Goal: Information Seeking & Learning: Learn about a topic

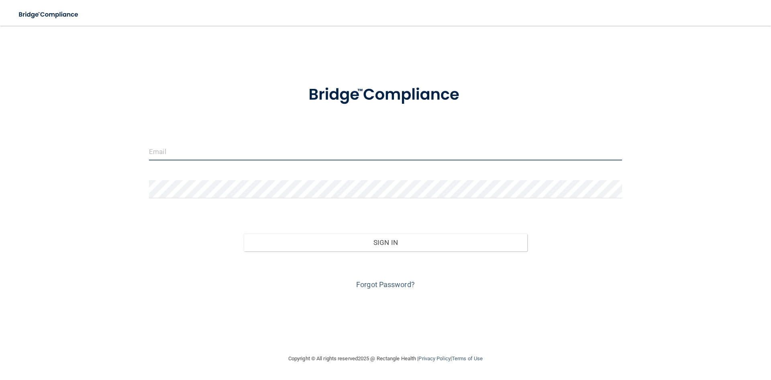
click at [231, 156] on input "email" at bounding box center [385, 151] width 473 height 18
type input "[EMAIL_ADDRESS][DOMAIN_NAME]"
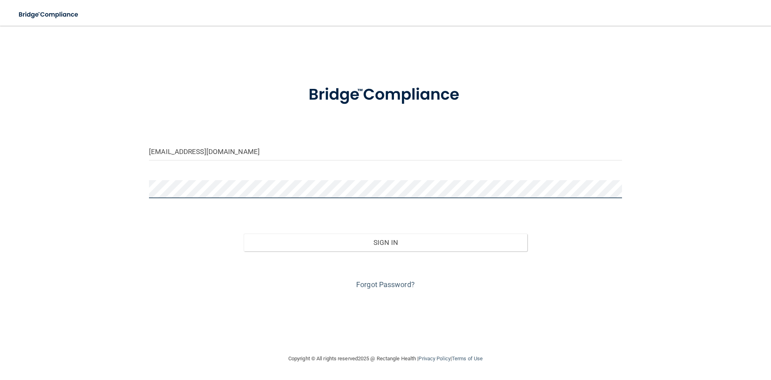
click at [244, 233] on button "Sign In" at bounding box center [386, 242] width 284 height 18
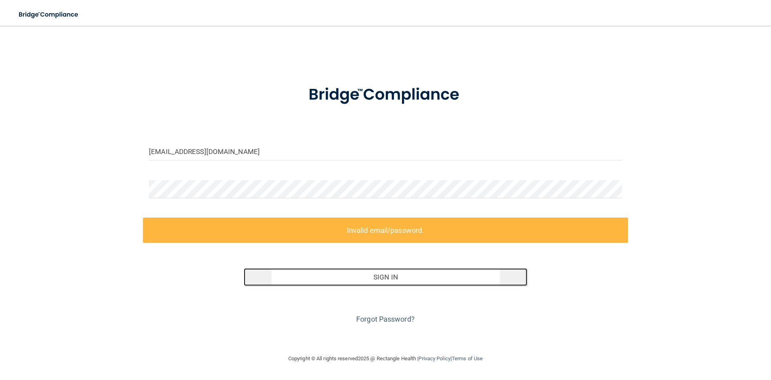
click at [372, 278] on button "Sign In" at bounding box center [386, 277] width 284 height 18
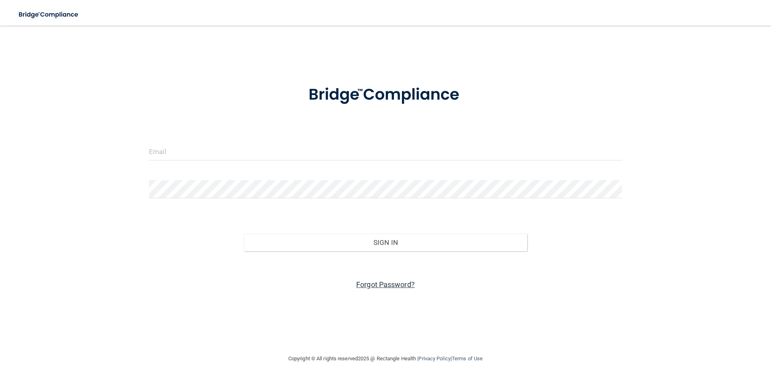
click at [376, 283] on link "Forgot Password?" at bounding box center [385, 284] width 59 height 8
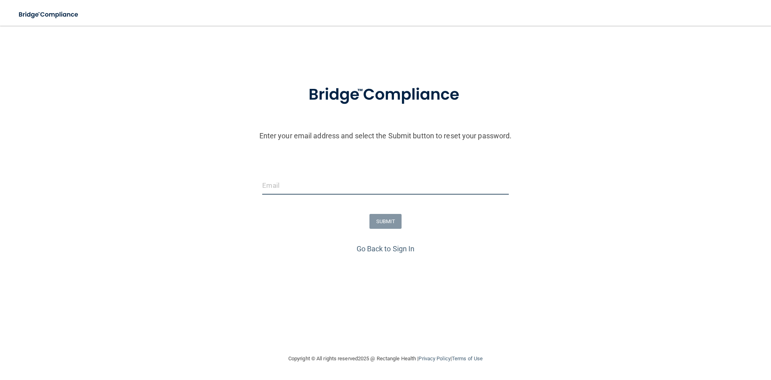
click at [316, 186] on input "email" at bounding box center [385, 185] width 246 height 18
type input "[EMAIL_ADDRESS][DOMAIN_NAME]"
click at [396, 218] on button "SUBMIT" at bounding box center [386, 221] width 33 height 15
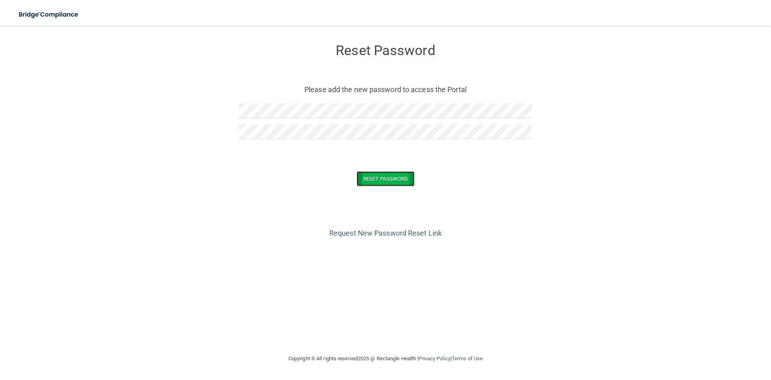
click at [375, 178] on button "Reset Password" at bounding box center [386, 178] width 58 height 15
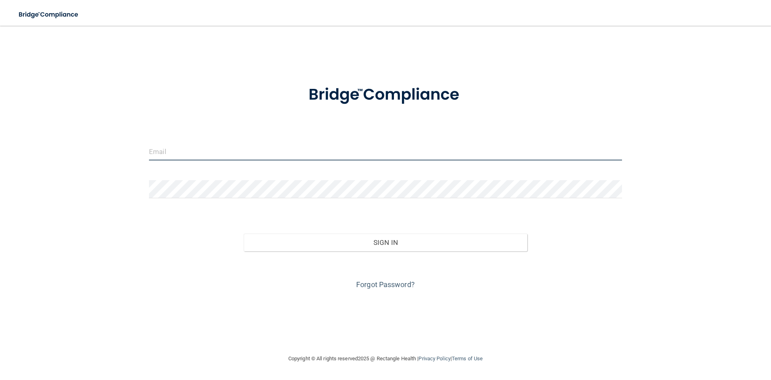
click at [286, 152] on input "email" at bounding box center [385, 151] width 473 height 18
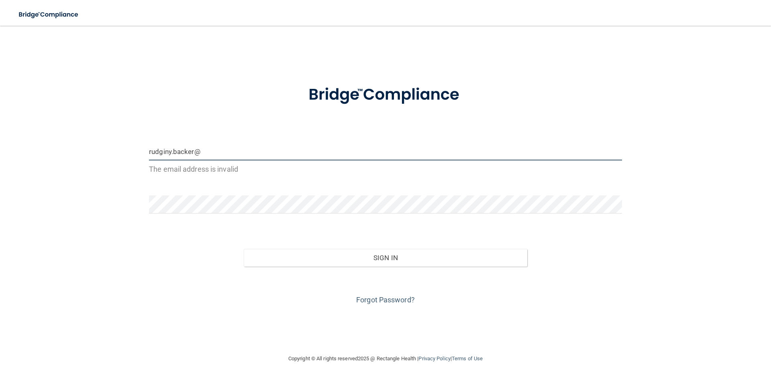
type input "[EMAIL_ADDRESS][DOMAIN_NAME]"
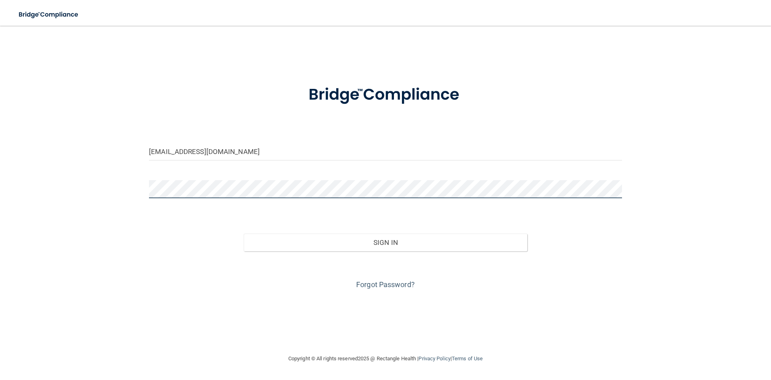
click at [244, 233] on button "Sign In" at bounding box center [386, 242] width 284 height 18
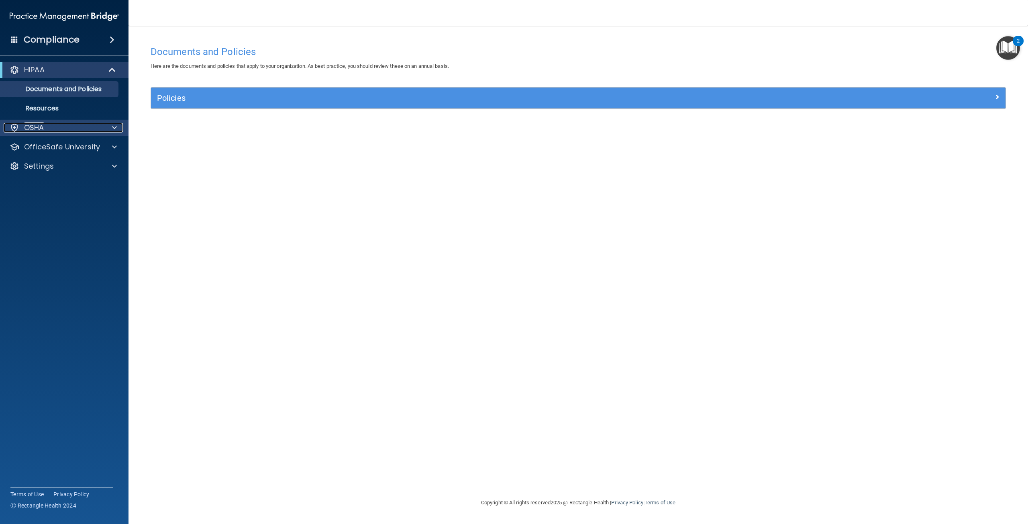
click at [61, 124] on div "OSHA" at bounding box center [54, 128] width 100 height 10
click at [65, 71] on div "HIPAA" at bounding box center [53, 70] width 99 height 10
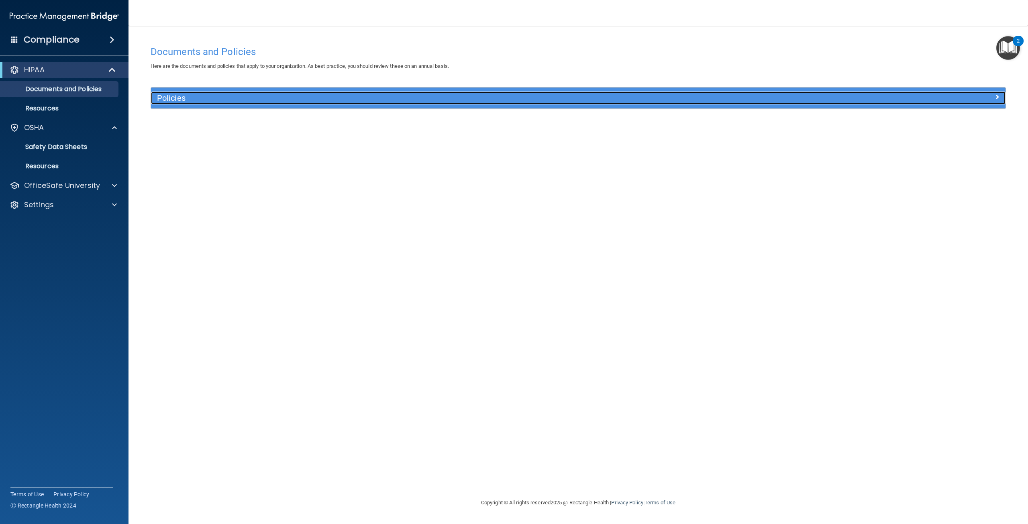
click at [222, 99] on h5 "Policies" at bounding box center [471, 98] width 629 height 9
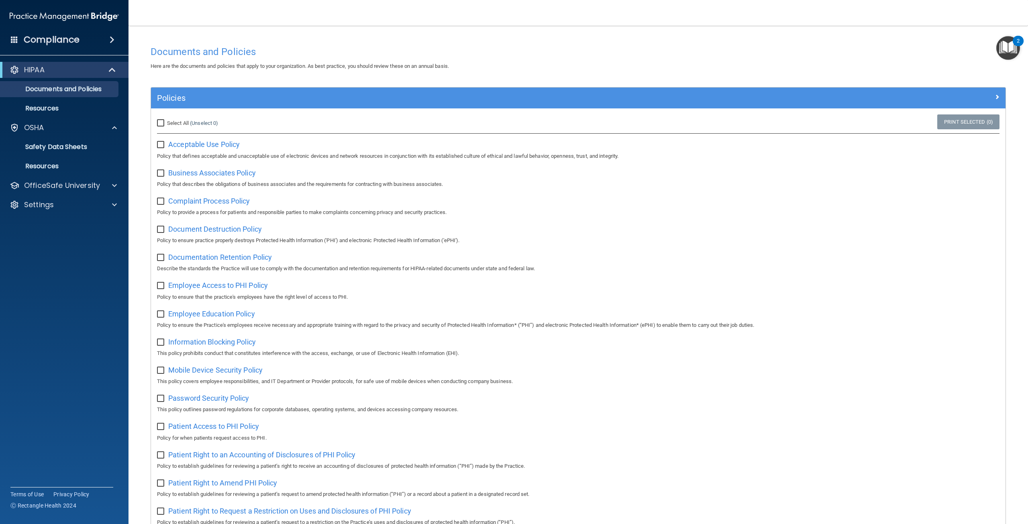
click at [70, 40] on h4 "Compliance" at bounding box center [52, 39] width 56 height 11
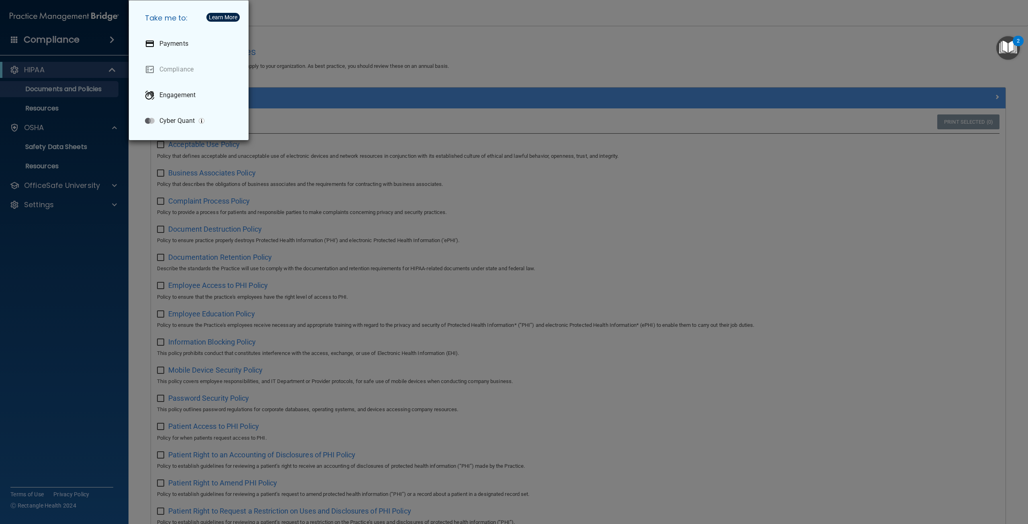
click at [320, 149] on div "Take me to: Payments Compliance Engagement Cyber Quant" at bounding box center [514, 262] width 1028 height 524
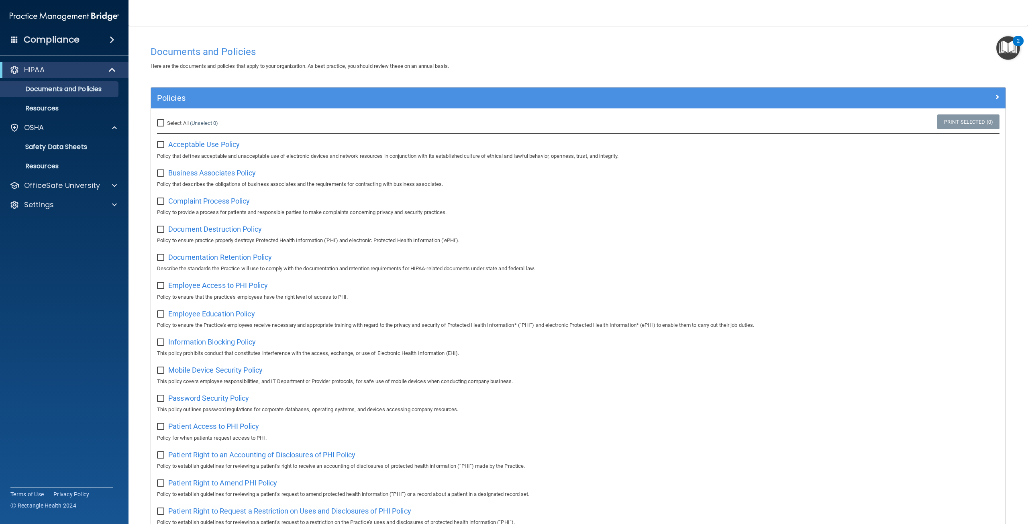
click at [19, 41] on div "Compliance" at bounding box center [64, 40] width 129 height 18
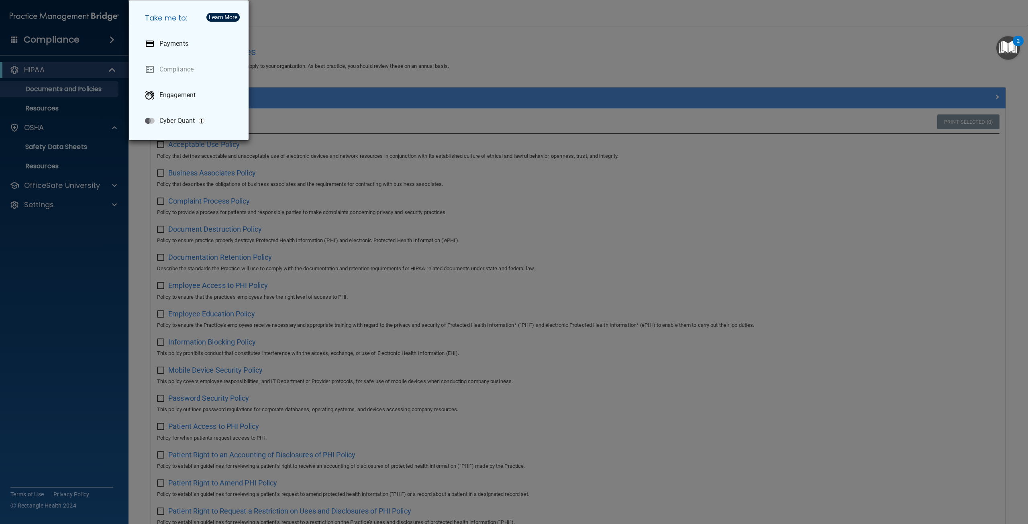
click at [107, 239] on div "Take me to: Payments Compliance Engagement Cyber Quant" at bounding box center [514, 262] width 1028 height 524
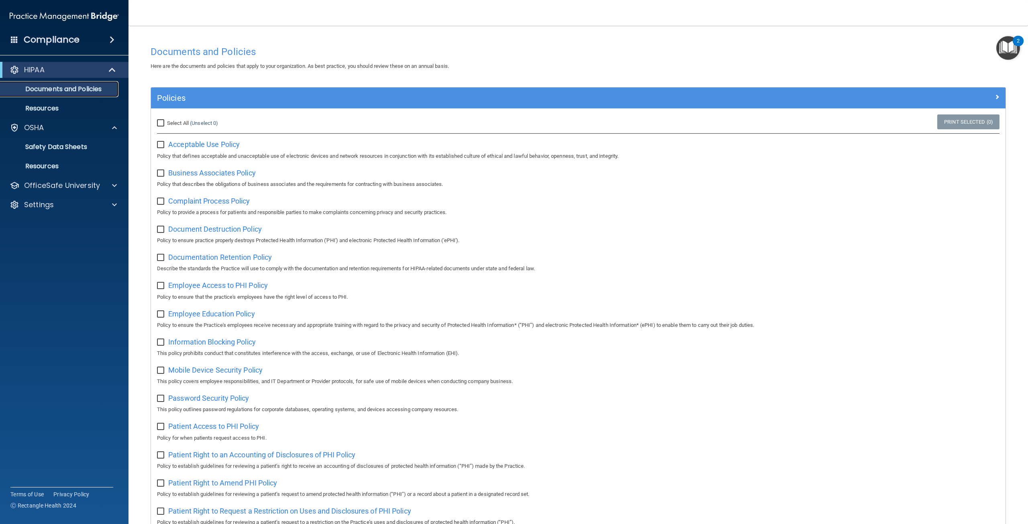
click at [47, 90] on p "Documents and Policies" at bounding box center [60, 89] width 110 height 8
click at [63, 68] on div "HIPAA" at bounding box center [53, 70] width 99 height 10
click at [87, 73] on div "HIPAA" at bounding box center [53, 70] width 99 height 10
click at [69, 198] on div "Settings" at bounding box center [64, 205] width 129 height 16
click at [104, 202] on div at bounding box center [113, 205] width 20 height 10
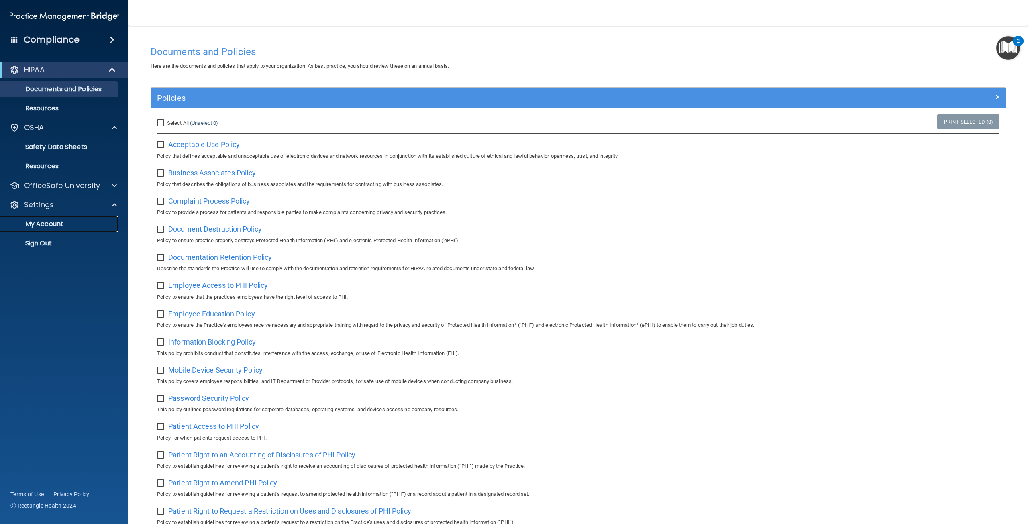
click at [83, 225] on p "My Account" at bounding box center [60, 224] width 110 height 8
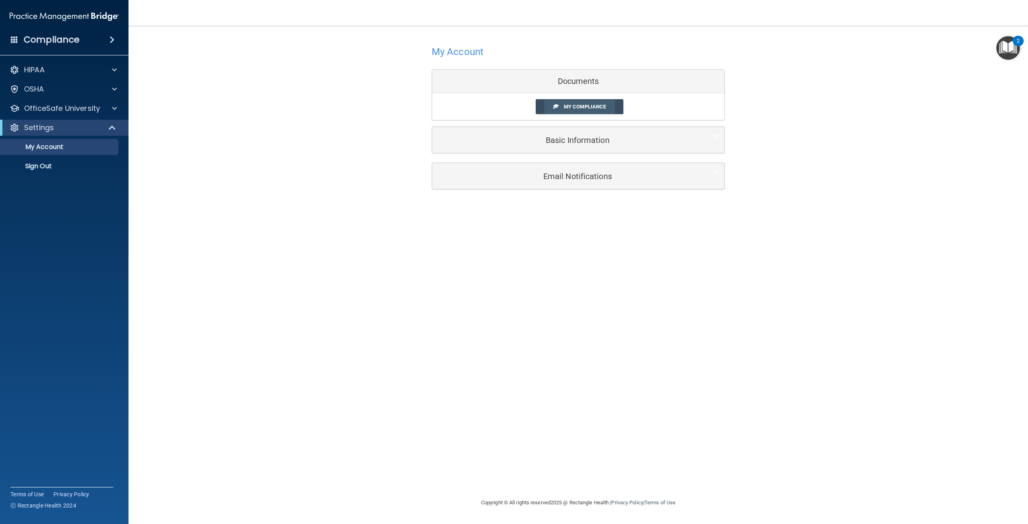
click at [555, 102] on link "My Compliance" at bounding box center [580, 106] width 88 height 15
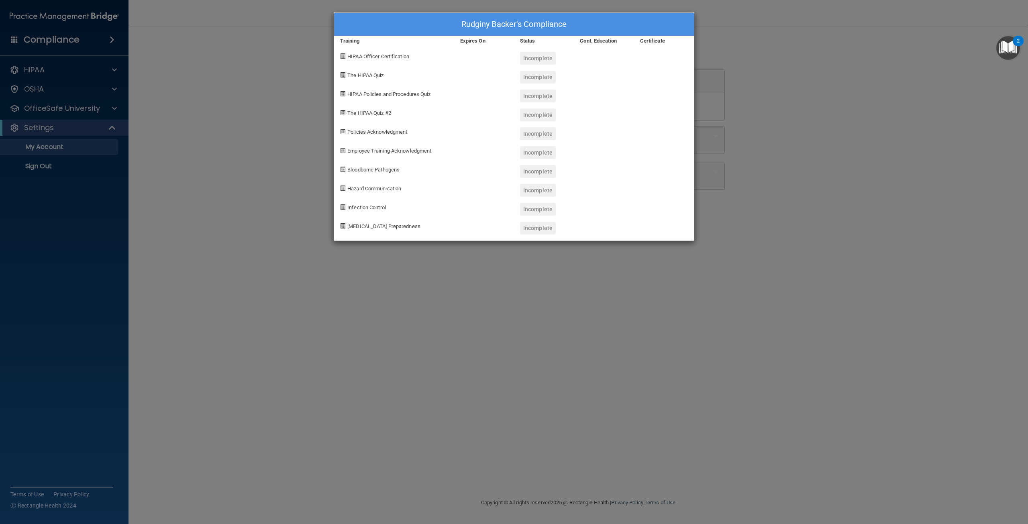
click at [245, 366] on div "Rudginy Backer's Compliance Training Expires On Status Cont. Education Certific…" at bounding box center [514, 262] width 1028 height 524
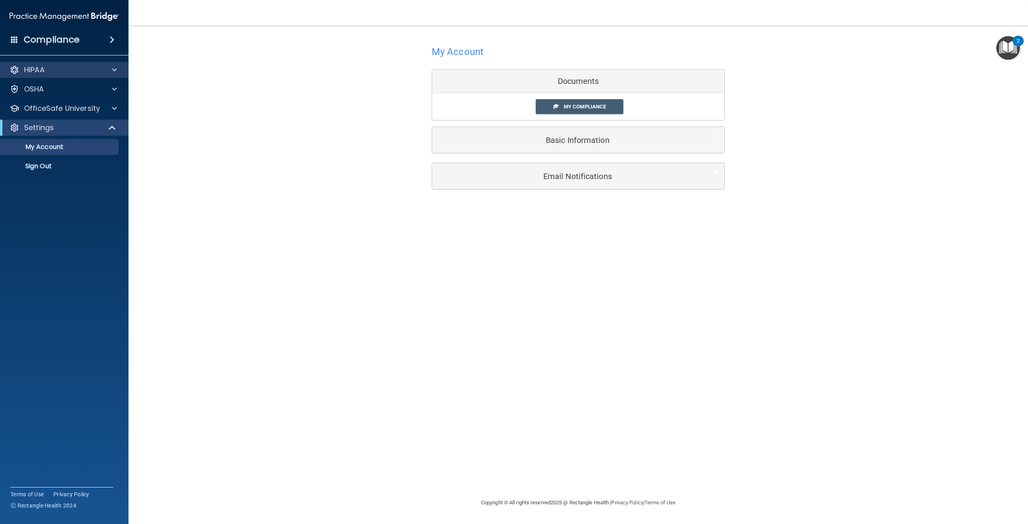
click at [65, 63] on div "HIPAA" at bounding box center [64, 70] width 129 height 16
click at [50, 38] on h4 "Compliance" at bounding box center [52, 39] width 56 height 11
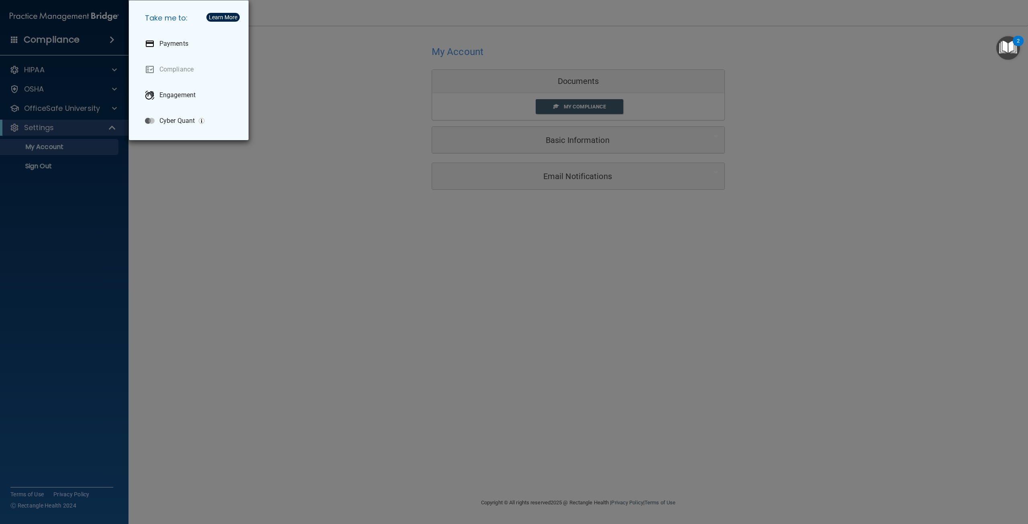
click at [20, 41] on div "Take me to: Payments Compliance Engagement Cyber Quant" at bounding box center [514, 262] width 1028 height 524
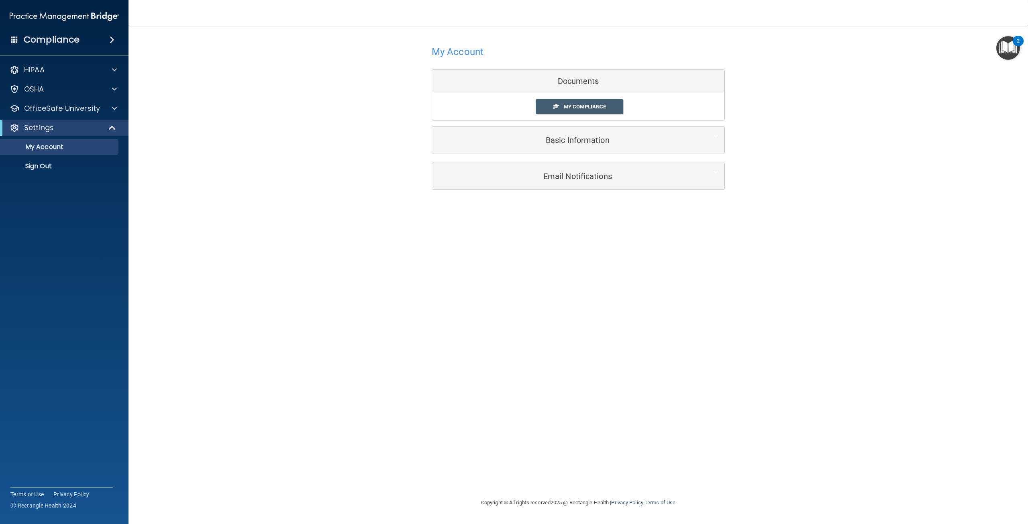
click at [14, 40] on span at bounding box center [14, 39] width 7 height 7
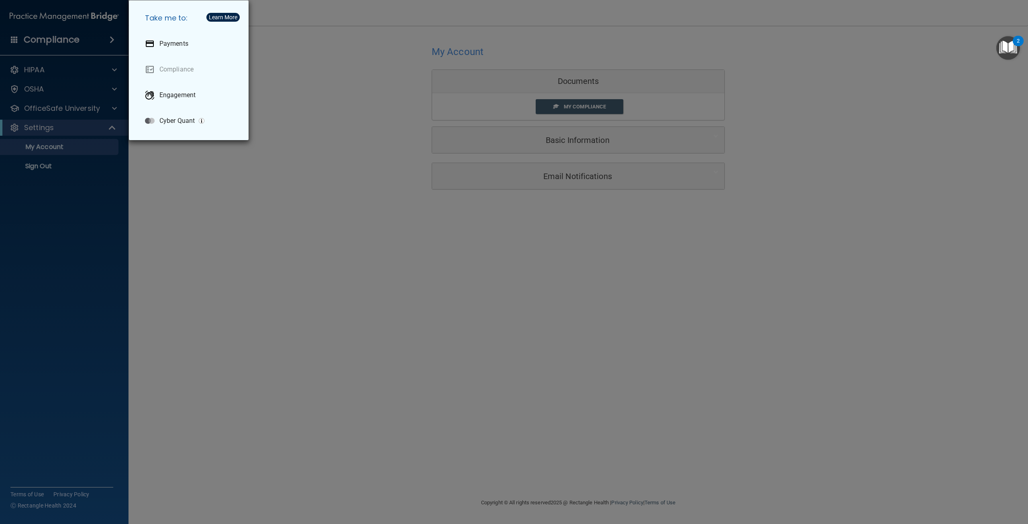
click at [14, 40] on div "Take me to: Payments Compliance Engagement Cyber Quant" at bounding box center [514, 262] width 1028 height 524
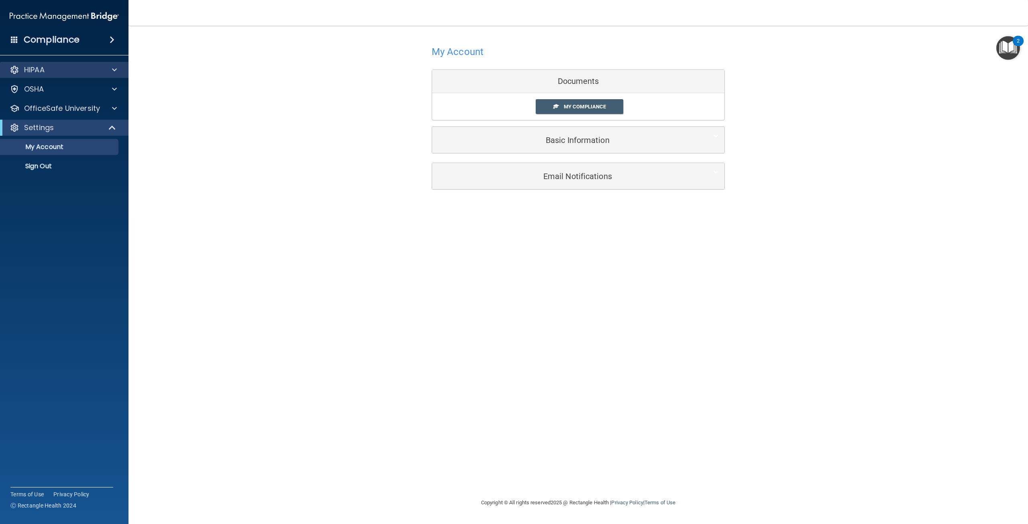
click at [44, 76] on div "HIPAA" at bounding box center [64, 70] width 129 height 16
click at [65, 166] on p "Sign Out" at bounding box center [60, 166] width 110 height 8
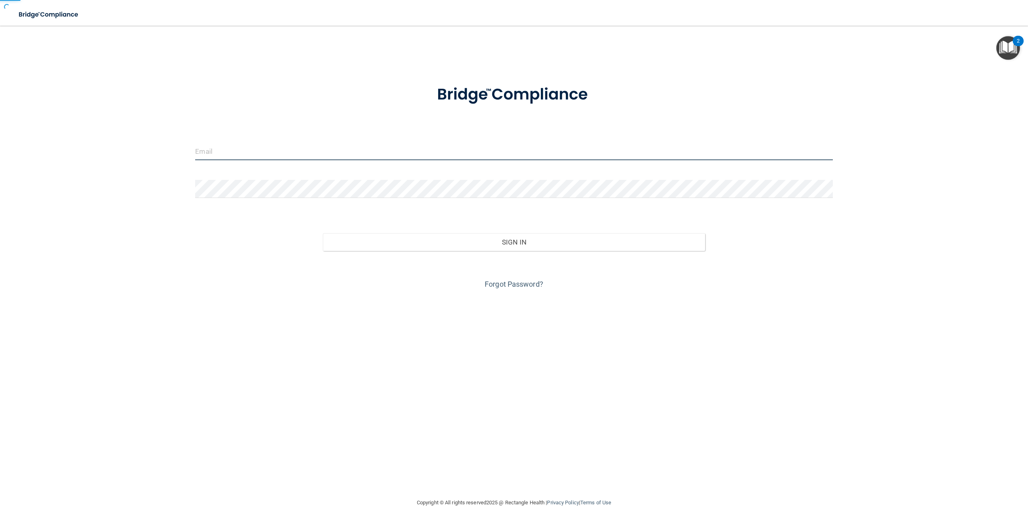
type input "[EMAIL_ADDRESS][DOMAIN_NAME]"
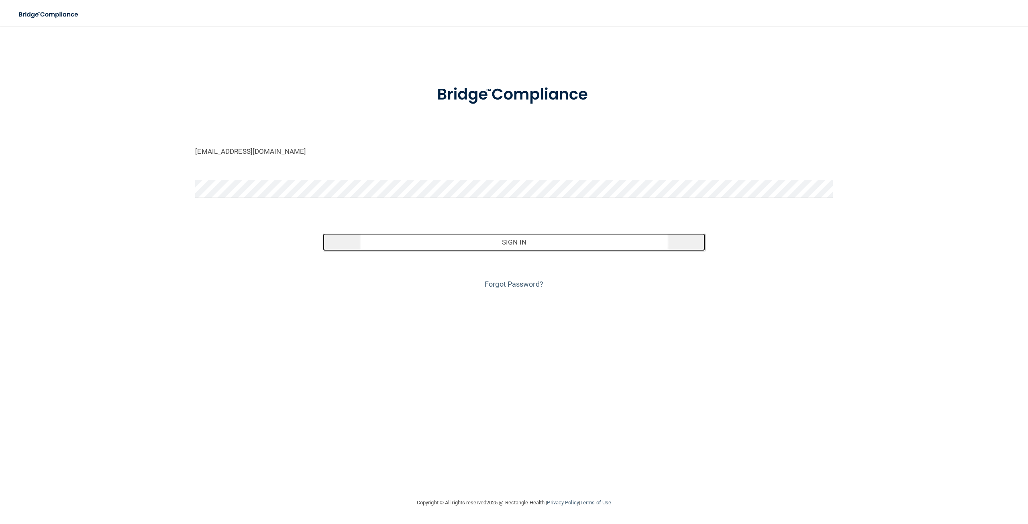
click at [487, 240] on button "Sign In" at bounding box center [514, 242] width 382 height 18
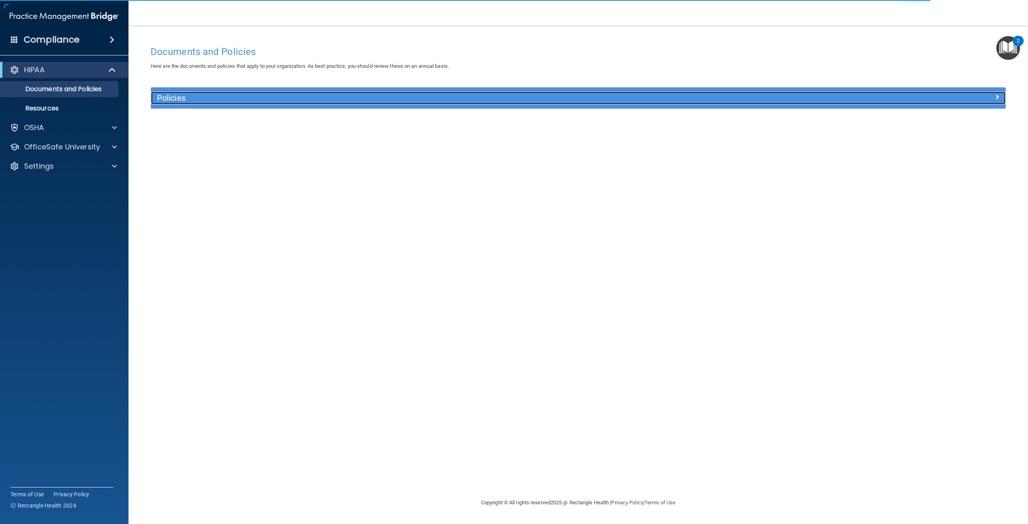
click at [201, 101] on h5 "Policies" at bounding box center [471, 98] width 629 height 9
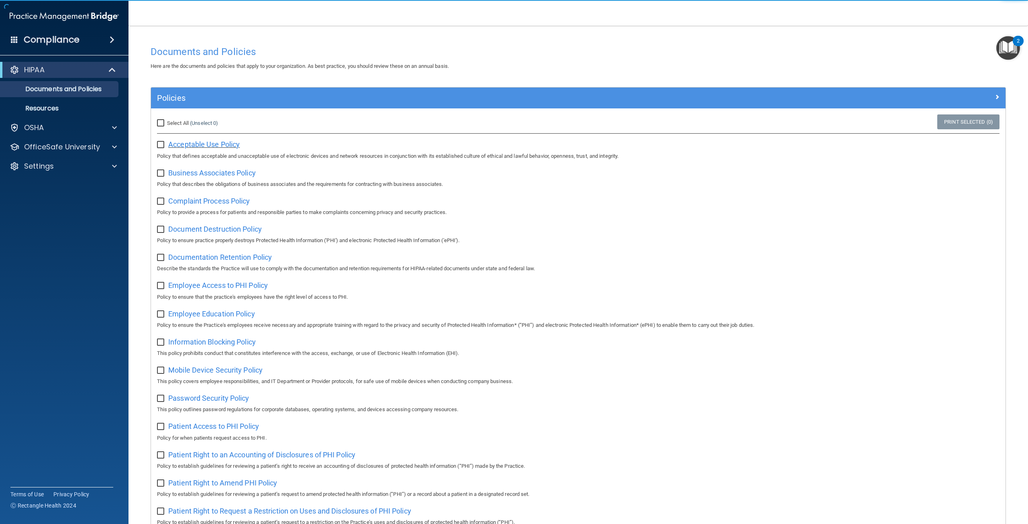
click at [205, 143] on span "Acceptable Use Policy" at bounding box center [203, 144] width 71 height 8
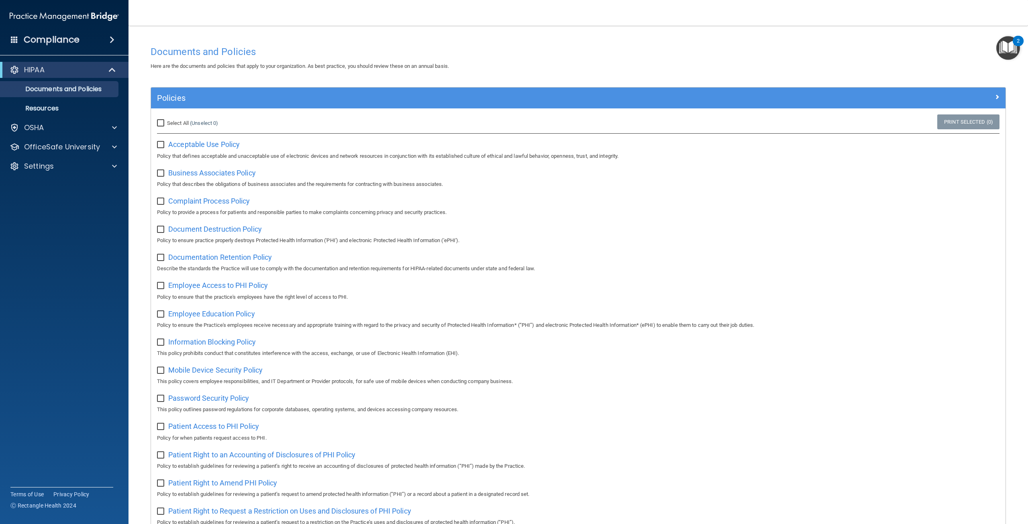
click at [161, 118] on label "Select All (Unselect 0) Unselect All" at bounding box center [187, 123] width 61 height 10
click at [161, 120] on input "Select All (Unselect 0) Unselect All" at bounding box center [161, 123] width 9 height 6
checkbox input "true"
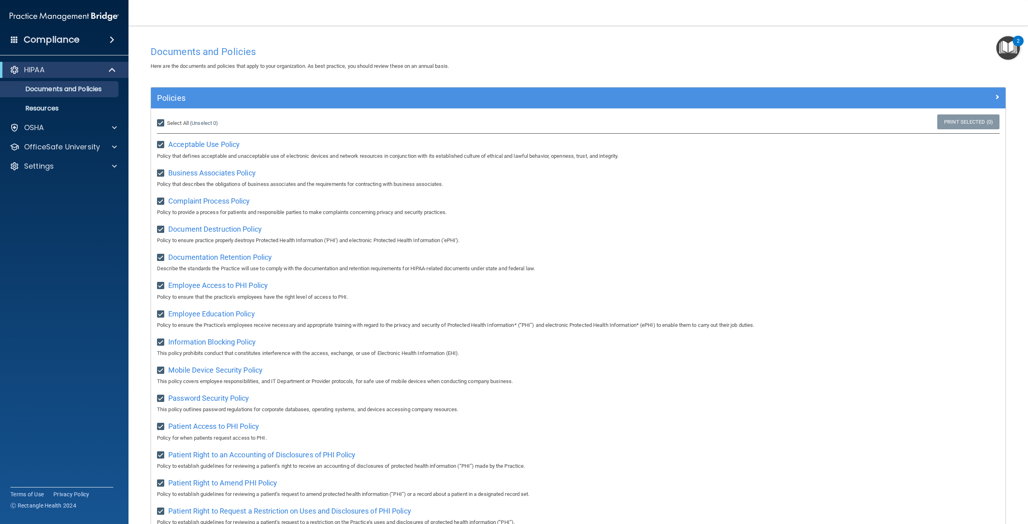
checkbox input "true"
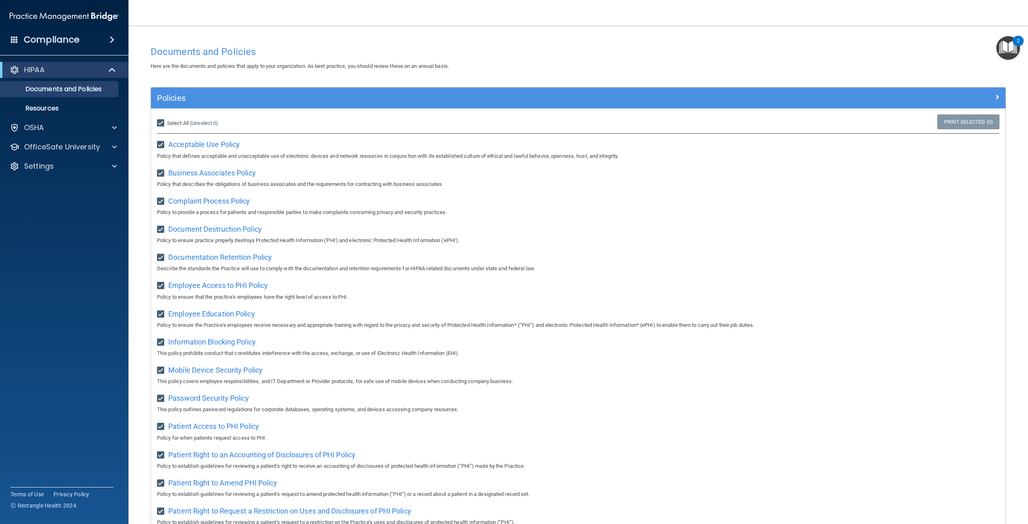
checkbox input "true"
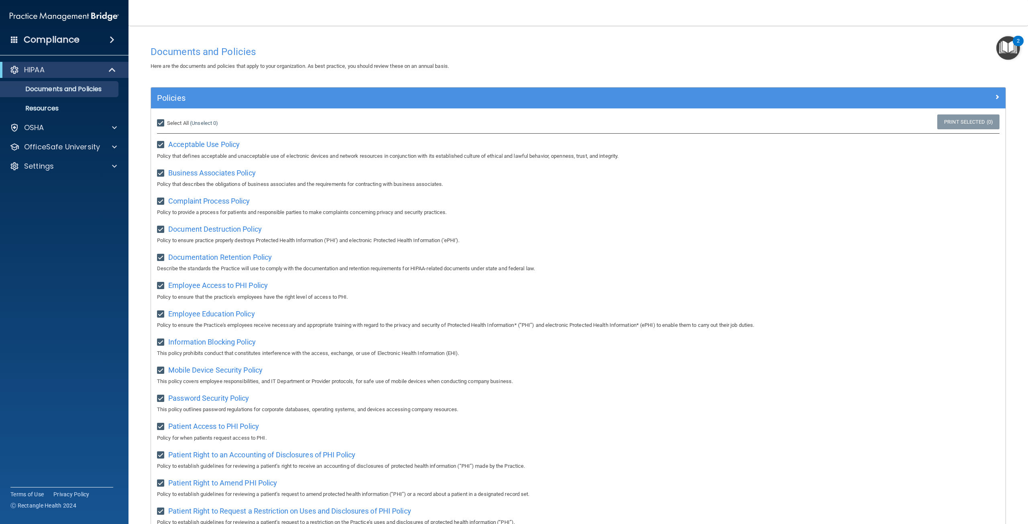
checkbox input "true"
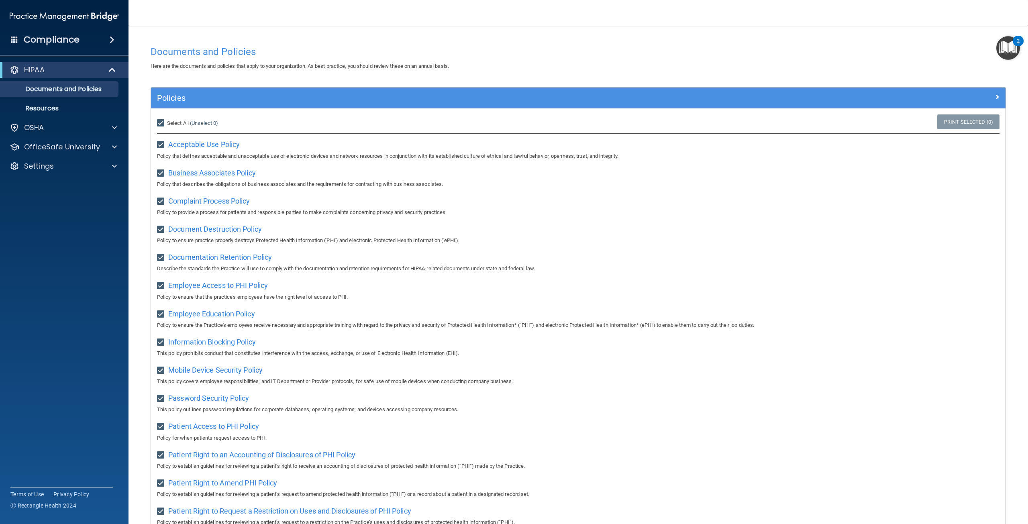
checkbox input "true"
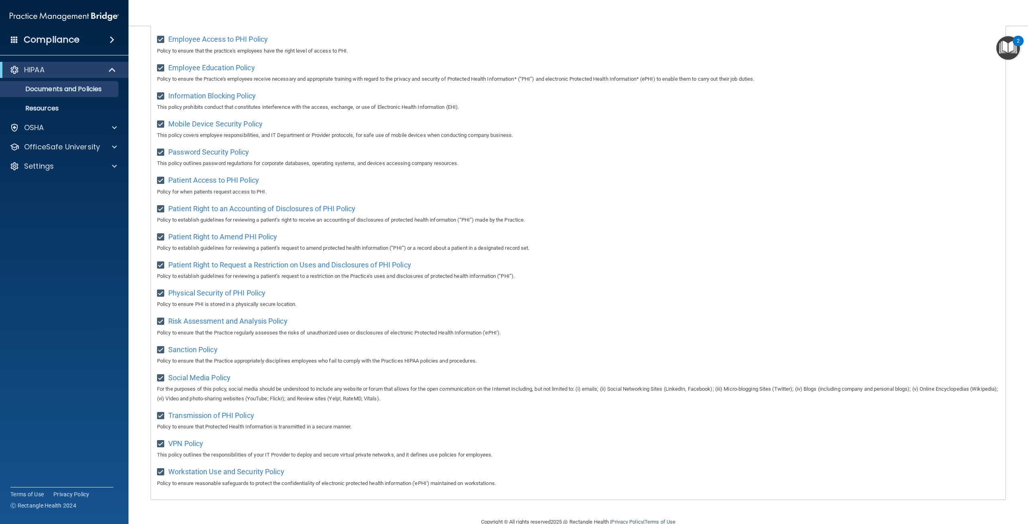
scroll to position [272, 0]
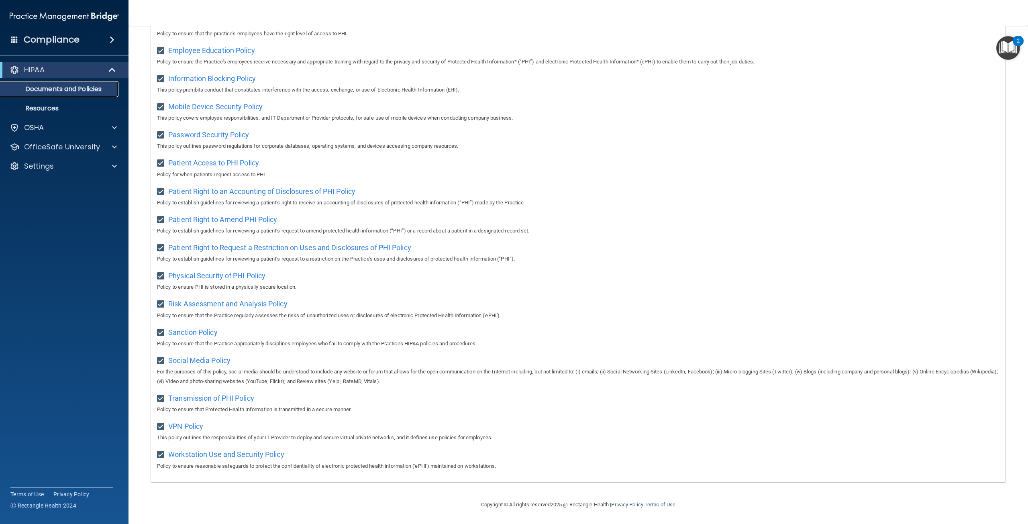
click at [54, 93] on p "Documents and Policies" at bounding box center [60, 89] width 110 height 8
click at [58, 73] on div "HIPAA" at bounding box center [53, 70] width 99 height 10
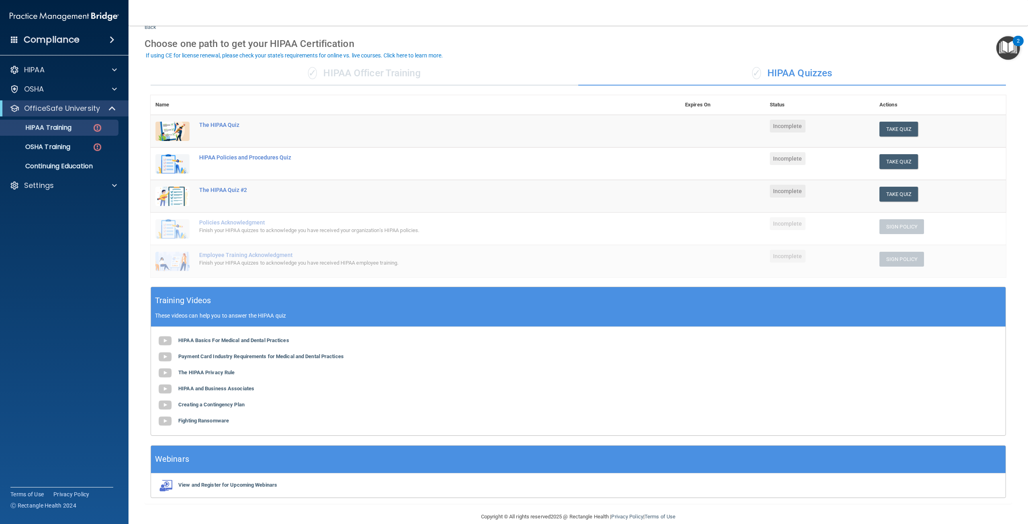
scroll to position [39, 0]
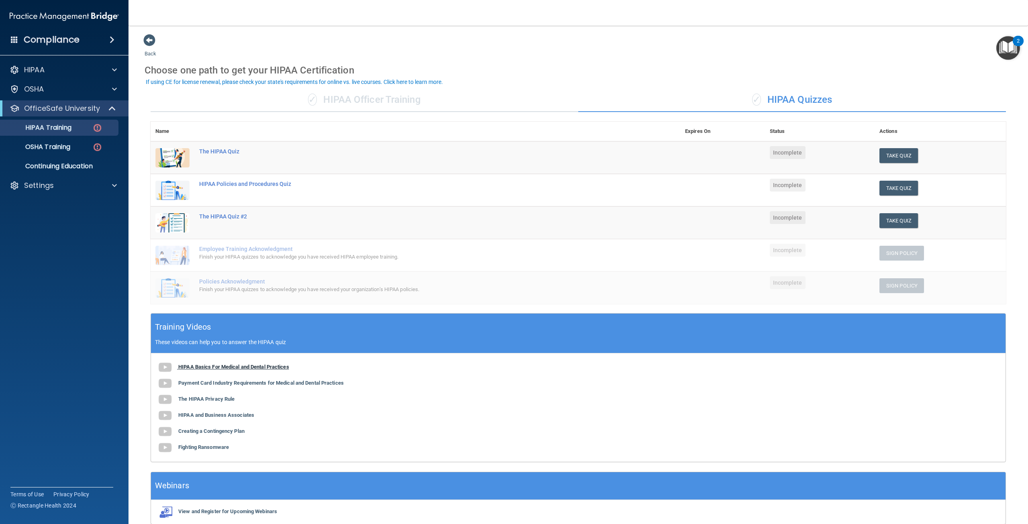
click at [223, 368] on b "HIPAA Basics For Medical and Dental Practices" at bounding box center [233, 367] width 111 height 6
click at [244, 381] on b "Payment Card Industry Requirements for Medical and Dental Practices" at bounding box center [260, 383] width 165 height 6
click at [196, 399] on b "The HIPAA Privacy Rule" at bounding box center [206, 399] width 56 height 6
click at [226, 416] on b "HIPAA and Business Associates" at bounding box center [216, 415] width 76 height 6
click at [224, 429] on b "Creating a Contingency Plan" at bounding box center [211, 431] width 66 height 6
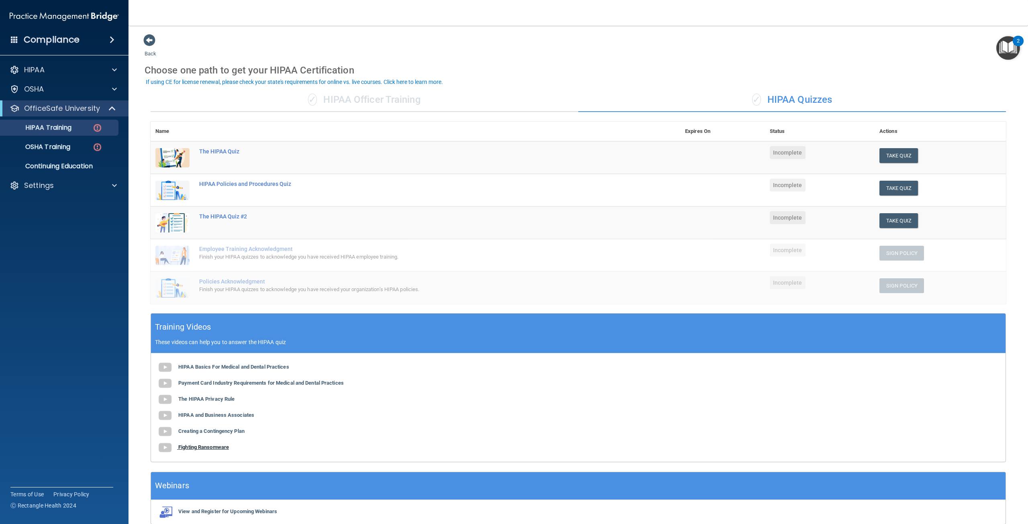
click at [214, 446] on b "Fighting Ransomware" at bounding box center [203, 447] width 51 height 6
click at [891, 154] on button "Take Quiz" at bounding box center [899, 155] width 39 height 15
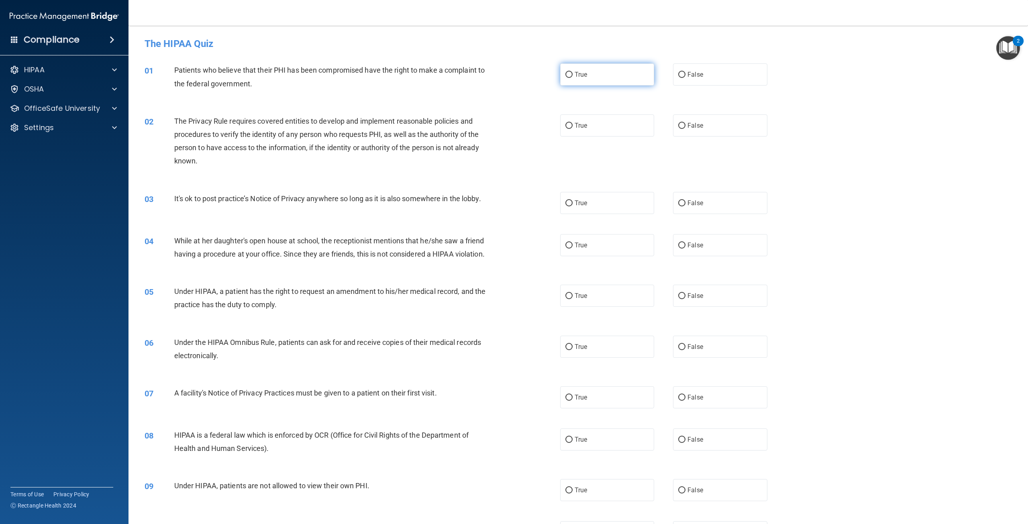
click at [591, 68] on label "True" at bounding box center [607, 74] width 94 height 22
click at [573, 72] on input "True" at bounding box center [569, 75] width 7 height 6
radio input "true"
click at [577, 133] on label "True" at bounding box center [607, 125] width 94 height 22
click at [573, 129] on input "True" at bounding box center [569, 126] width 7 height 6
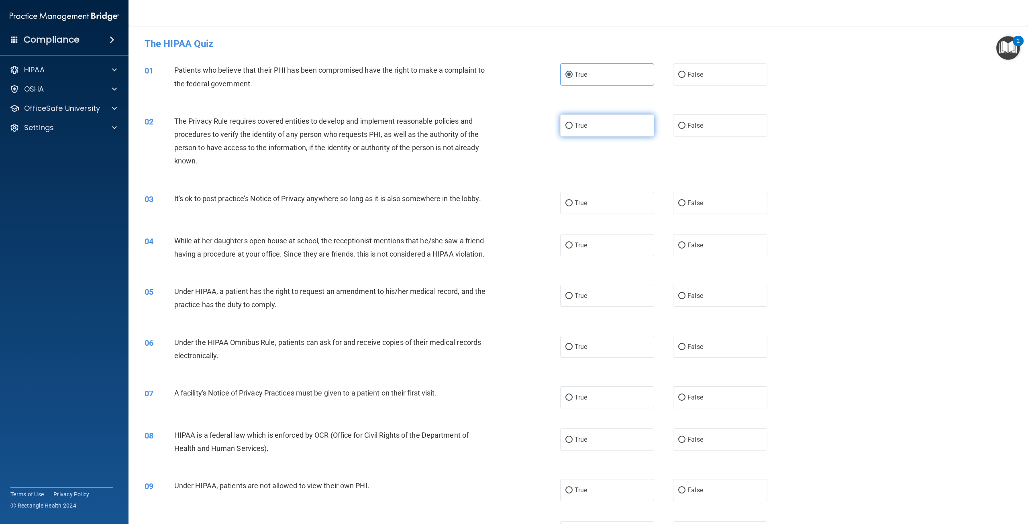
radio input "true"
click at [688, 201] on span "False" at bounding box center [696, 203] width 16 height 8
click at [686, 201] on input "False" at bounding box center [681, 203] width 7 height 6
radio input "true"
click at [700, 243] on label "False" at bounding box center [720, 245] width 94 height 22
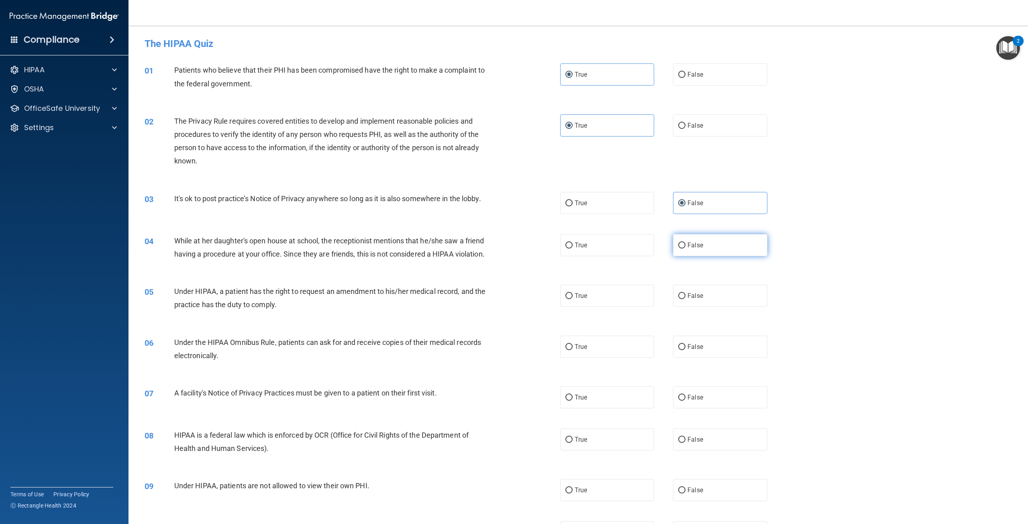
click at [686, 243] on input "False" at bounding box center [681, 246] width 7 height 6
radio input "true"
click at [688, 300] on span "False" at bounding box center [696, 296] width 16 height 8
click at [686, 299] on input "False" at bounding box center [681, 296] width 7 height 6
radio input "true"
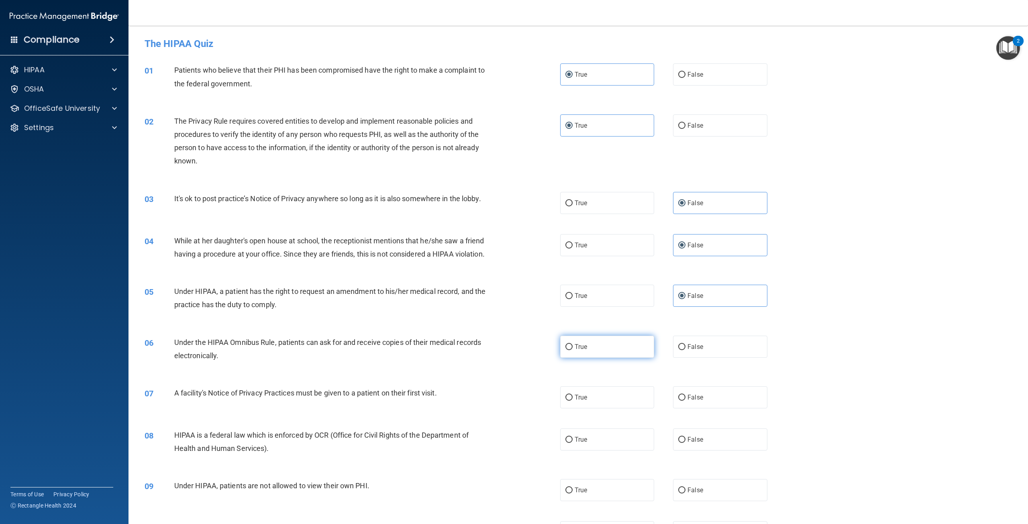
click at [605, 358] on label "True" at bounding box center [607, 347] width 94 height 22
click at [573, 350] on input "True" at bounding box center [569, 347] width 7 height 6
radio input "true"
click at [600, 408] on label "True" at bounding box center [607, 397] width 94 height 22
click at [573, 401] on input "True" at bounding box center [569, 398] width 7 height 6
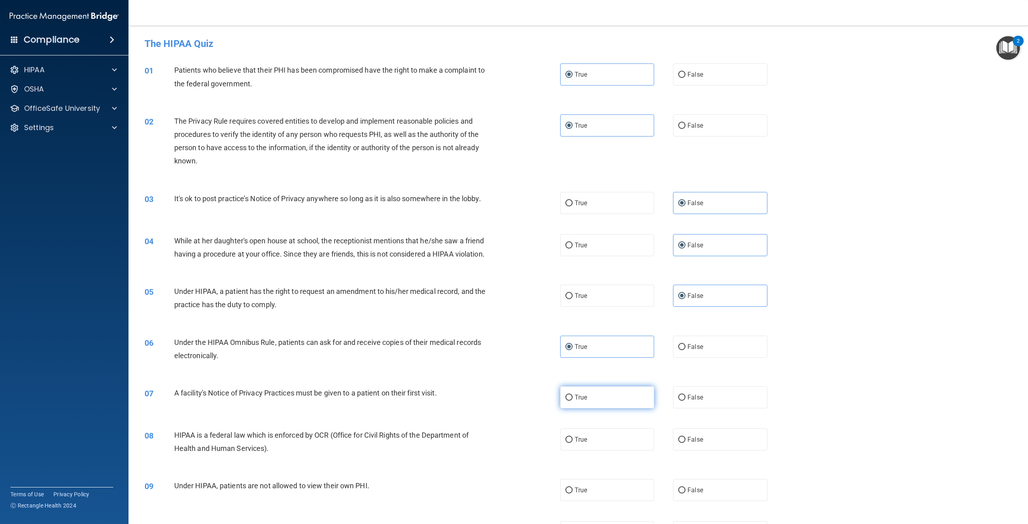
radio input "true"
click at [596, 451] on label "True" at bounding box center [607, 440] width 94 height 22
click at [573, 443] on input "True" at bounding box center [569, 440] width 7 height 6
radio input "true"
click at [682, 501] on label "False" at bounding box center [720, 490] width 94 height 22
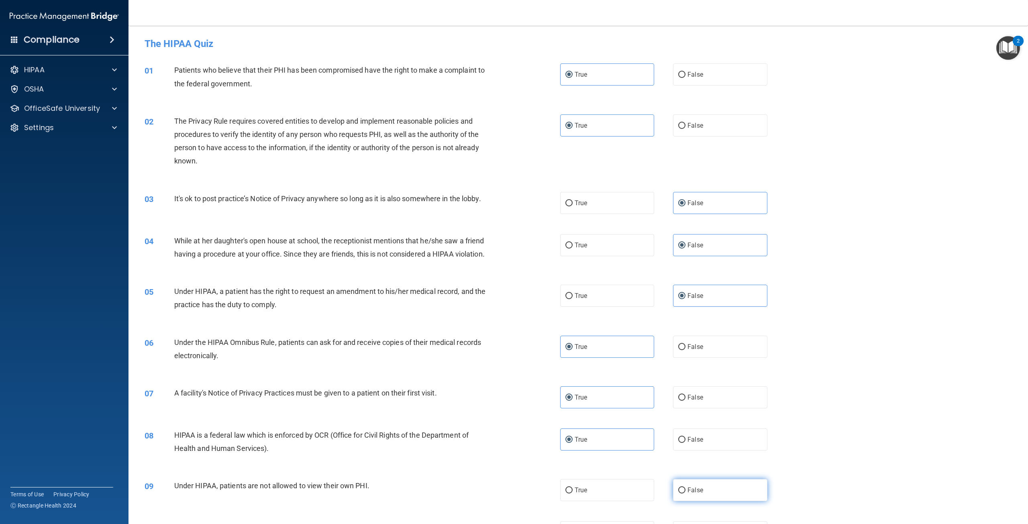
click at [682, 494] on input "False" at bounding box center [681, 491] width 7 height 6
radio input "true"
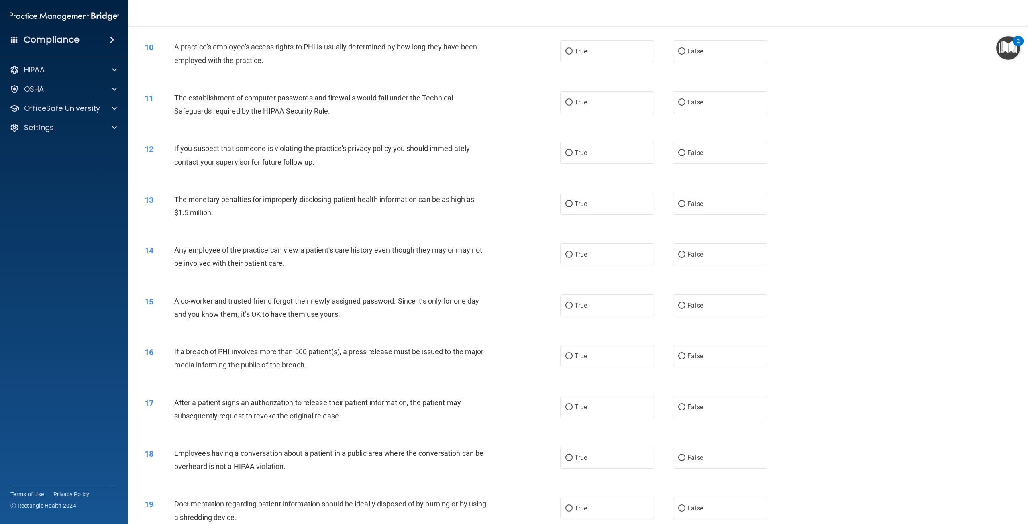
scroll to position [482, 0]
click at [693, 54] on span "False" at bounding box center [696, 51] width 16 height 8
click at [686, 54] on input "False" at bounding box center [681, 51] width 7 height 6
radio input "true"
click at [583, 105] on span "True" at bounding box center [581, 102] width 12 height 8
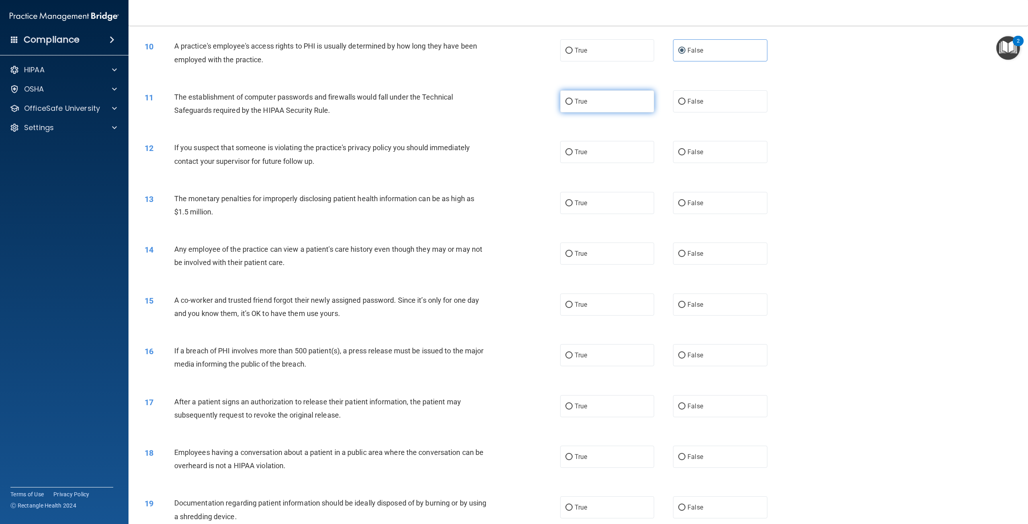
click at [573, 105] on input "True" at bounding box center [569, 102] width 7 height 6
radio input "true"
click at [576, 163] on label "True" at bounding box center [607, 152] width 94 height 22
click at [573, 155] on input "True" at bounding box center [569, 152] width 7 height 6
radio input "true"
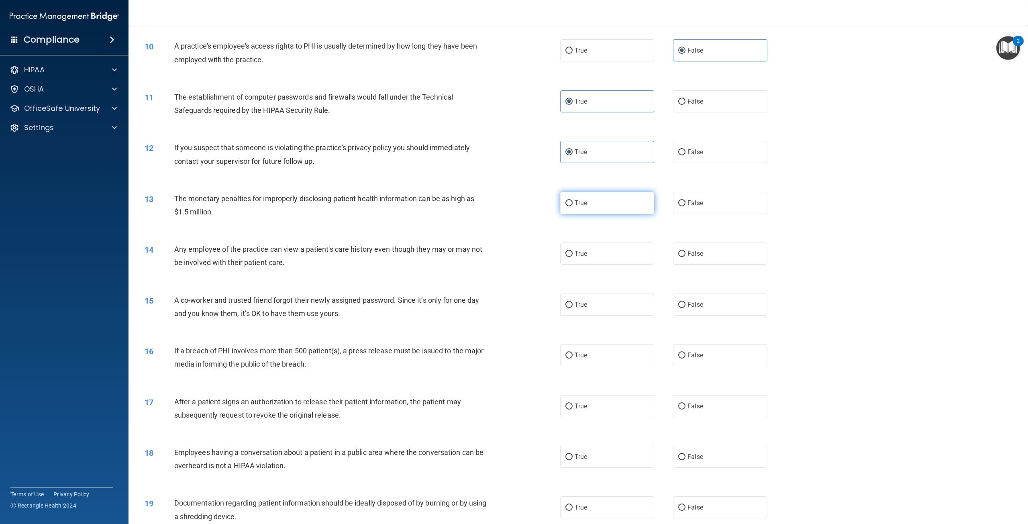
click at [580, 214] on label "True" at bounding box center [607, 203] width 94 height 22
click at [573, 206] on input "True" at bounding box center [569, 203] width 7 height 6
radio input "true"
click at [687, 261] on label "False" at bounding box center [720, 254] width 94 height 22
click at [686, 257] on input "False" at bounding box center [681, 254] width 7 height 6
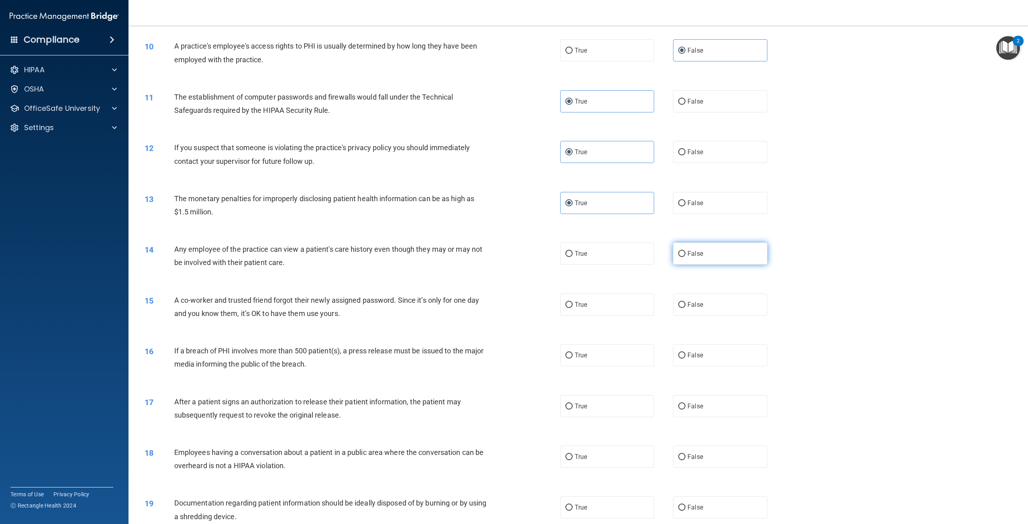
radio input "true"
click at [691, 316] on label "False" at bounding box center [720, 305] width 94 height 22
click at [686, 308] on input "False" at bounding box center [681, 305] width 7 height 6
radio input "true"
click at [613, 361] on label "True" at bounding box center [607, 355] width 94 height 22
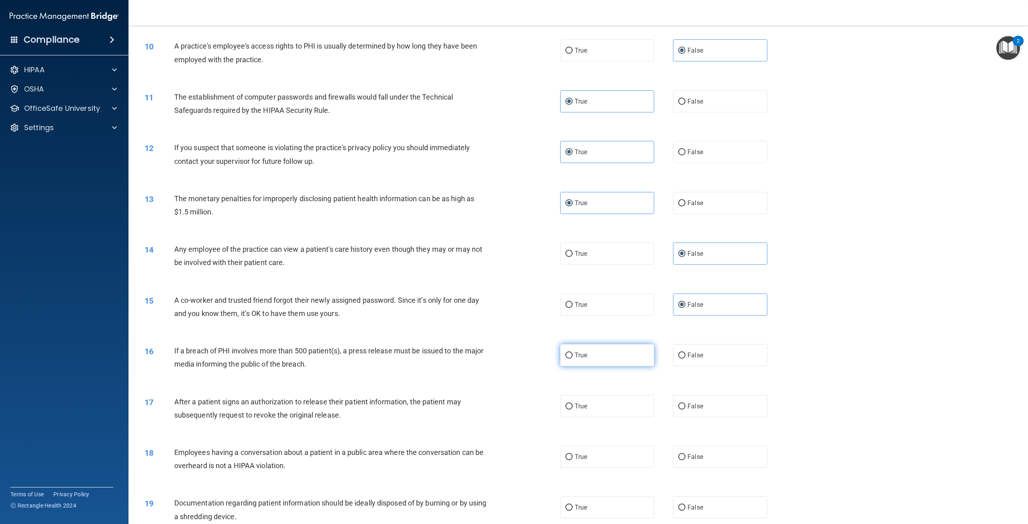
click at [573, 359] on input "True" at bounding box center [569, 356] width 7 height 6
radio input "true"
click at [604, 417] on label "True" at bounding box center [607, 406] width 94 height 22
click at [573, 410] on input "True" at bounding box center [569, 407] width 7 height 6
radio input "true"
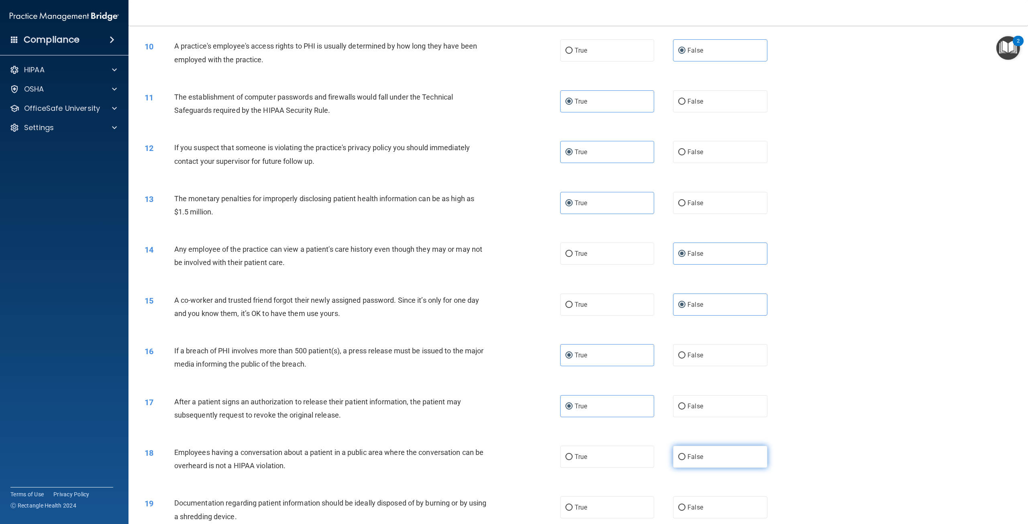
click at [701, 468] on label "False" at bounding box center [720, 457] width 94 height 22
click at [686, 460] on input "False" at bounding box center [681, 457] width 7 height 6
radio input "true"
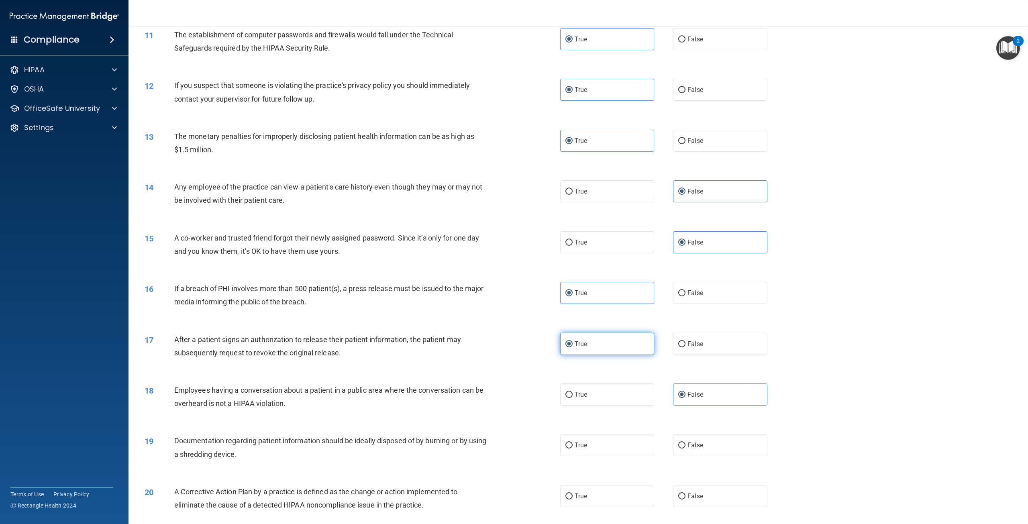
scroll to position [562, 0]
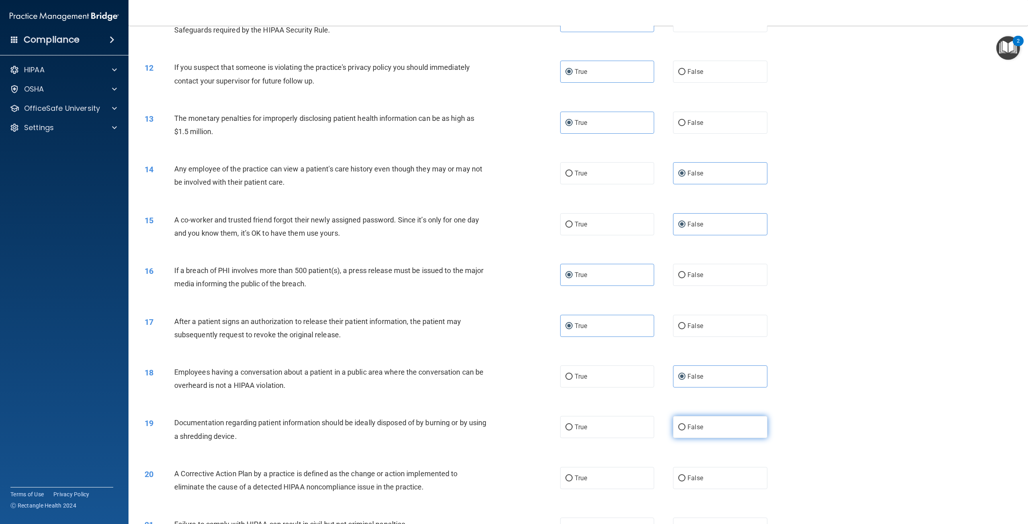
click at [689, 438] on label "False" at bounding box center [720, 427] width 94 height 22
click at [686, 431] on input "False" at bounding box center [681, 428] width 7 height 6
radio input "true"
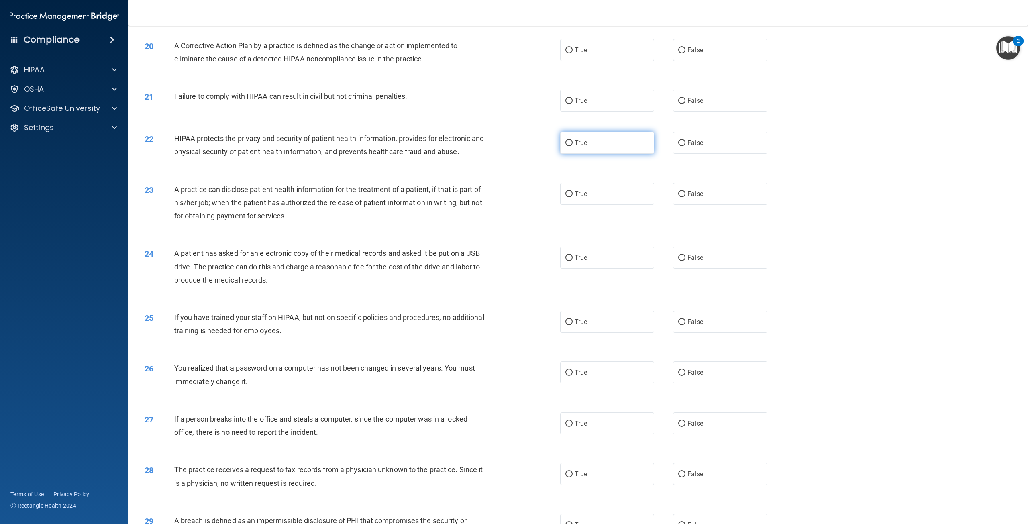
scroll to position [1004, 0]
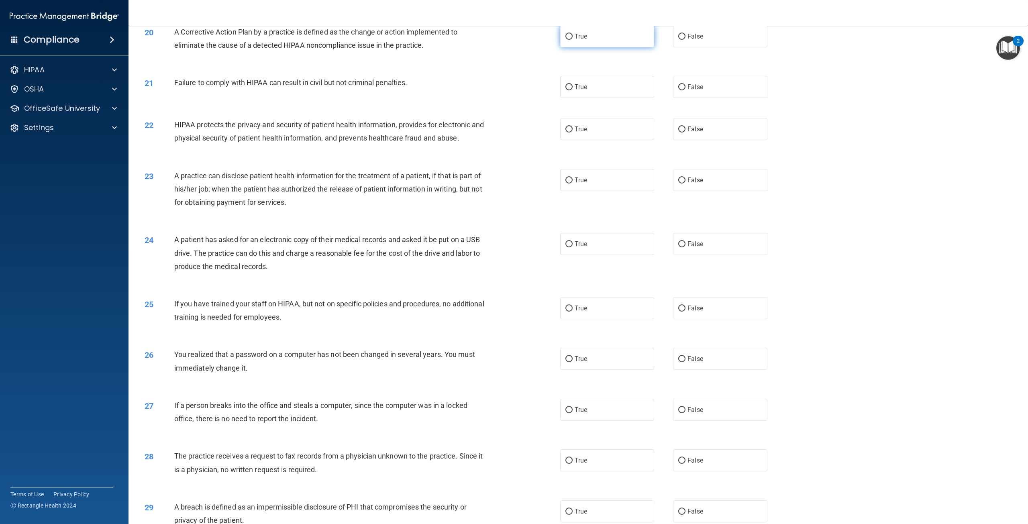
click at [588, 47] on label "True" at bounding box center [607, 36] width 94 height 22
click at [573, 40] on input "True" at bounding box center [569, 37] width 7 height 6
radio input "true"
click at [709, 98] on label "False" at bounding box center [720, 87] width 94 height 22
click at [686, 90] on input "False" at bounding box center [681, 87] width 7 height 6
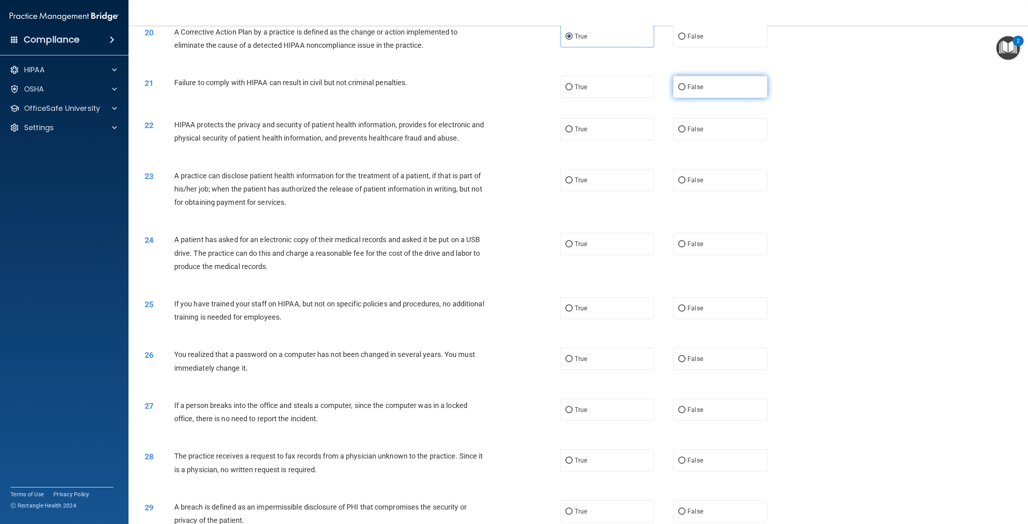
radio input "true"
click at [604, 138] on label "True" at bounding box center [607, 129] width 94 height 22
click at [573, 133] on input "True" at bounding box center [569, 130] width 7 height 6
radio input "true"
click at [711, 191] on label "False" at bounding box center [720, 180] width 94 height 22
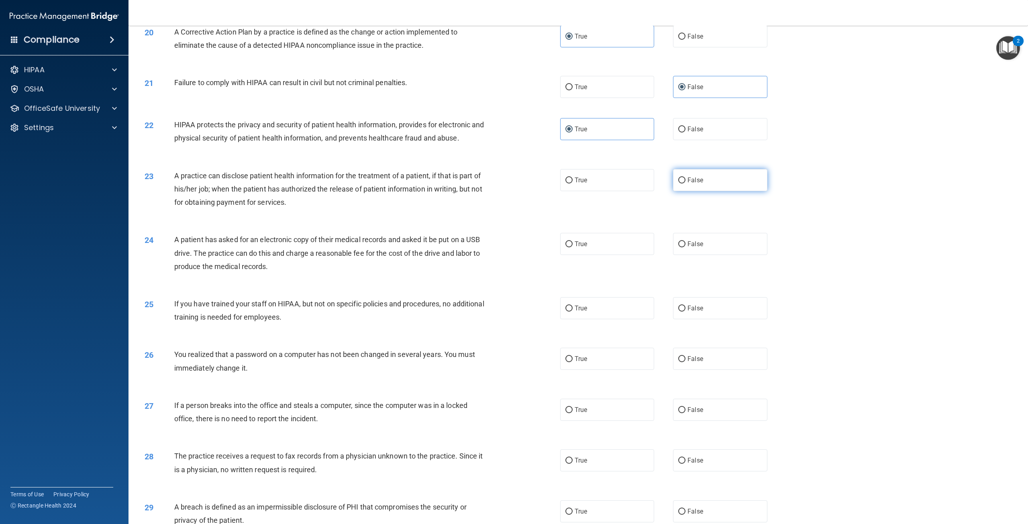
click at [686, 184] on input "False" at bounding box center [681, 181] width 7 height 6
radio input "true"
click at [613, 251] on label "True" at bounding box center [607, 244] width 94 height 22
click at [573, 247] on input "True" at bounding box center [569, 244] width 7 height 6
radio input "true"
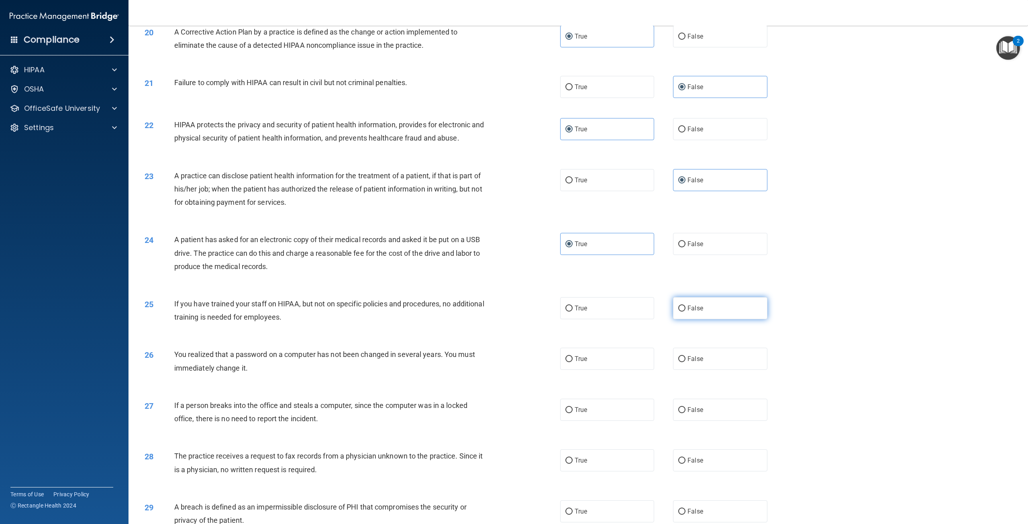
click at [702, 319] on label "False" at bounding box center [720, 308] width 94 height 22
click at [686, 312] on input "False" at bounding box center [681, 309] width 7 height 6
radio input "true"
click at [622, 370] on label "True" at bounding box center [607, 359] width 94 height 22
click at [573, 362] on input "True" at bounding box center [569, 359] width 7 height 6
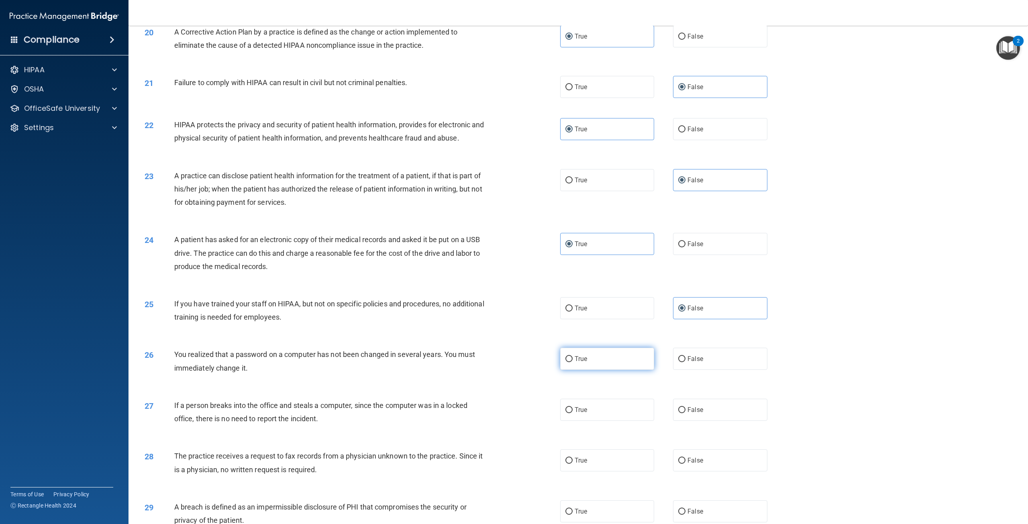
radio input "true"
click at [690, 419] on label "False" at bounding box center [720, 410] width 94 height 22
click at [686, 413] on input "False" at bounding box center [681, 410] width 7 height 6
radio input "true"
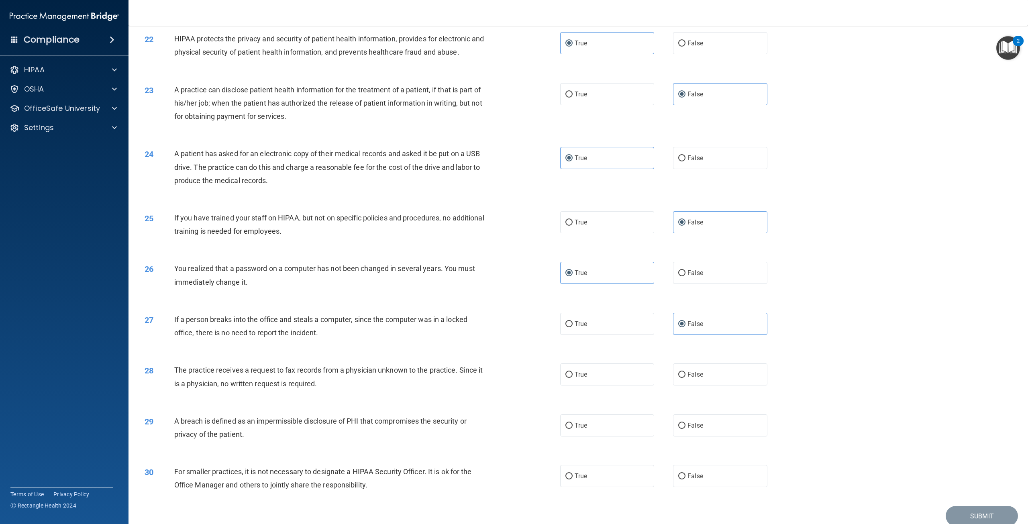
scroll to position [1137, 0]
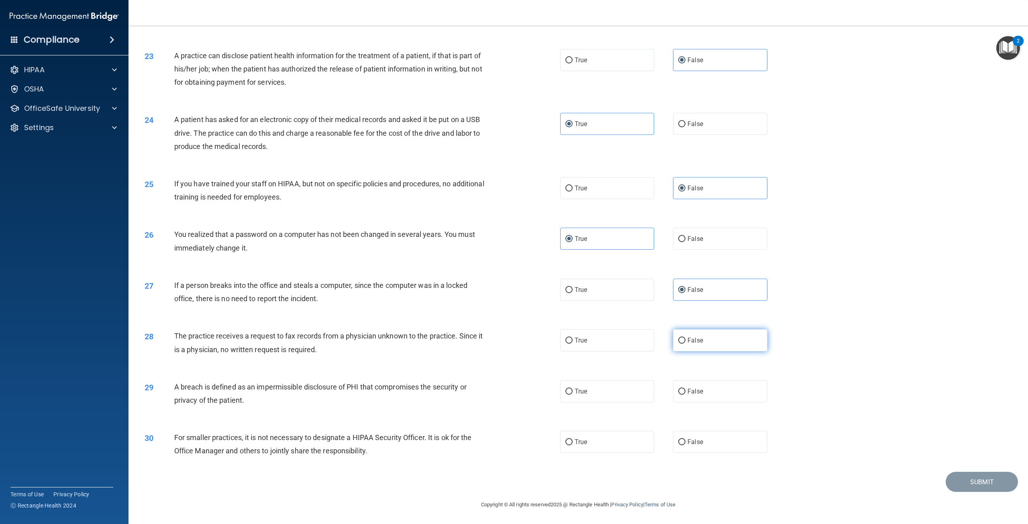
click at [705, 344] on label "False" at bounding box center [720, 340] width 94 height 22
click at [686, 344] on input "False" at bounding box center [681, 341] width 7 height 6
radio input "true"
click at [20, 142] on accordion "HIPAA Documents and Policies Report an Incident Business Associates Emergency P…" at bounding box center [64, 239] width 129 height 361
click at [599, 395] on label "True" at bounding box center [607, 391] width 94 height 22
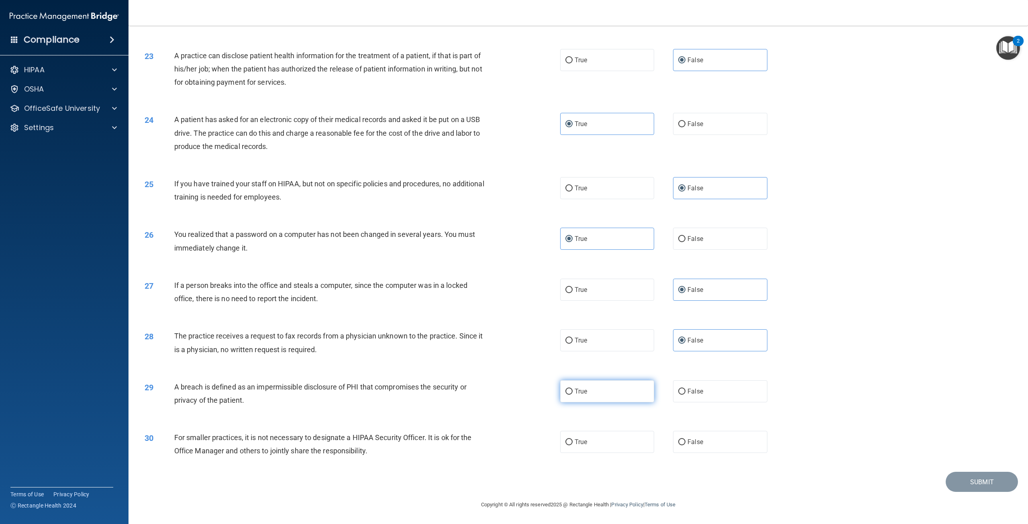
click at [573, 395] on input "True" at bounding box center [569, 392] width 7 height 6
radio input "true"
click at [705, 449] on label "False" at bounding box center [720, 442] width 94 height 22
click at [686, 445] on input "False" at bounding box center [681, 442] width 7 height 6
radio input "true"
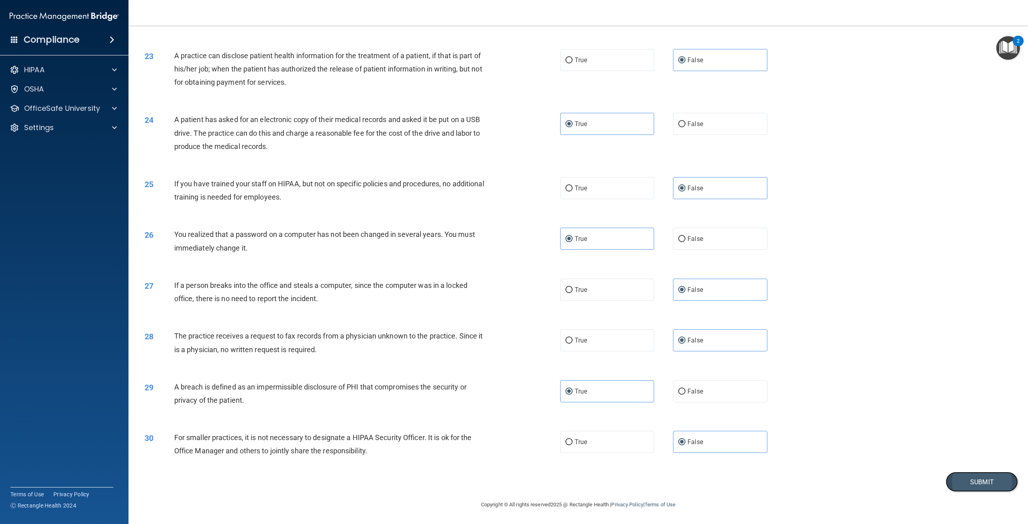
click at [980, 488] on button "Submit" at bounding box center [982, 482] width 72 height 20
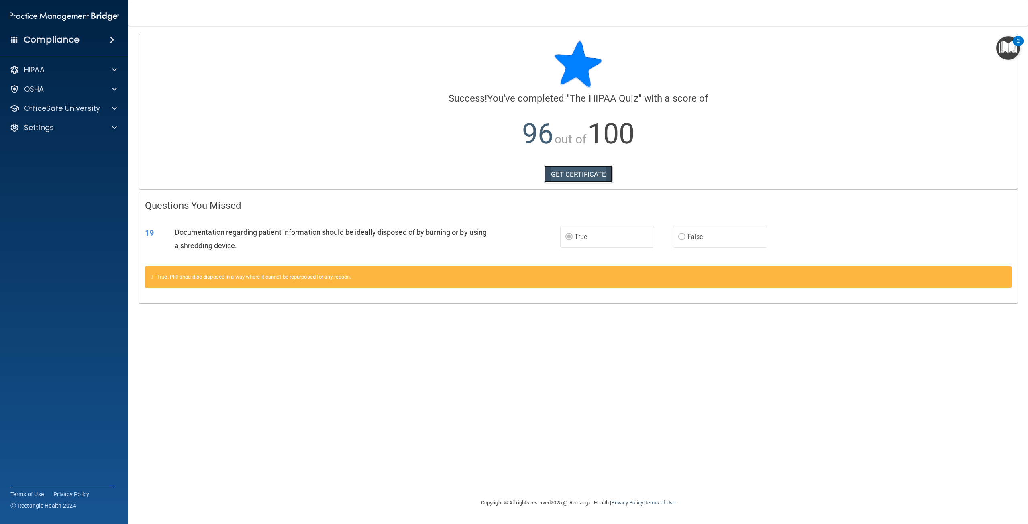
click at [572, 178] on link "GET CERTIFICATE" at bounding box center [578, 174] width 69 height 18
click at [56, 74] on div "HIPAA" at bounding box center [54, 70] width 100 height 10
click at [588, 240] on label "True" at bounding box center [607, 237] width 94 height 22
click at [57, 37] on h4 "Compliance" at bounding box center [52, 39] width 56 height 11
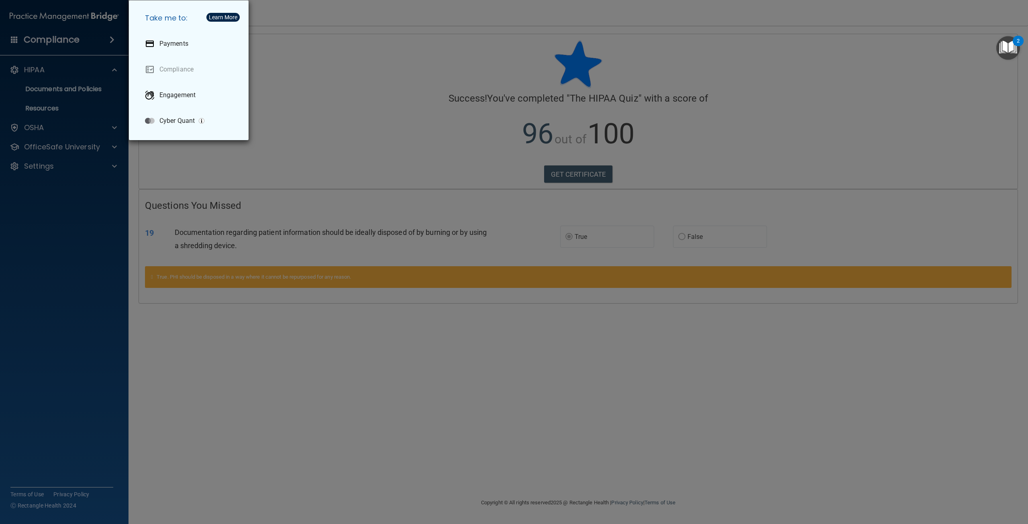
click at [187, 193] on div "Take me to: Payments Compliance Engagement Cyber Quant" at bounding box center [514, 262] width 1028 height 524
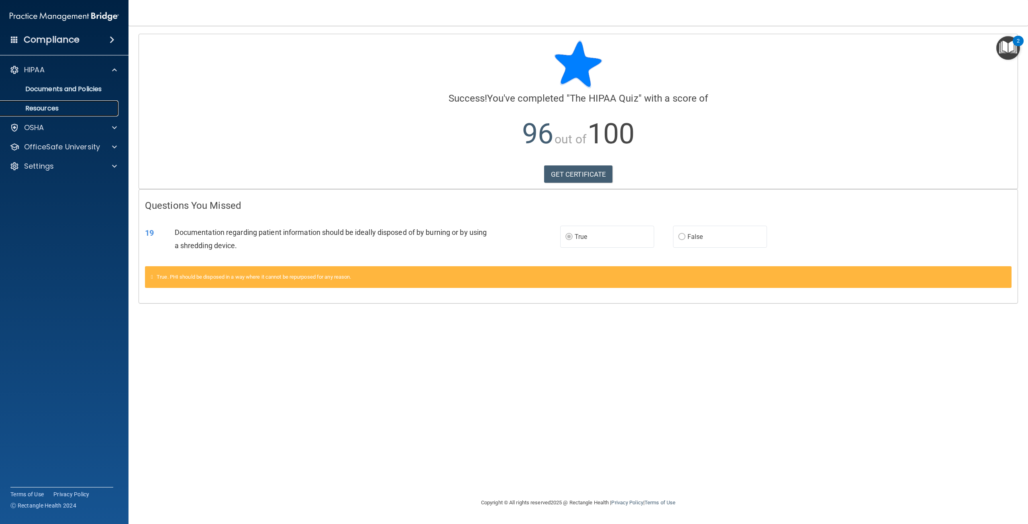
click at [67, 114] on link "Resources" at bounding box center [55, 108] width 127 height 16
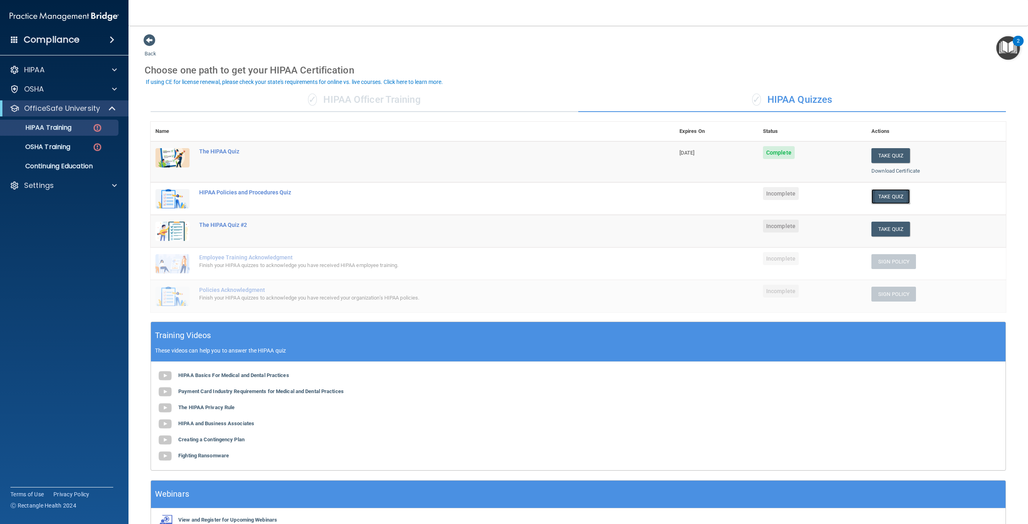
click at [875, 198] on button "Take Quiz" at bounding box center [891, 196] width 39 height 15
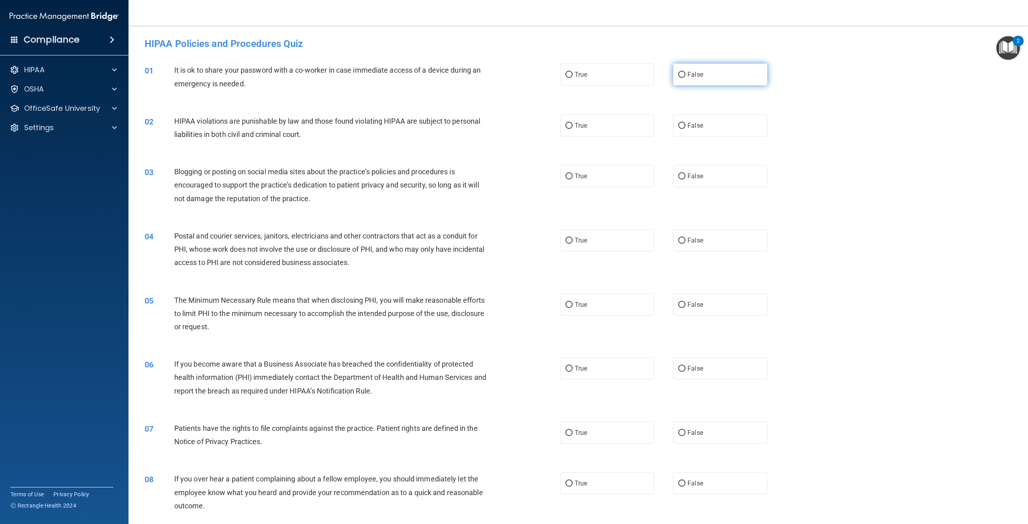
click at [696, 76] on span "False" at bounding box center [696, 75] width 16 height 8
click at [686, 76] on input "False" at bounding box center [681, 75] width 7 height 6
radio input "true"
click at [603, 124] on label "True" at bounding box center [607, 125] width 94 height 22
click at [573, 124] on input "True" at bounding box center [569, 126] width 7 height 6
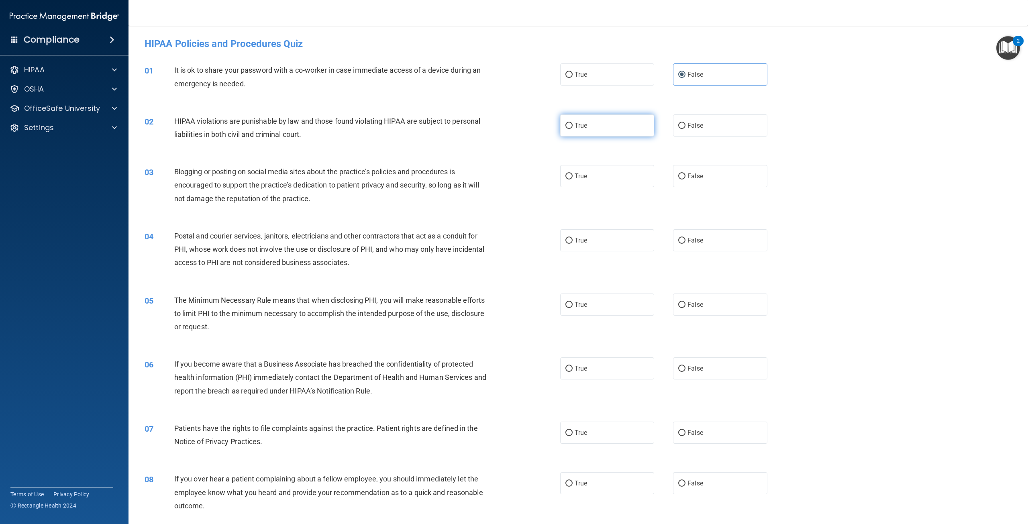
radio input "true"
click at [681, 180] on label "False" at bounding box center [720, 176] width 94 height 22
click at [681, 180] on input "False" at bounding box center [681, 177] width 7 height 6
radio input "true"
click at [626, 240] on label "True" at bounding box center [607, 240] width 94 height 22
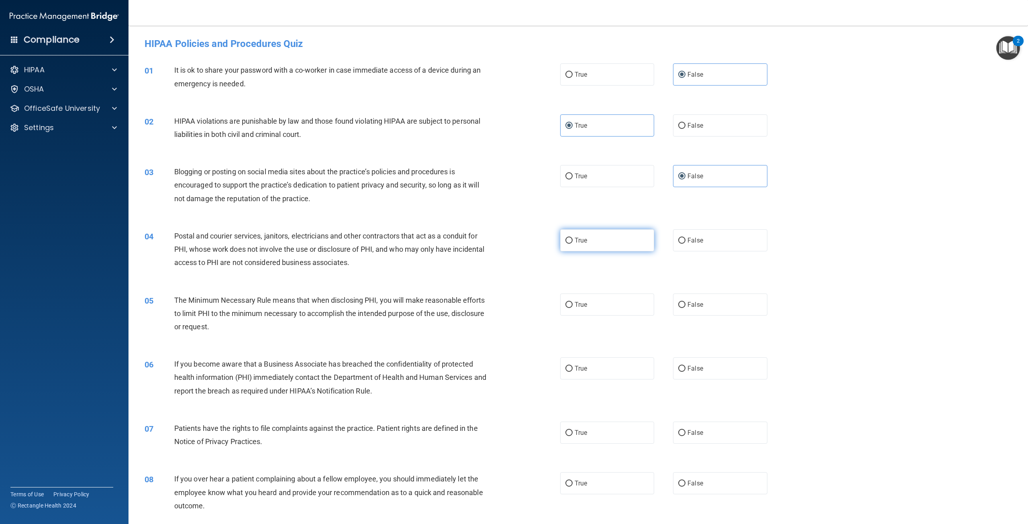
click at [573, 240] on input "True" at bounding box center [569, 241] width 7 height 6
radio input "true"
click at [615, 309] on label "True" at bounding box center [607, 305] width 94 height 22
click at [573, 308] on input "True" at bounding box center [569, 305] width 7 height 6
radio input "true"
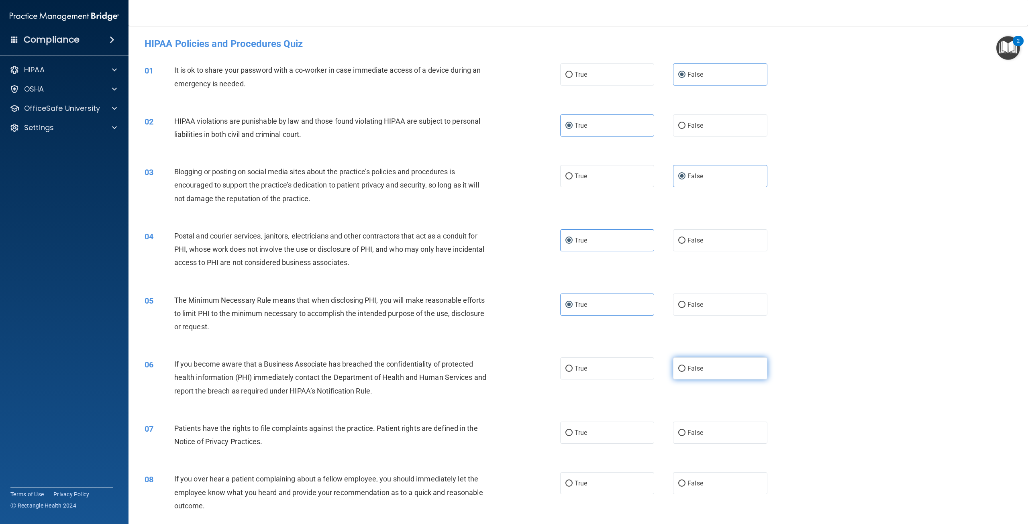
click at [688, 371] on span "False" at bounding box center [696, 369] width 16 height 8
click at [685, 371] on input "False" at bounding box center [681, 369] width 7 height 6
radio input "true"
click at [606, 435] on label "True" at bounding box center [607, 433] width 94 height 22
click at [573, 435] on input "True" at bounding box center [569, 433] width 7 height 6
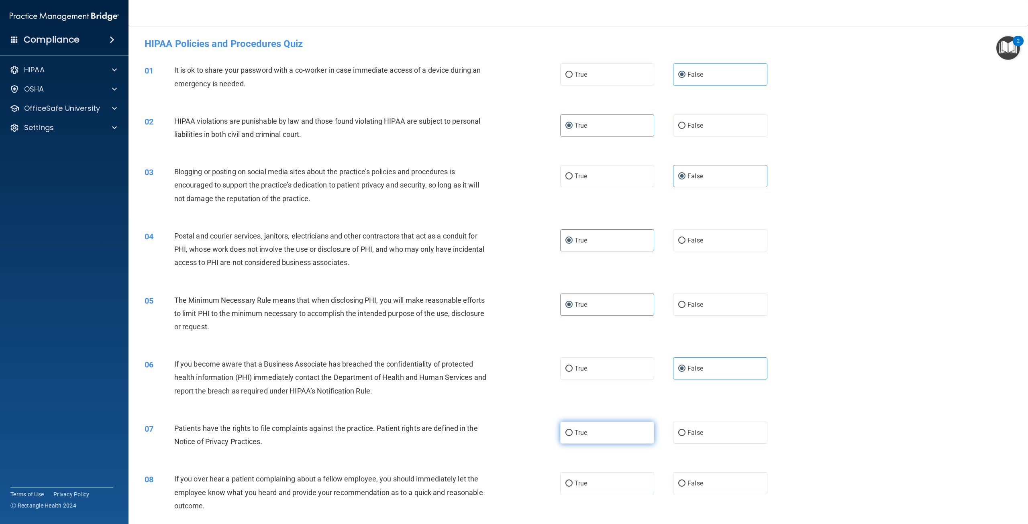
radio input "true"
click at [692, 485] on span "False" at bounding box center [696, 484] width 16 height 8
click at [686, 485] on input "False" at bounding box center [681, 484] width 7 height 6
radio input "true"
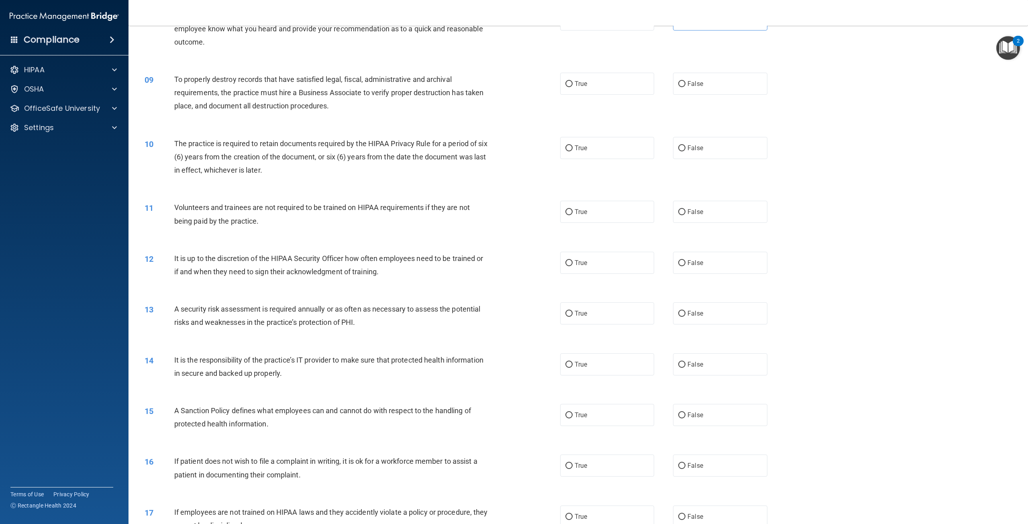
scroll to position [482, 0]
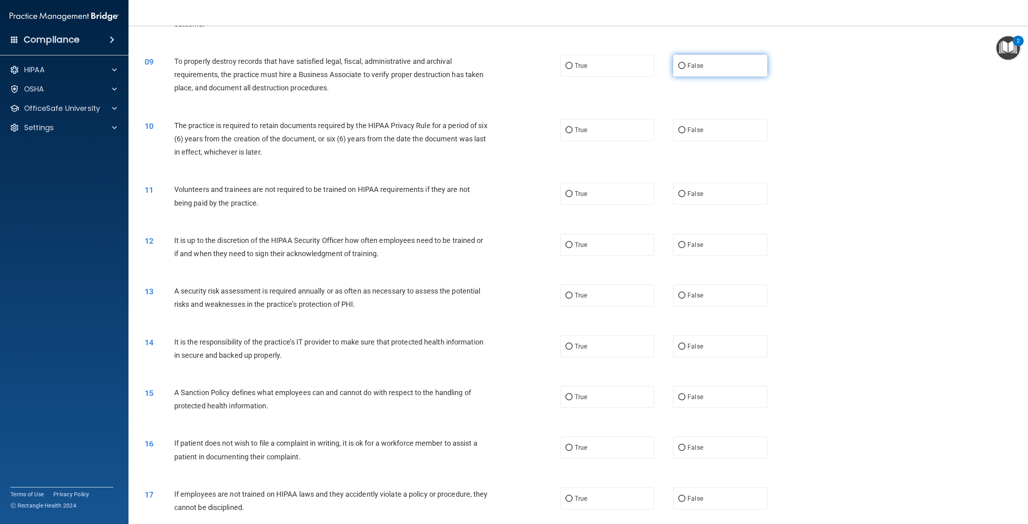
click at [688, 67] on span "False" at bounding box center [696, 66] width 16 height 8
click at [686, 67] on input "False" at bounding box center [681, 66] width 7 height 6
radio input "true"
click at [628, 129] on label "True" at bounding box center [607, 130] width 94 height 22
click at [573, 129] on input "True" at bounding box center [569, 130] width 7 height 6
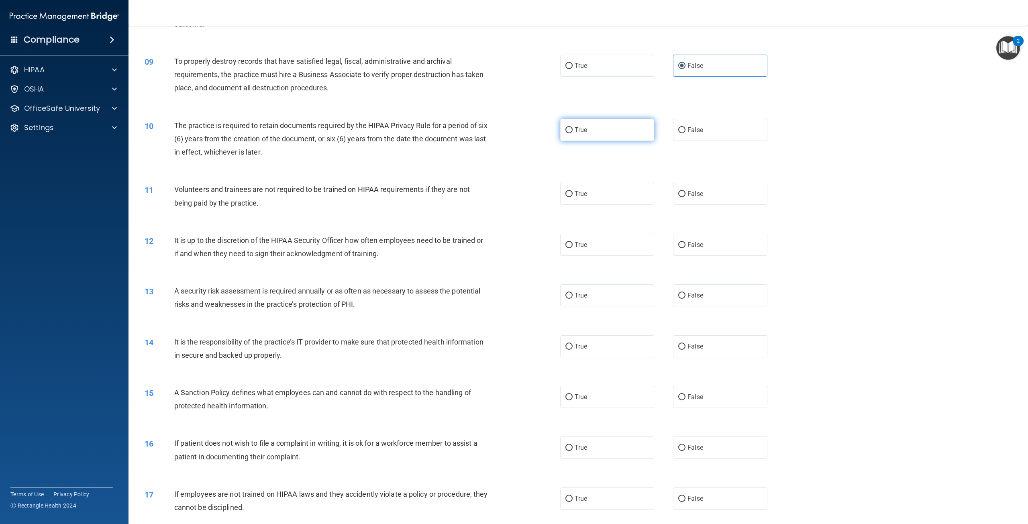
radio input "true"
click at [695, 196] on span "False" at bounding box center [696, 194] width 16 height 8
click at [686, 196] on input "False" at bounding box center [681, 194] width 7 height 6
radio input "true"
click at [709, 242] on label "False" at bounding box center [720, 245] width 94 height 22
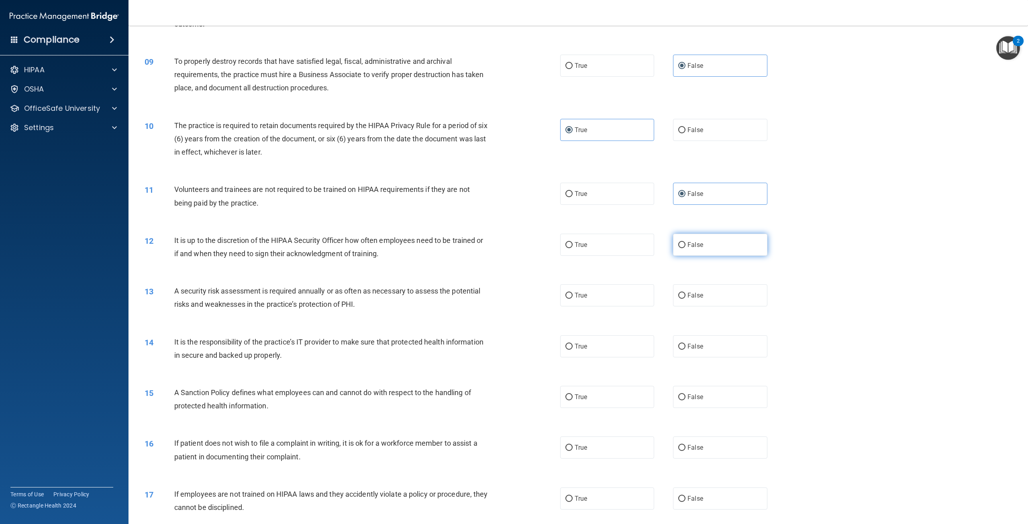
click at [686, 242] on input "False" at bounding box center [681, 245] width 7 height 6
radio input "true"
click at [649, 291] on label "True" at bounding box center [607, 295] width 94 height 22
click at [573, 293] on input "True" at bounding box center [569, 296] width 7 height 6
radio input "true"
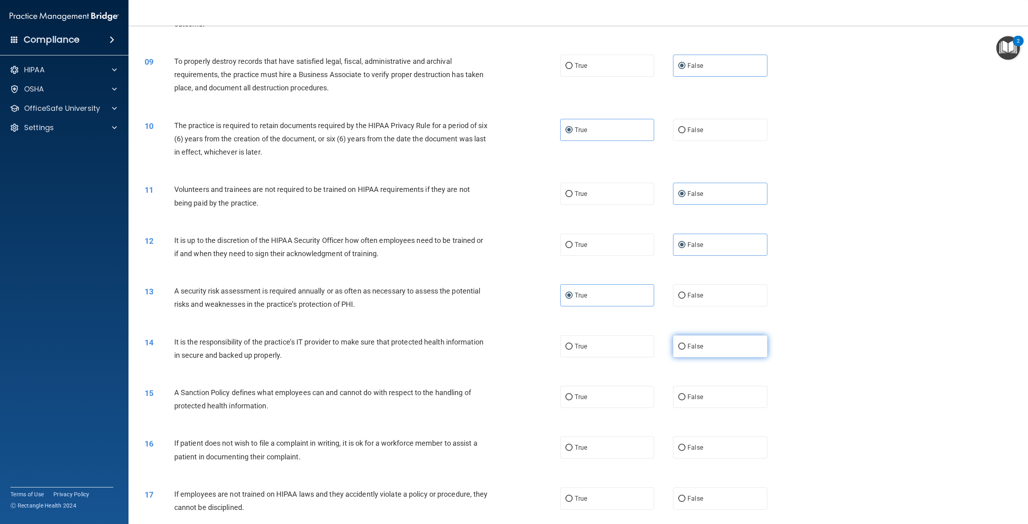
click at [691, 347] on span "False" at bounding box center [696, 347] width 16 height 8
click at [686, 347] on input "False" at bounding box center [681, 347] width 7 height 6
radio input "true"
click at [585, 402] on label "True" at bounding box center [607, 397] width 94 height 22
click at [573, 400] on input "True" at bounding box center [569, 397] width 7 height 6
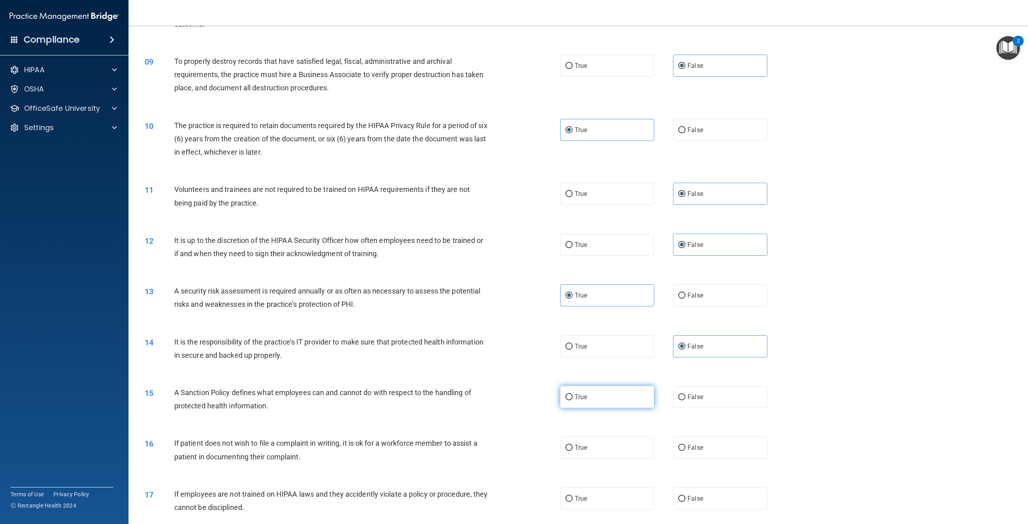
radio input "true"
click at [622, 444] on label "True" at bounding box center [607, 448] width 94 height 22
click at [573, 445] on input "True" at bounding box center [569, 448] width 7 height 6
radio input "true"
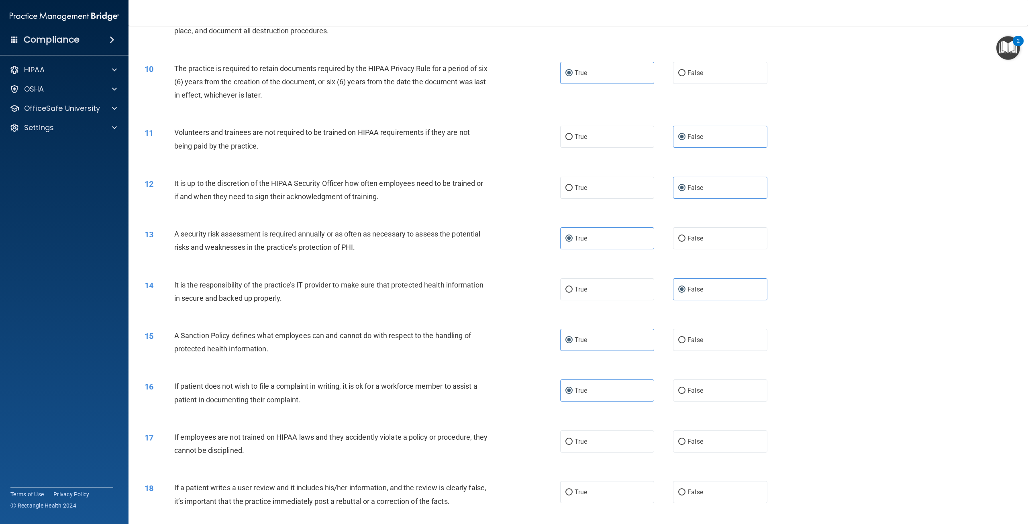
scroll to position [602, 0]
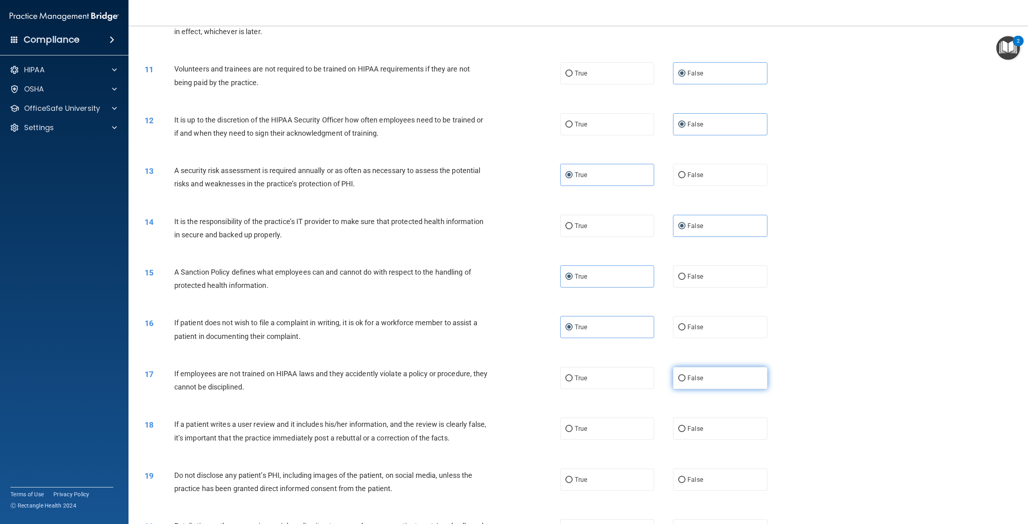
click at [691, 384] on label "False" at bounding box center [720, 378] width 94 height 22
click at [686, 382] on input "False" at bounding box center [681, 379] width 7 height 6
radio input "true"
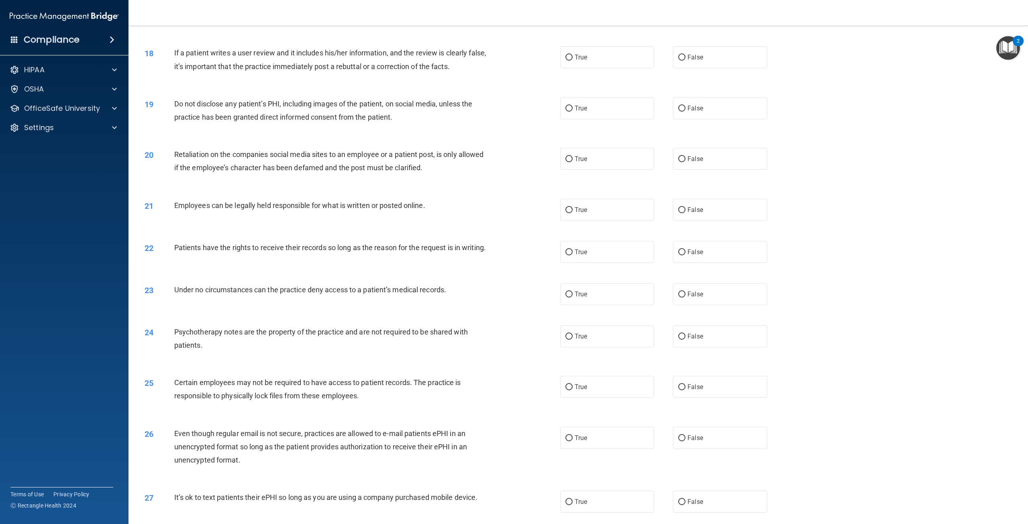
scroll to position [986, 0]
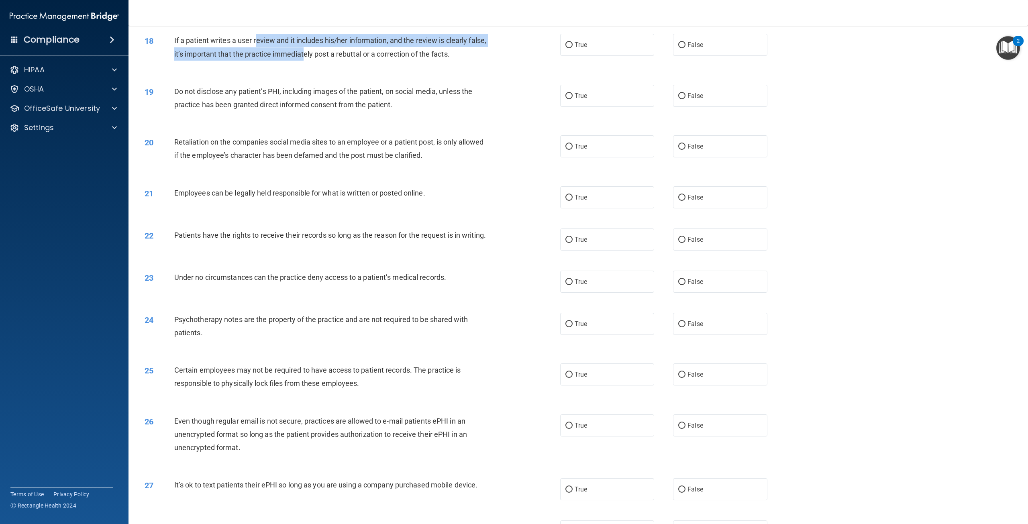
drag, startPoint x: 256, startPoint y: 38, endPoint x: 327, endPoint y: 56, distance: 73.1
click at [327, 56] on span "If a patient writes a user review and it includes his/her information, and the …" at bounding box center [330, 47] width 312 height 22
click at [327, 69] on div "18 If a patient writes a user review and it includes his/her information, and t…" at bounding box center [579, 49] width 880 height 51
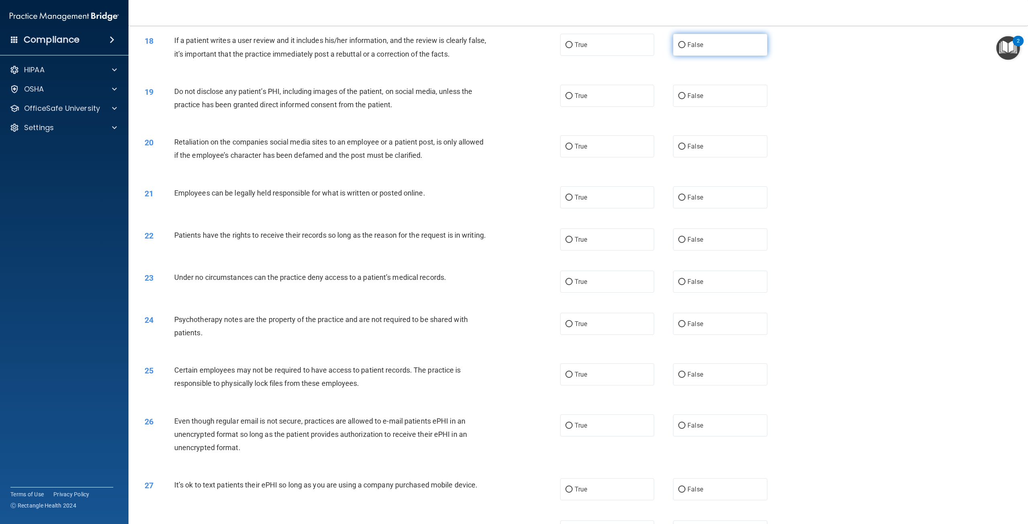
click at [688, 45] on span "False" at bounding box center [696, 45] width 16 height 8
click at [686, 45] on input "False" at bounding box center [681, 45] width 7 height 6
radio input "true"
click at [596, 106] on label "True" at bounding box center [607, 96] width 94 height 22
click at [573, 99] on input "True" at bounding box center [569, 96] width 7 height 6
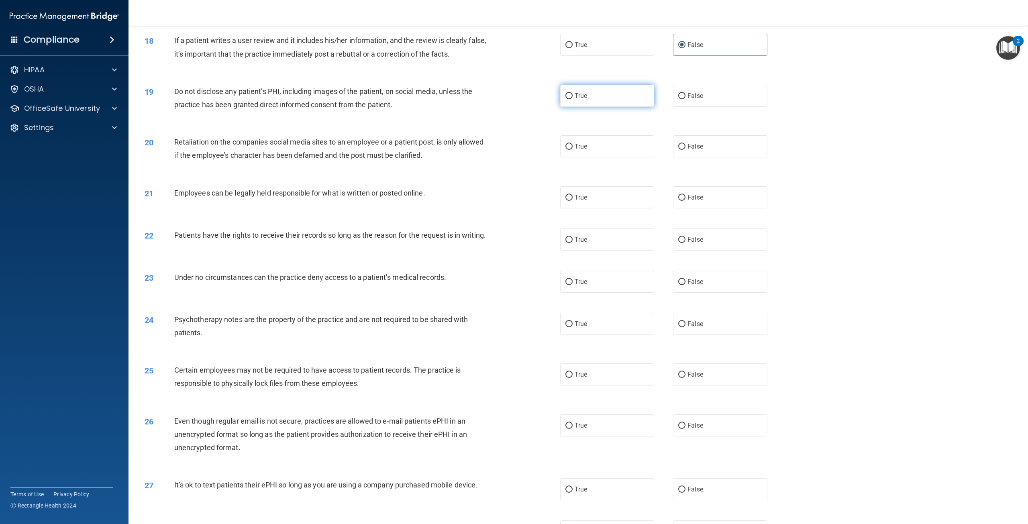
radio input "true"
click at [694, 152] on label "False" at bounding box center [720, 146] width 94 height 22
click at [686, 150] on input "False" at bounding box center [681, 147] width 7 height 6
radio input "true"
click at [581, 194] on span "True" at bounding box center [581, 198] width 12 height 8
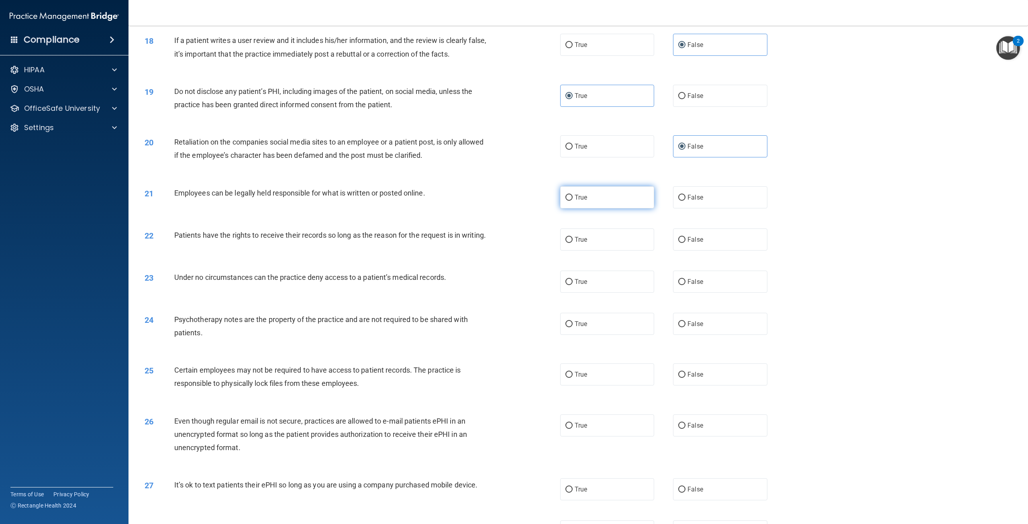
click at [573, 195] on input "True" at bounding box center [569, 198] width 7 height 6
radio input "true"
click at [579, 235] on label "True" at bounding box center [607, 240] width 94 height 22
click at [573, 237] on input "True" at bounding box center [569, 240] width 7 height 6
radio input "true"
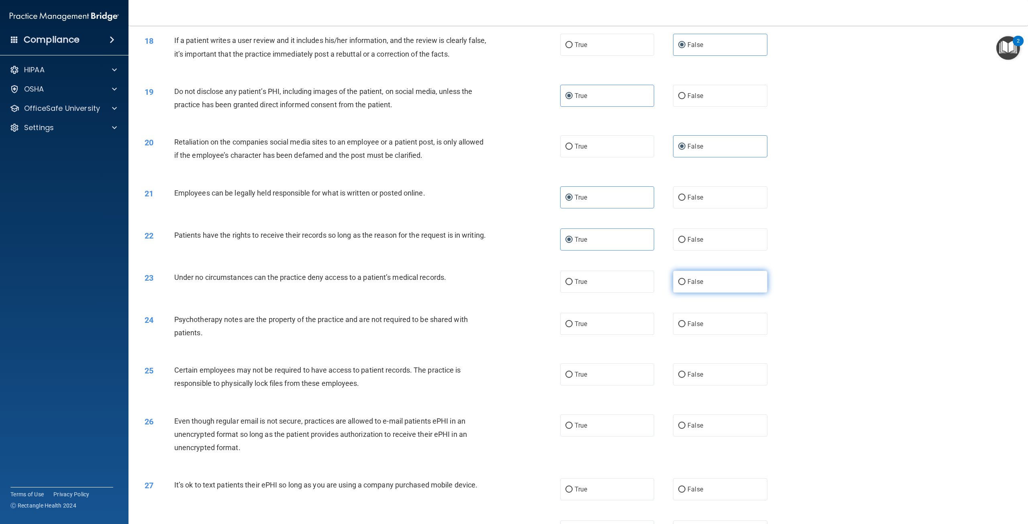
click at [681, 285] on input "False" at bounding box center [681, 282] width 7 height 6
radio input "true"
click at [578, 328] on span "True" at bounding box center [581, 324] width 12 height 8
click at [573, 327] on input "True" at bounding box center [569, 324] width 7 height 6
radio input "true"
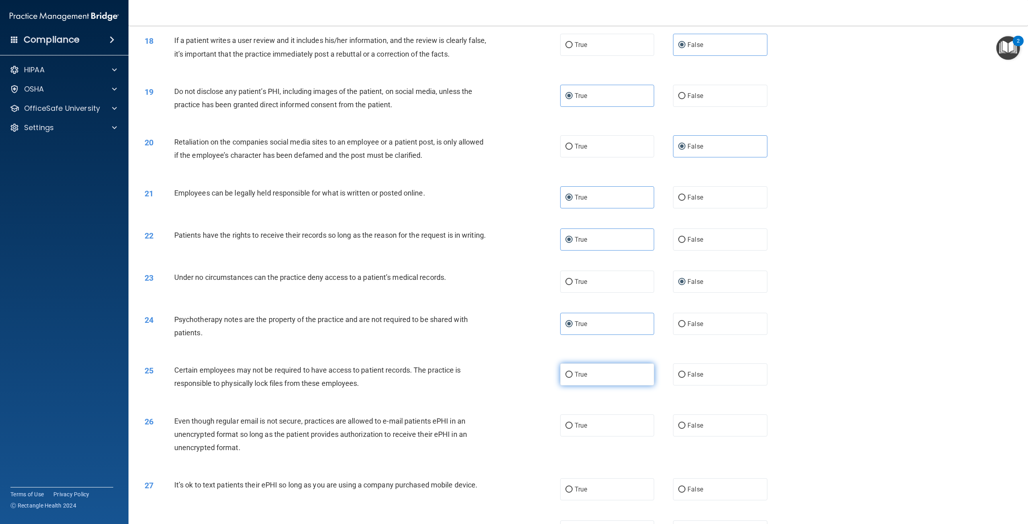
click at [569, 386] on label "True" at bounding box center [607, 375] width 94 height 22
click at [569, 378] on input "True" at bounding box center [569, 375] width 7 height 6
radio input "true"
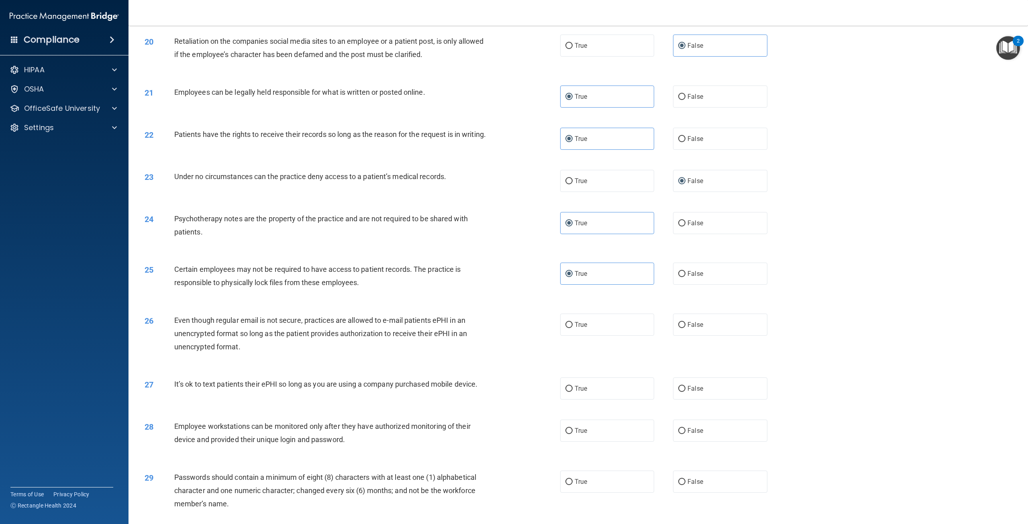
scroll to position [1107, 0]
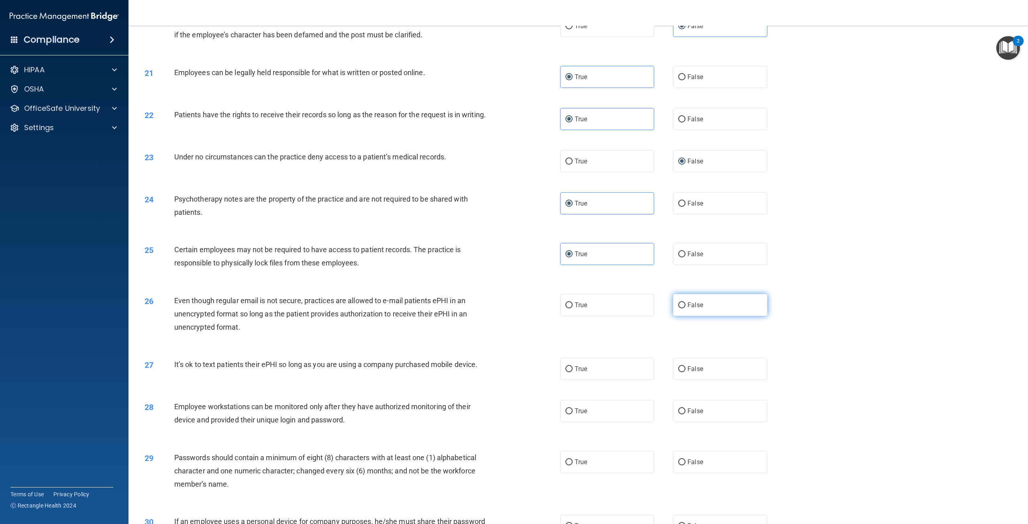
click at [688, 309] on span "False" at bounding box center [696, 305] width 16 height 8
click at [684, 308] on input "False" at bounding box center [681, 305] width 7 height 6
radio input "true"
click at [678, 372] on input "False" at bounding box center [681, 369] width 7 height 6
radio input "true"
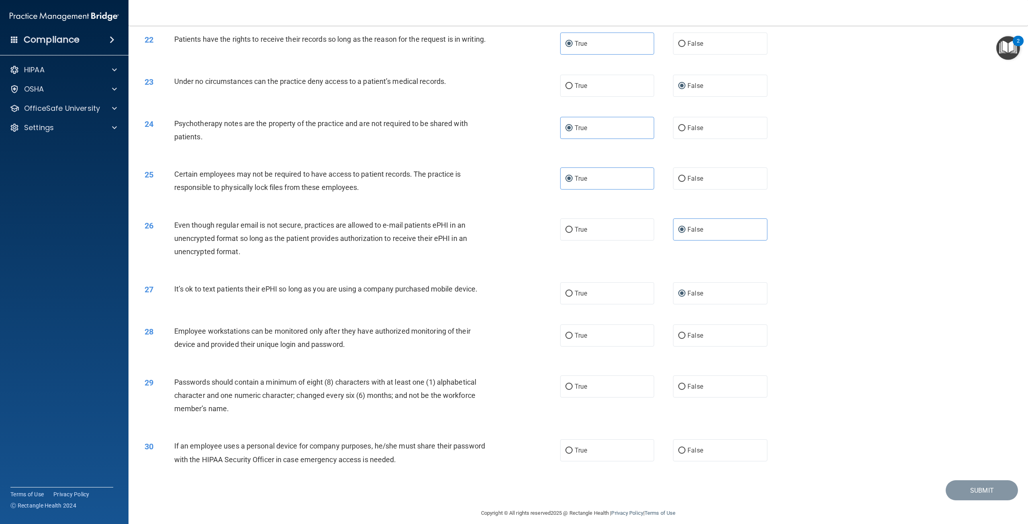
scroll to position [1200, 0]
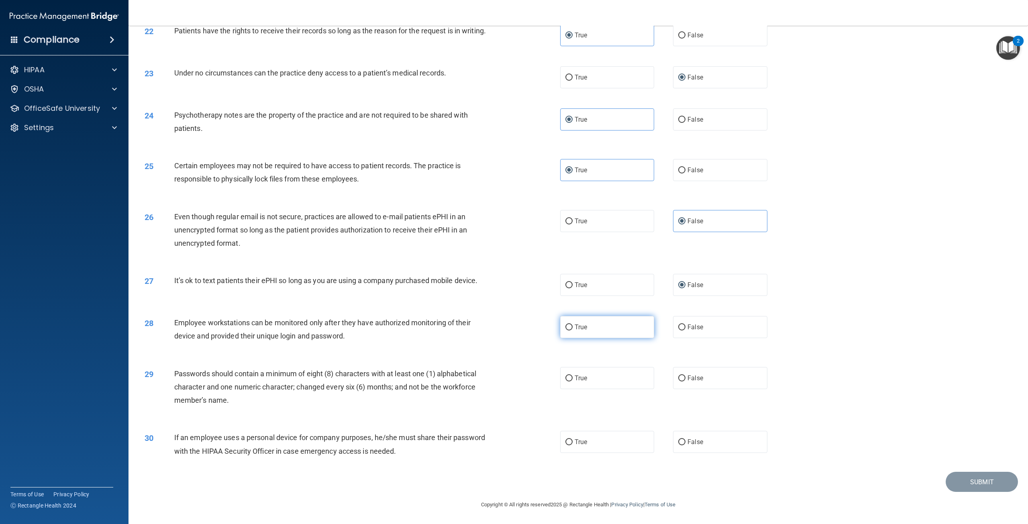
click at [566, 334] on label "True" at bounding box center [607, 327] width 94 height 22
click at [566, 331] on input "True" at bounding box center [569, 328] width 7 height 6
radio input "true"
click at [583, 374] on span "True" at bounding box center [581, 378] width 12 height 8
click at [573, 376] on input "True" at bounding box center [569, 379] width 7 height 6
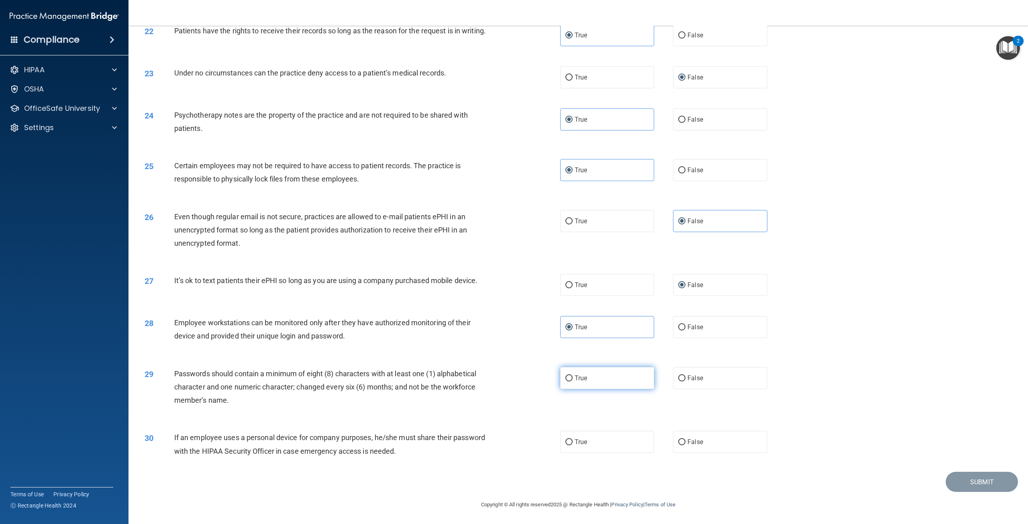
radio input "true"
click at [729, 444] on label "False" at bounding box center [720, 442] width 94 height 22
click at [686, 444] on input "False" at bounding box center [681, 442] width 7 height 6
radio input "true"
click at [975, 480] on button "Submit" at bounding box center [982, 482] width 72 height 20
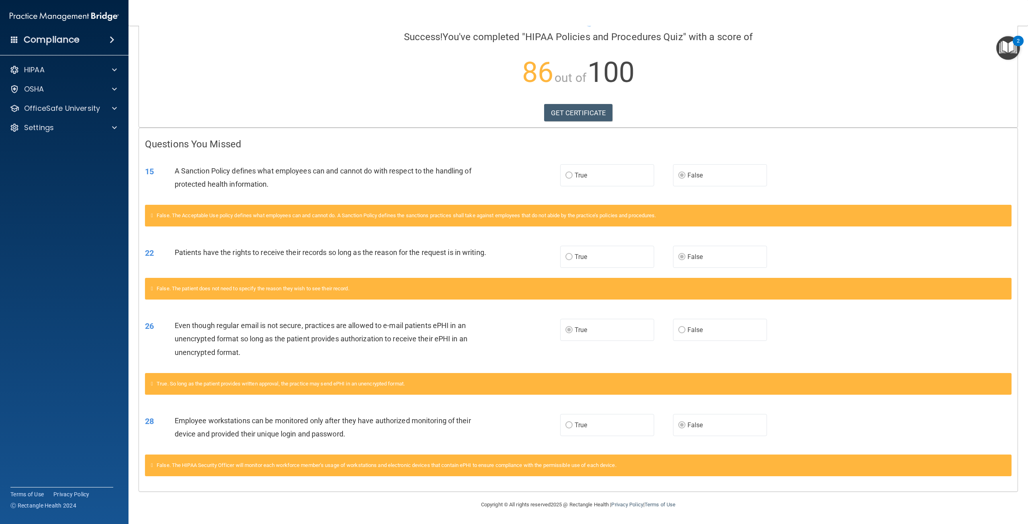
scroll to position [70, 0]
click at [688, 253] on span "False" at bounding box center [696, 257] width 16 height 8
click at [602, 431] on label "True" at bounding box center [607, 425] width 94 height 22
click at [281, 178] on div "A Sanction Policy defines what employees can and cannot do with respect to the …" at bounding box center [335, 177] width 321 height 27
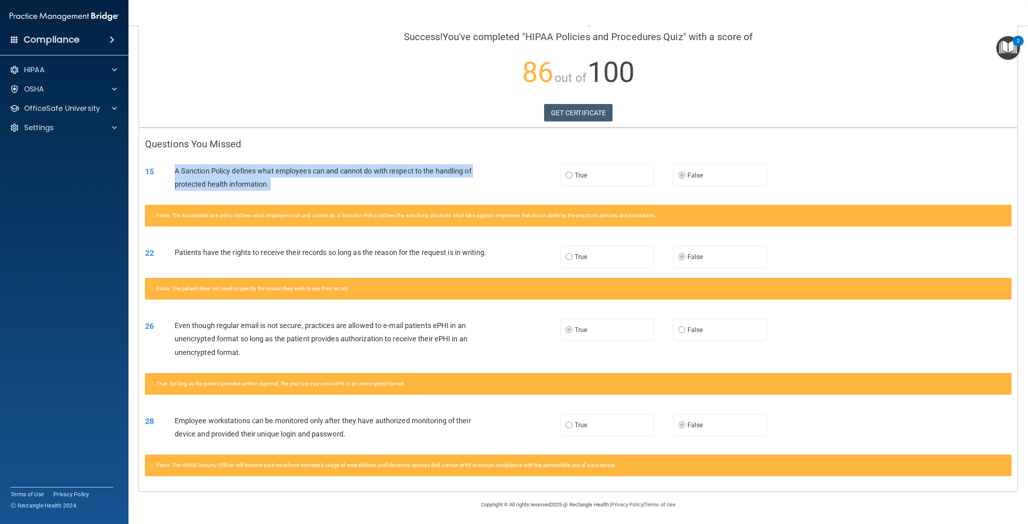
click at [281, 177] on div "A Sanction Policy defines what employees can and cannot do with respect to the …" at bounding box center [335, 177] width 321 height 27
click at [281, 172] on div "A Sanction Policy defines what employees can and cannot do with respect to the …" at bounding box center [335, 177] width 321 height 27
click at [283, 169] on div "A Sanction Policy defines what employees can and cannot do with respect to the …" at bounding box center [335, 177] width 321 height 27
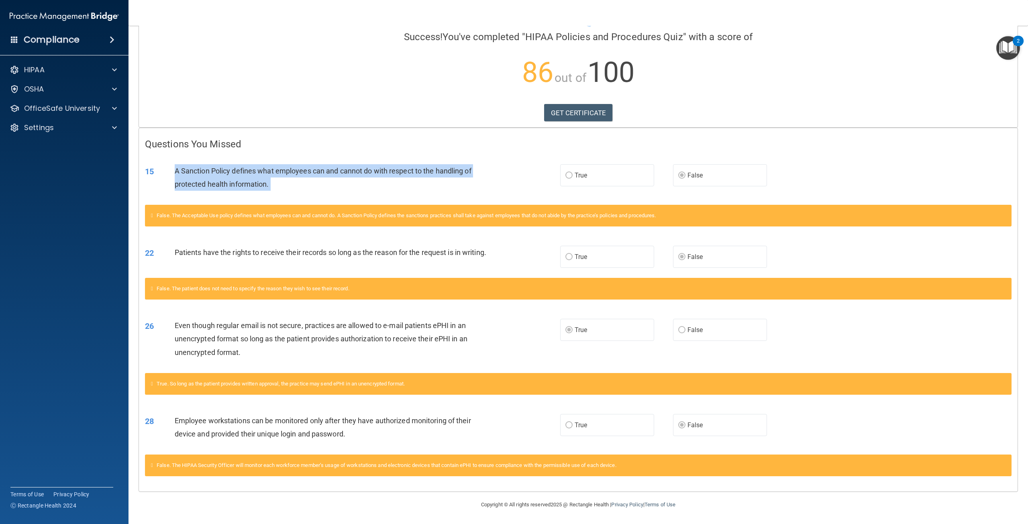
click at [284, 169] on div "A Sanction Policy defines what employees can and cannot do with respect to the …" at bounding box center [335, 177] width 321 height 27
click at [284, 170] on div "A Sanction Policy defines what employees can and cannot do with respect to the …" at bounding box center [335, 177] width 321 height 27
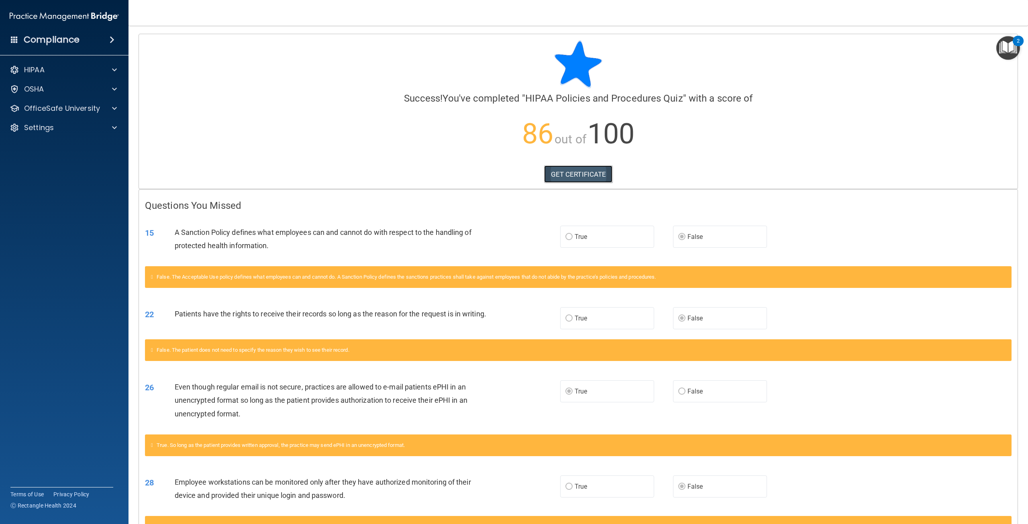
click at [588, 175] on link "GET CERTIFICATE" at bounding box center [578, 174] width 69 height 18
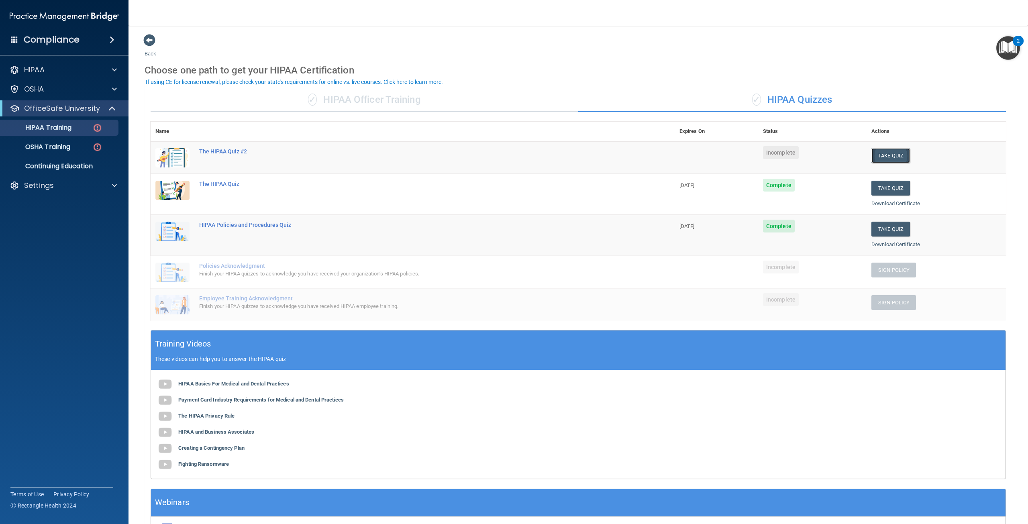
click at [884, 153] on button "Take Quiz" at bounding box center [891, 155] width 39 height 15
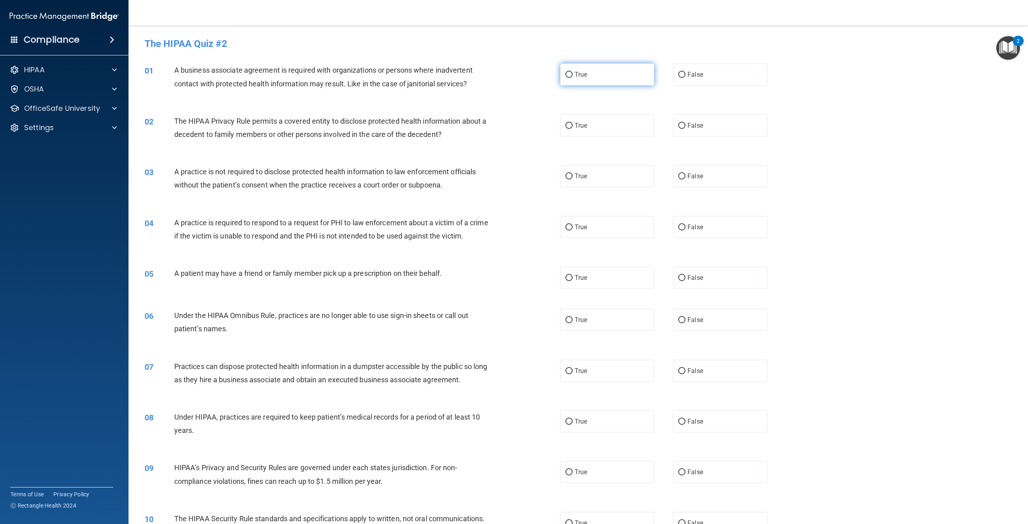
click at [569, 78] on input "True" at bounding box center [569, 75] width 7 height 6
radio input "true"
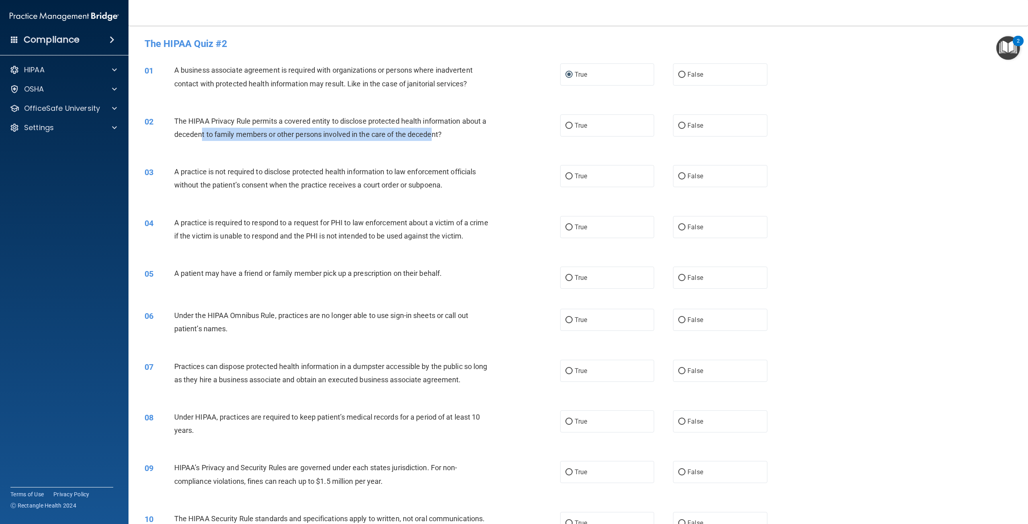
drag, startPoint x: 206, startPoint y: 137, endPoint x: 439, endPoint y: 139, distance: 232.6
click at [439, 139] on div "The HIPAA Privacy Rule permits a covered entity to disclose protected health in…" at bounding box center [334, 127] width 321 height 27
click at [266, 141] on div "The HIPAA Privacy Rule permits a covered entity to disclose protected health in…" at bounding box center [334, 127] width 321 height 27
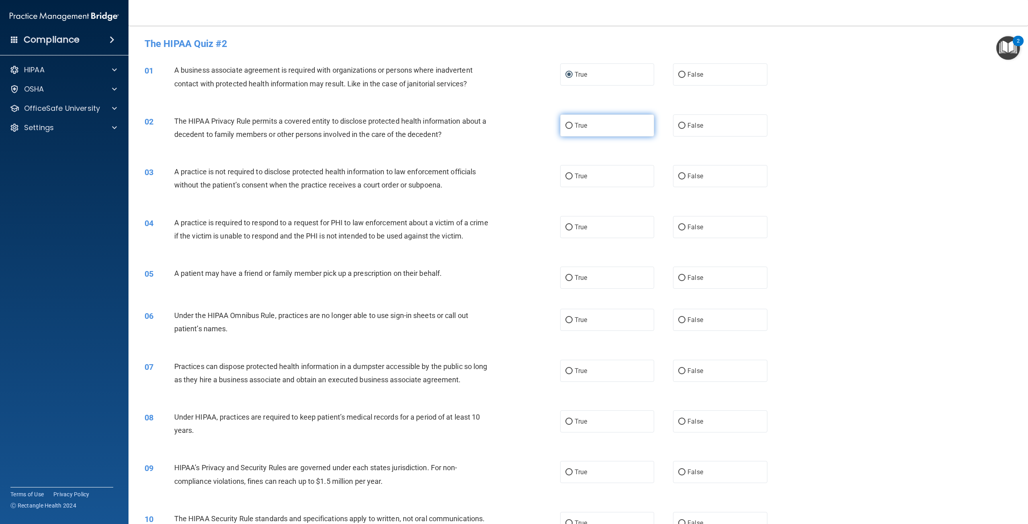
click at [572, 130] on label "True" at bounding box center [607, 125] width 94 height 22
click at [572, 129] on input "True" at bounding box center [569, 126] width 7 height 6
radio input "true"
click at [688, 174] on span "False" at bounding box center [696, 176] width 16 height 8
click at [686, 174] on input "False" at bounding box center [681, 177] width 7 height 6
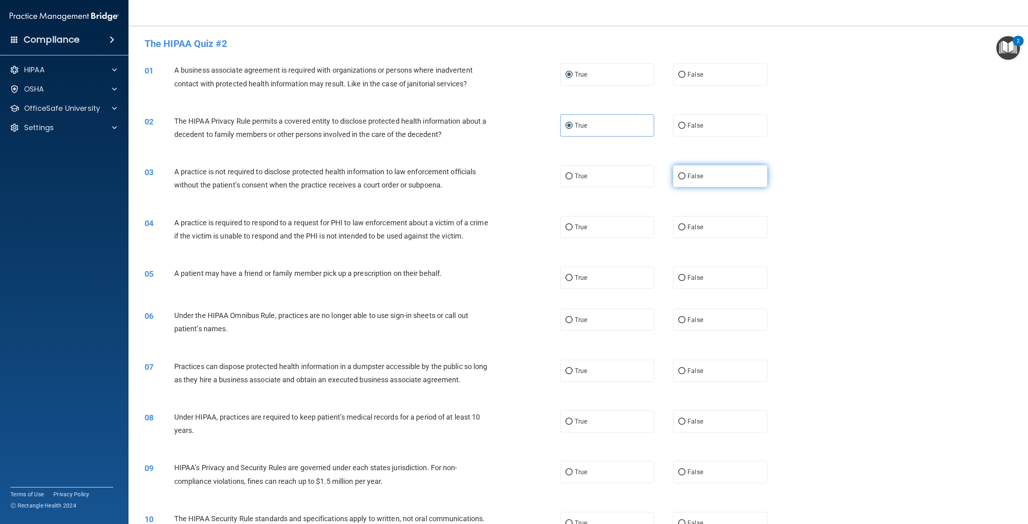
radio input "true"
click at [576, 226] on span "True" at bounding box center [581, 227] width 12 height 8
click at [573, 226] on input "True" at bounding box center [569, 228] width 7 height 6
radio input "true"
click at [588, 289] on label "True" at bounding box center [607, 278] width 94 height 22
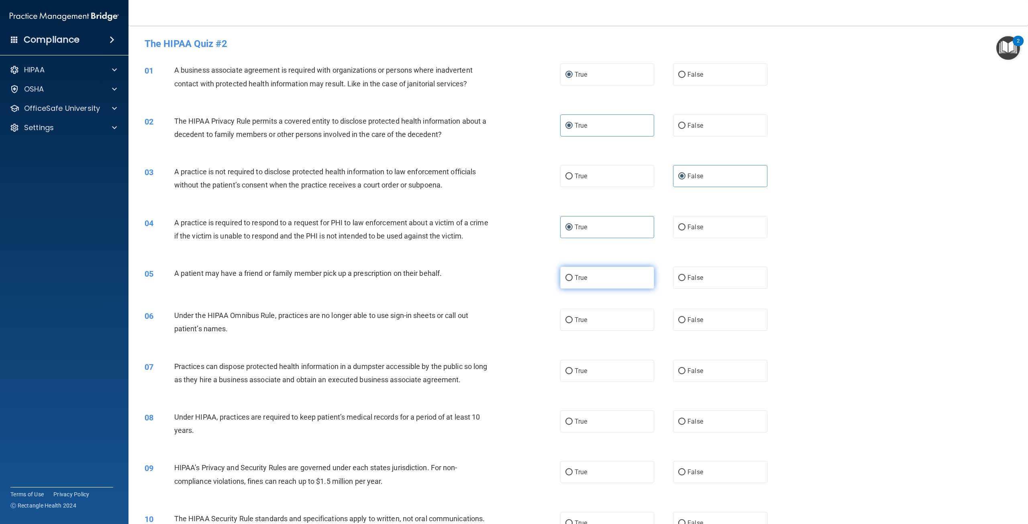
click at [573, 281] on input "True" at bounding box center [569, 278] width 7 height 6
radio input "true"
click at [681, 323] on input "False" at bounding box center [681, 320] width 7 height 6
radio input "true"
click at [705, 382] on label "False" at bounding box center [720, 371] width 94 height 22
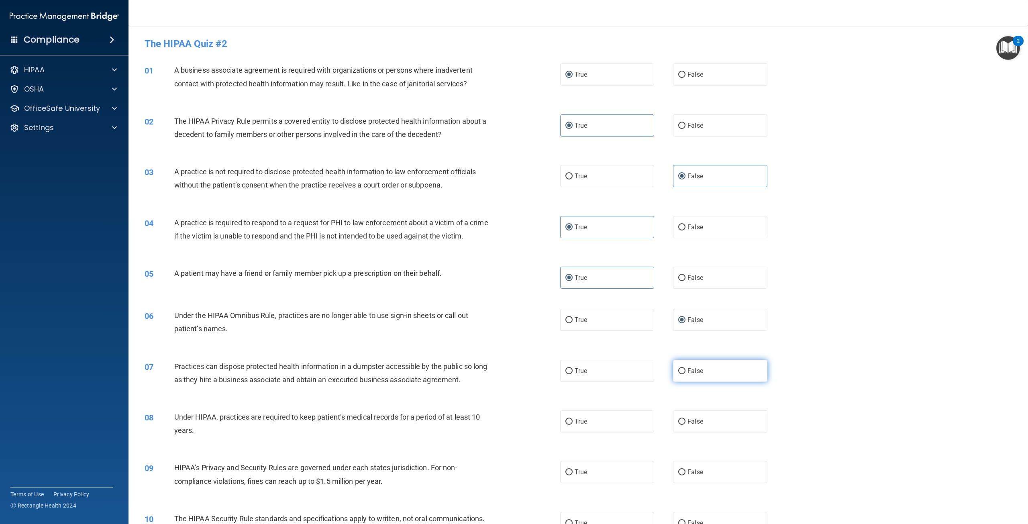
click at [686, 374] on input "False" at bounding box center [681, 371] width 7 height 6
radio input "true"
click at [694, 425] on span "False" at bounding box center [696, 422] width 16 height 8
click at [686, 425] on input "False" at bounding box center [681, 422] width 7 height 6
radio input "true"
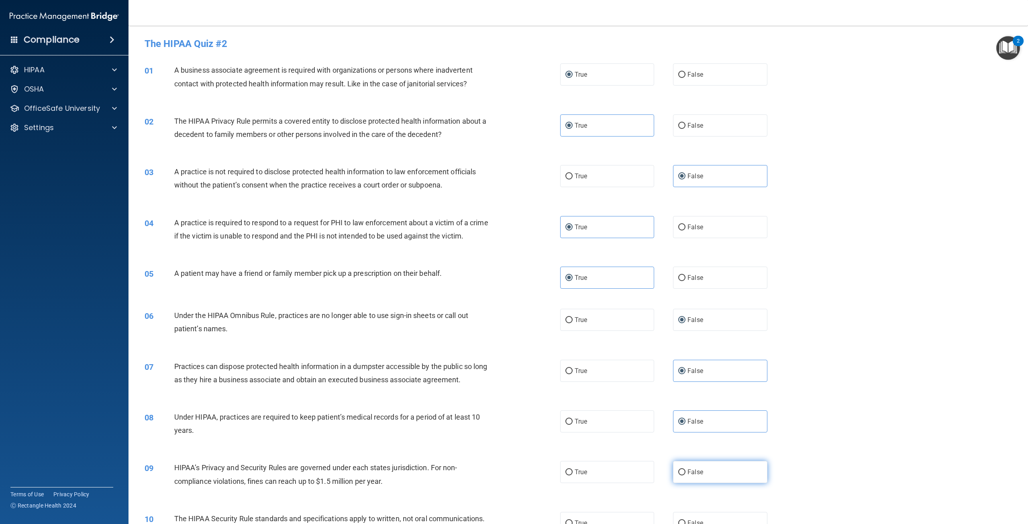
click at [714, 483] on label "False" at bounding box center [720, 472] width 94 height 22
click at [686, 476] on input "False" at bounding box center [681, 473] width 7 height 6
radio input "true"
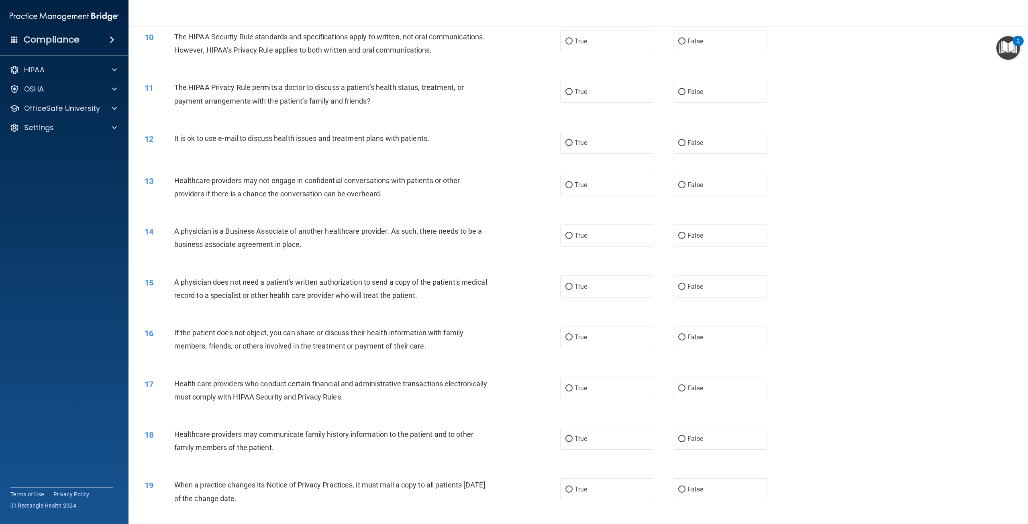
scroll to position [492, 0]
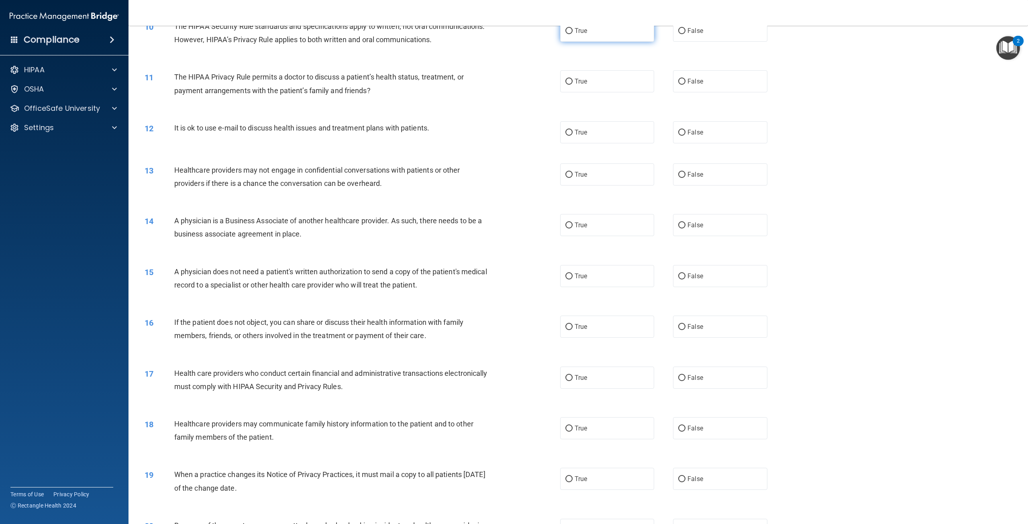
click at [586, 42] on label "True" at bounding box center [607, 31] width 94 height 22
click at [573, 34] on input "True" at bounding box center [569, 31] width 7 height 6
radio input "true"
click at [719, 92] on label "False" at bounding box center [720, 81] width 94 height 22
click at [686, 85] on input "False" at bounding box center [681, 82] width 7 height 6
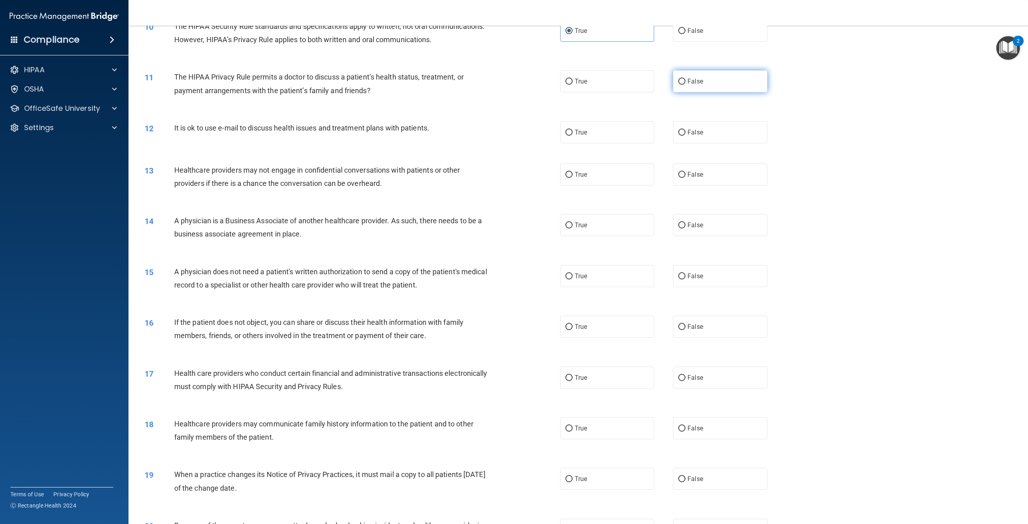
radio input "true"
click at [682, 143] on label "False" at bounding box center [720, 132] width 94 height 22
click at [682, 136] on input "False" at bounding box center [681, 133] width 7 height 6
radio input "true"
click at [691, 186] on label "False" at bounding box center [720, 174] width 94 height 22
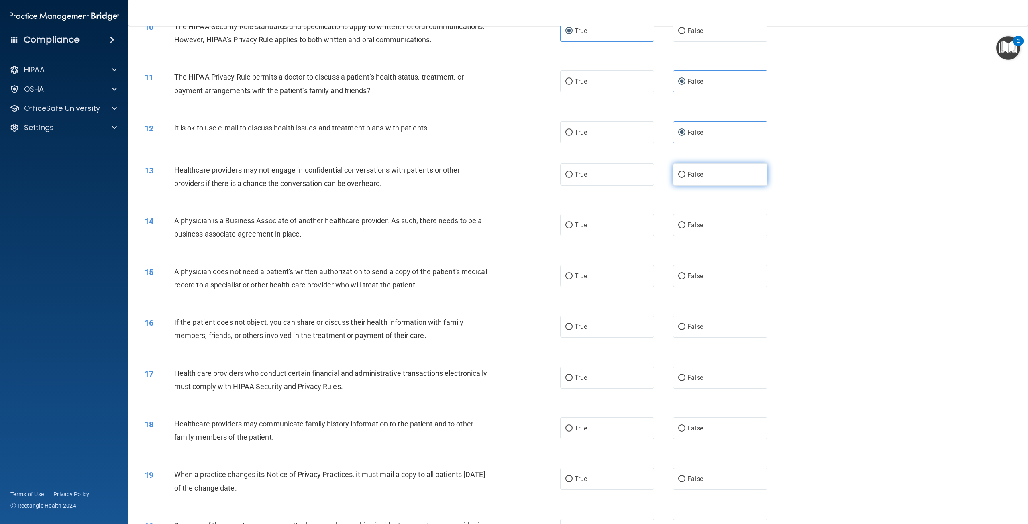
click at [686, 178] on input "False" at bounding box center [681, 175] width 7 height 6
radio input "true"
click at [580, 229] on span "True" at bounding box center [581, 225] width 12 height 8
click at [573, 229] on input "True" at bounding box center [569, 226] width 7 height 6
radio input "true"
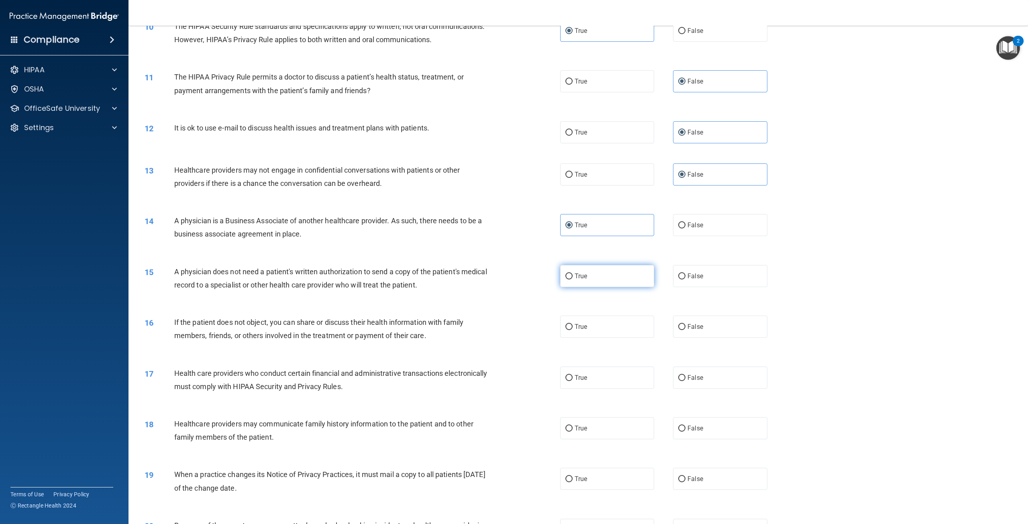
click at [582, 280] on span "True" at bounding box center [581, 276] width 12 height 8
click at [573, 280] on input "True" at bounding box center [569, 277] width 7 height 6
radio input "true"
click at [583, 331] on span "True" at bounding box center [581, 327] width 12 height 8
click at [573, 330] on input "True" at bounding box center [569, 327] width 7 height 6
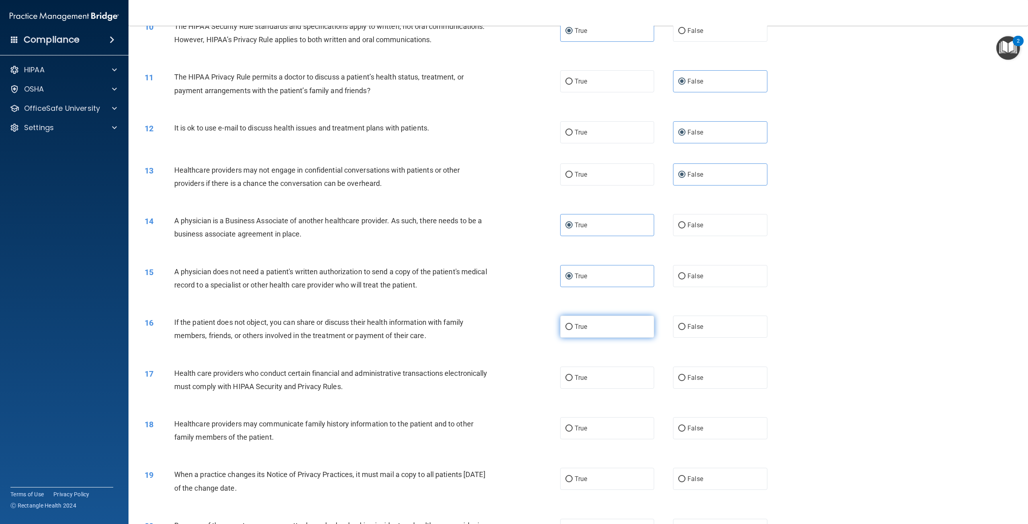
radio input "true"
click at [601, 389] on label "True" at bounding box center [607, 378] width 94 height 22
click at [573, 381] on input "True" at bounding box center [569, 378] width 7 height 6
radio input "true"
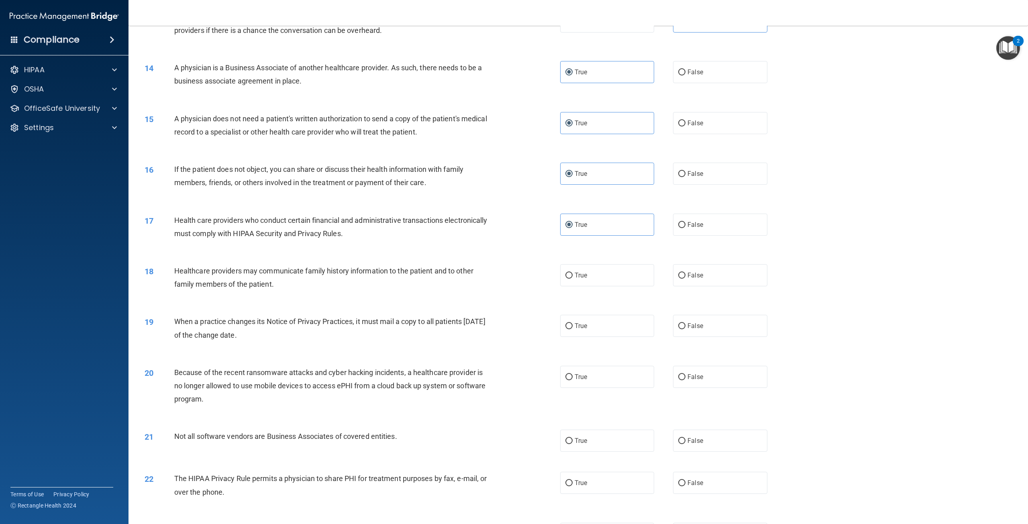
scroll to position [653, 0]
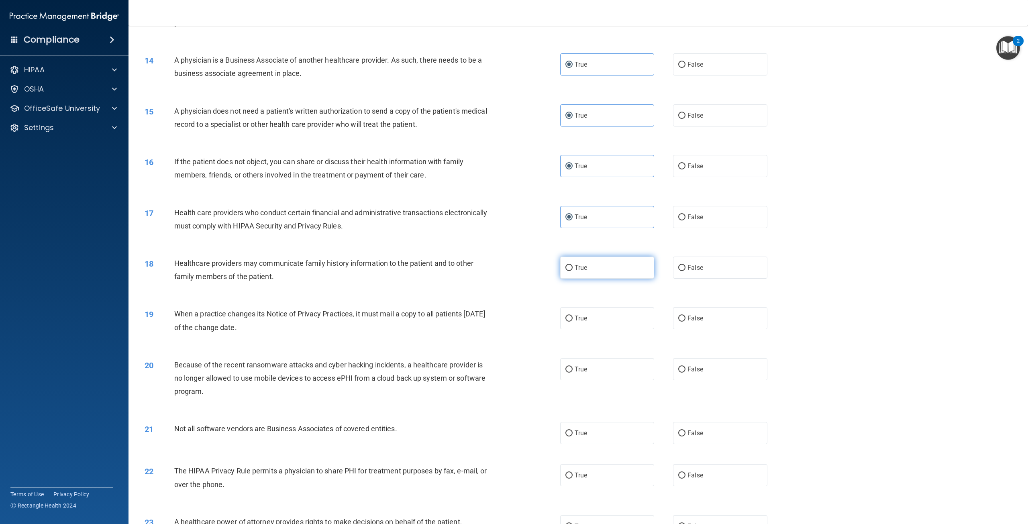
click at [581, 279] on label "True" at bounding box center [607, 268] width 94 height 22
click at [573, 271] on input "True" at bounding box center [569, 268] width 7 height 6
radio input "true"
click at [693, 322] on span "False" at bounding box center [696, 318] width 16 height 8
click at [686, 322] on input "False" at bounding box center [681, 319] width 7 height 6
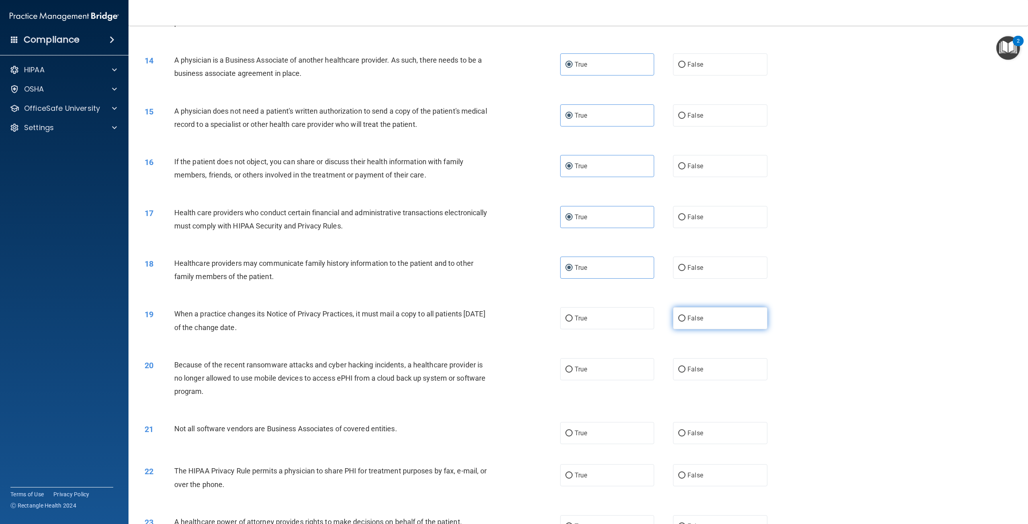
radio input "true"
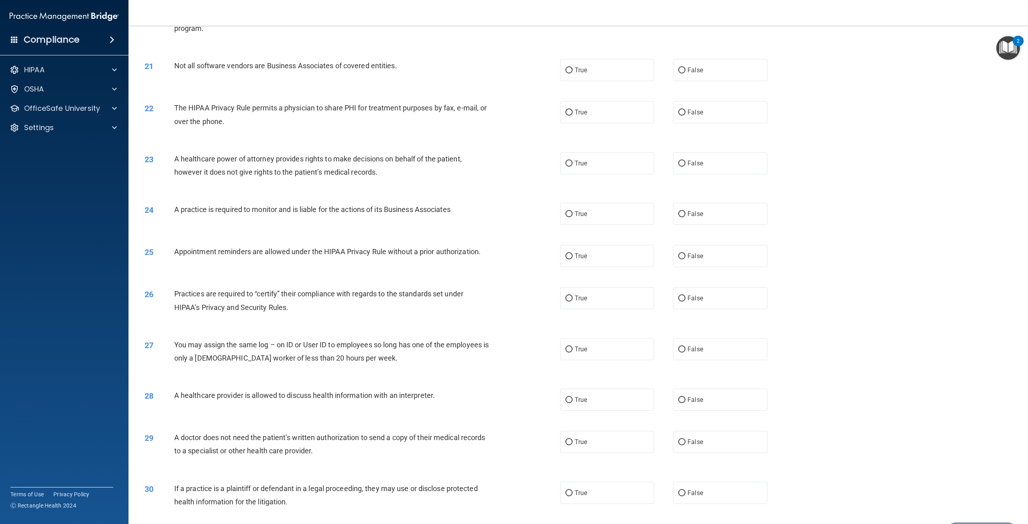
scroll to position [1009, 0]
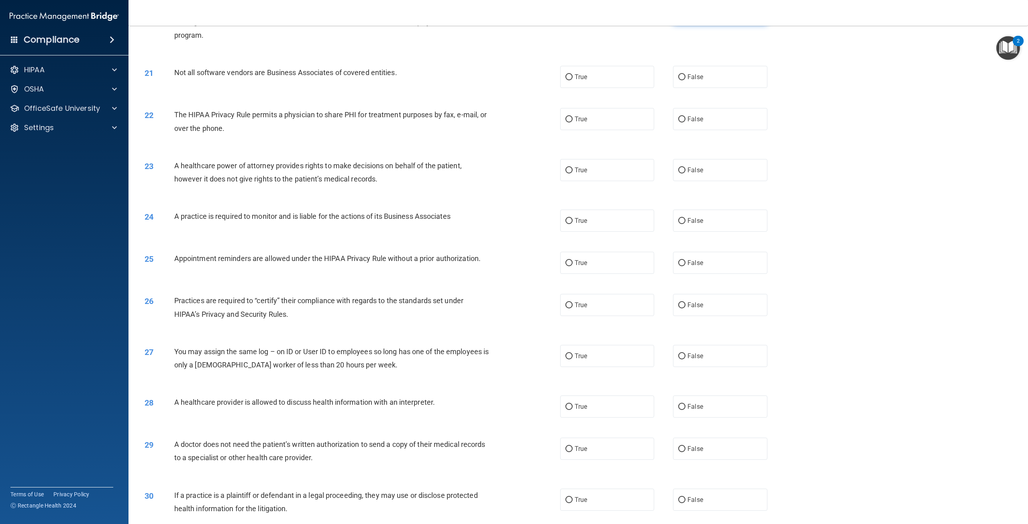
click at [728, 24] on label "False" at bounding box center [720, 13] width 94 height 22
click at [686, 16] on input "False" at bounding box center [681, 13] width 7 height 6
radio input "true"
click at [586, 88] on label "True" at bounding box center [607, 77] width 94 height 22
click at [573, 80] on input "True" at bounding box center [569, 77] width 7 height 6
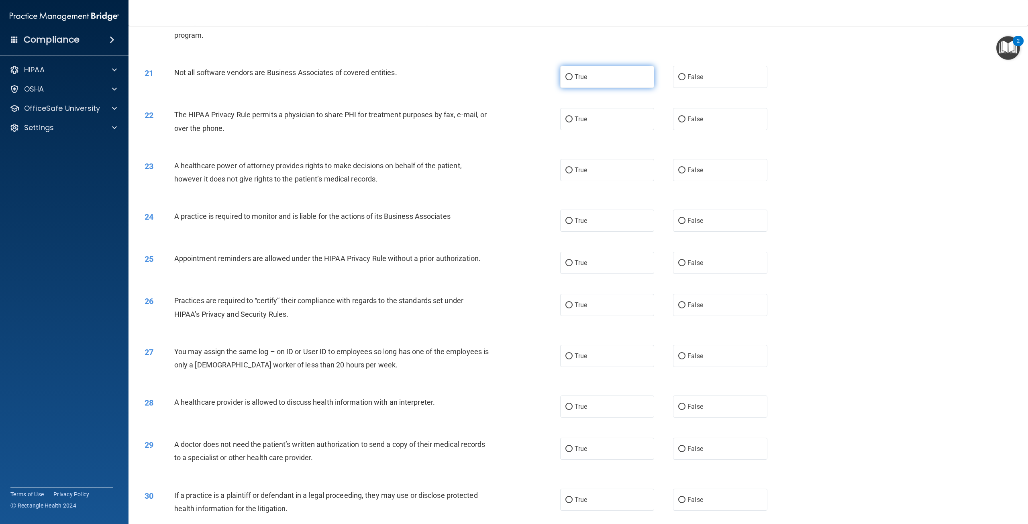
radio input "true"
click at [584, 123] on span "True" at bounding box center [581, 119] width 12 height 8
click at [573, 123] on input "True" at bounding box center [569, 119] width 7 height 6
radio input "true"
click at [696, 174] on span "False" at bounding box center [696, 170] width 16 height 8
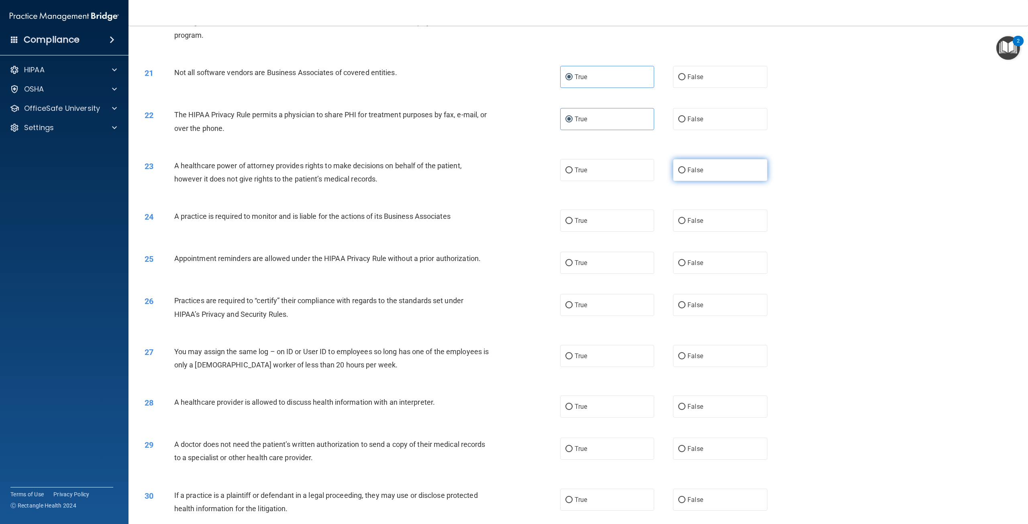
click at [686, 174] on input "False" at bounding box center [681, 170] width 7 height 6
radio input "true"
click at [707, 232] on label "False" at bounding box center [720, 221] width 94 height 22
click at [686, 224] on input "False" at bounding box center [681, 221] width 7 height 6
radio input "true"
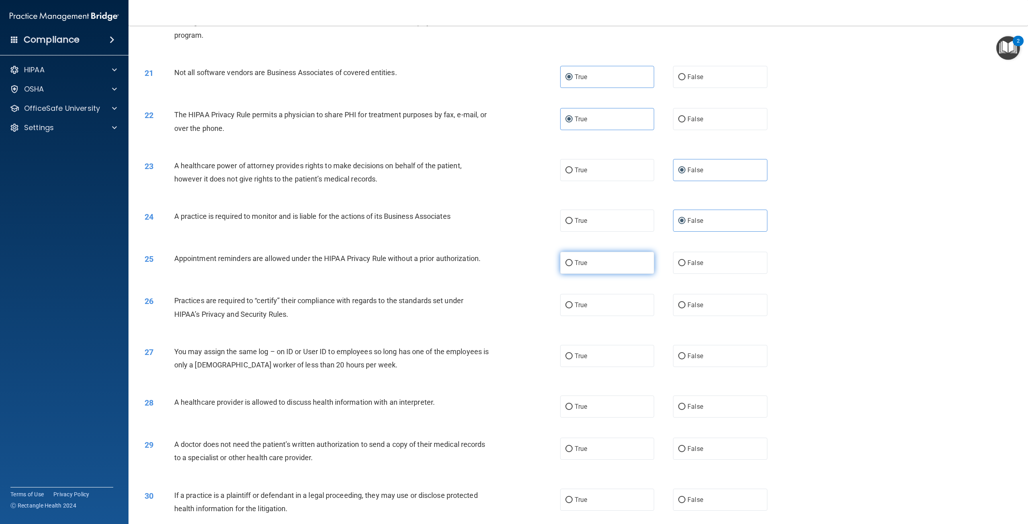
click at [595, 274] on label "True" at bounding box center [607, 263] width 94 height 22
click at [573, 266] on input "True" at bounding box center [569, 263] width 7 height 6
radio input "true"
click at [705, 316] on label "False" at bounding box center [720, 305] width 94 height 22
click at [686, 308] on input "False" at bounding box center [681, 305] width 7 height 6
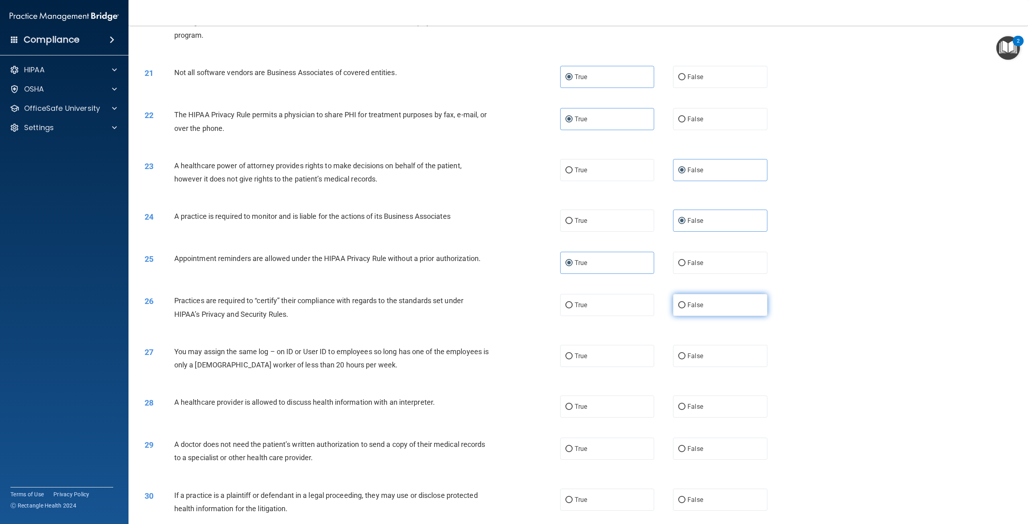
radio input "true"
click at [711, 367] on label "False" at bounding box center [720, 356] width 94 height 22
click at [686, 359] on input "False" at bounding box center [681, 356] width 7 height 6
radio input "true"
click at [580, 418] on label "True" at bounding box center [607, 407] width 94 height 22
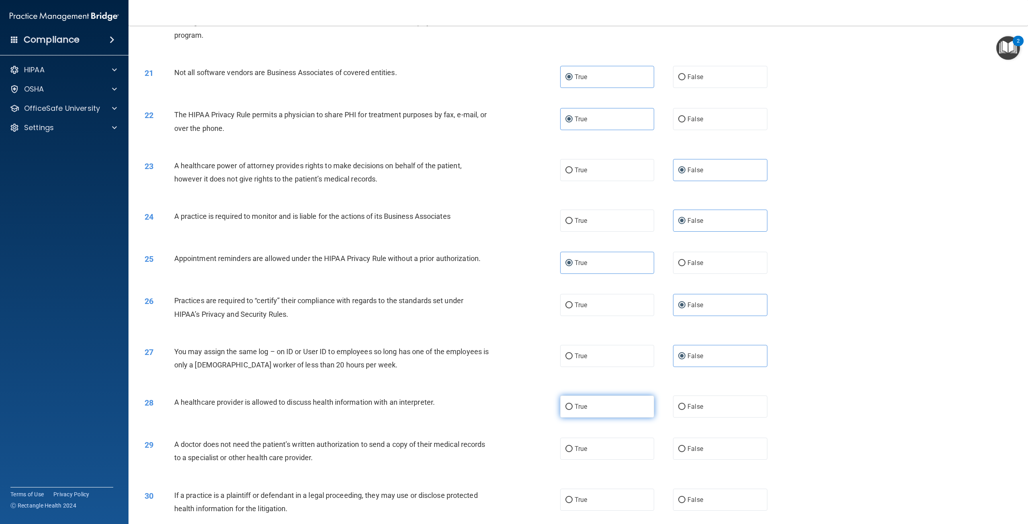
click at [573, 410] on input "True" at bounding box center [569, 407] width 7 height 6
radio input "true"
click at [577, 460] on label "True" at bounding box center [607, 449] width 94 height 22
click at [573, 452] on input "True" at bounding box center [569, 449] width 7 height 6
radio input "true"
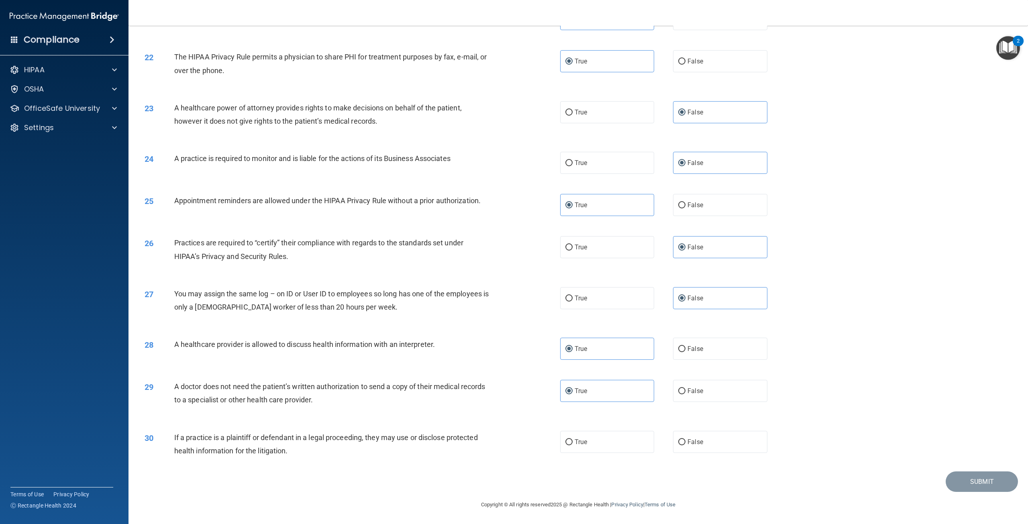
scroll to position [1094, 0]
click at [609, 444] on label "True" at bounding box center [607, 442] width 94 height 22
click at [573, 444] on input "True" at bounding box center [569, 442] width 7 height 6
radio input "true"
click at [970, 481] on button "Submit" at bounding box center [982, 482] width 72 height 20
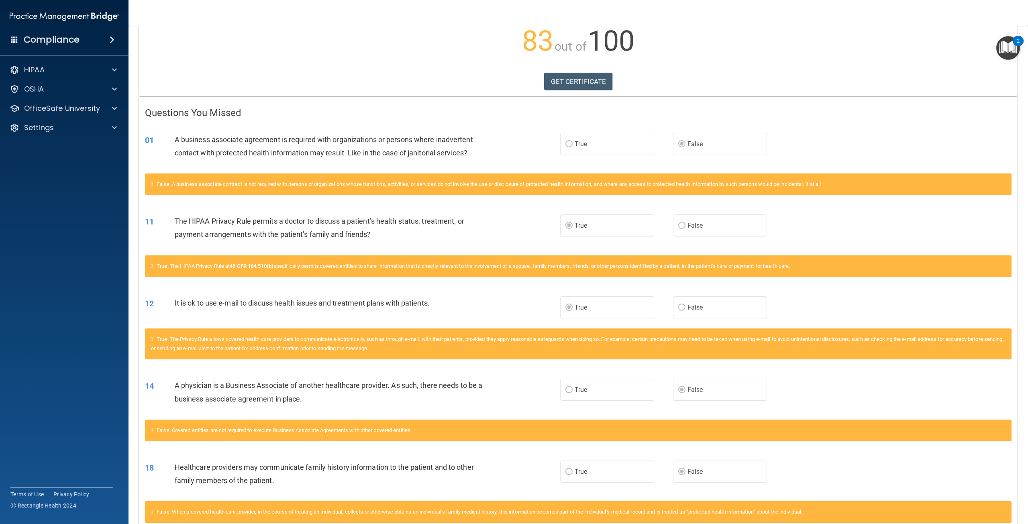
scroll to position [139, 0]
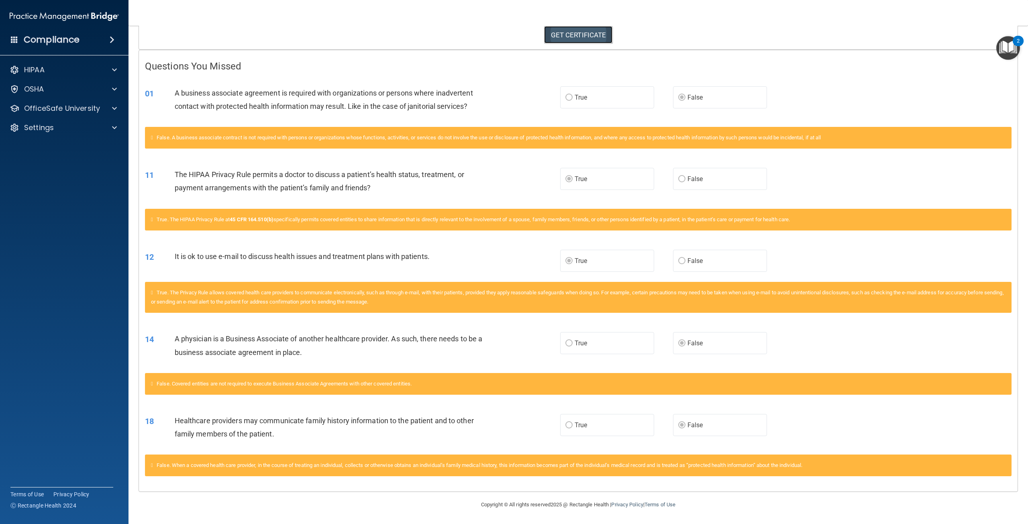
click at [551, 36] on link "GET CERTIFICATE" at bounding box center [578, 35] width 69 height 18
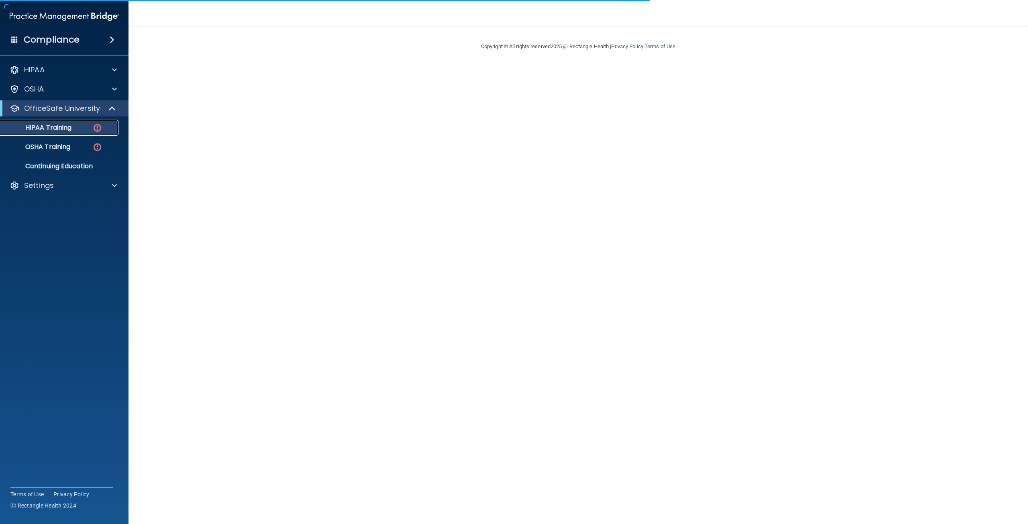
click at [37, 132] on p "HIPAA Training" at bounding box center [38, 128] width 66 height 8
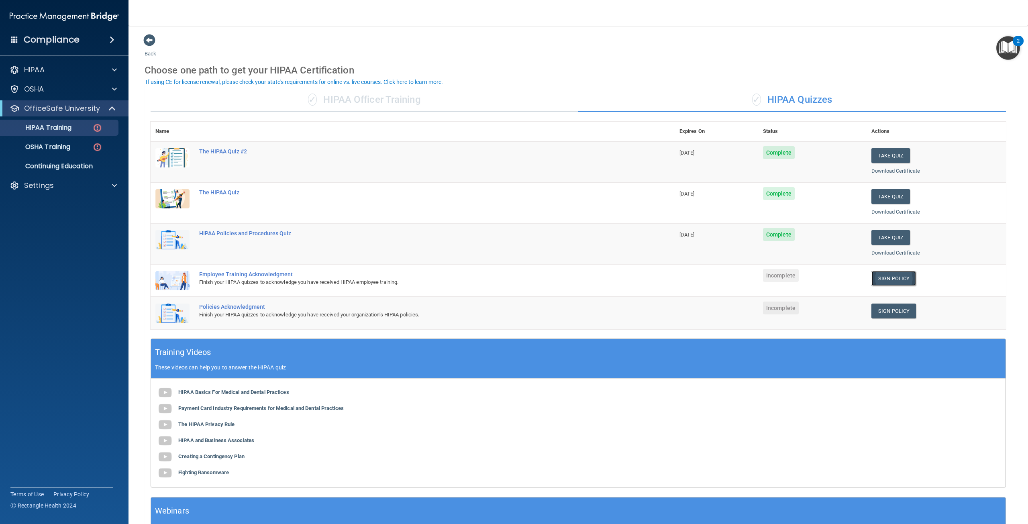
click at [888, 274] on link "Sign Policy" at bounding box center [894, 278] width 45 height 15
click at [895, 309] on link "Sign Policy" at bounding box center [894, 311] width 45 height 15
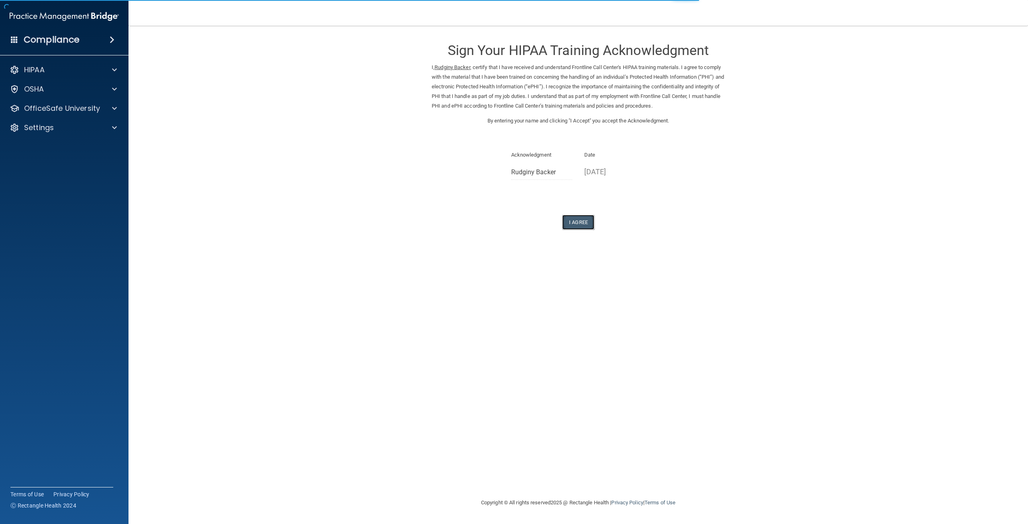
click at [576, 222] on button "I Agree" at bounding box center [578, 222] width 32 height 15
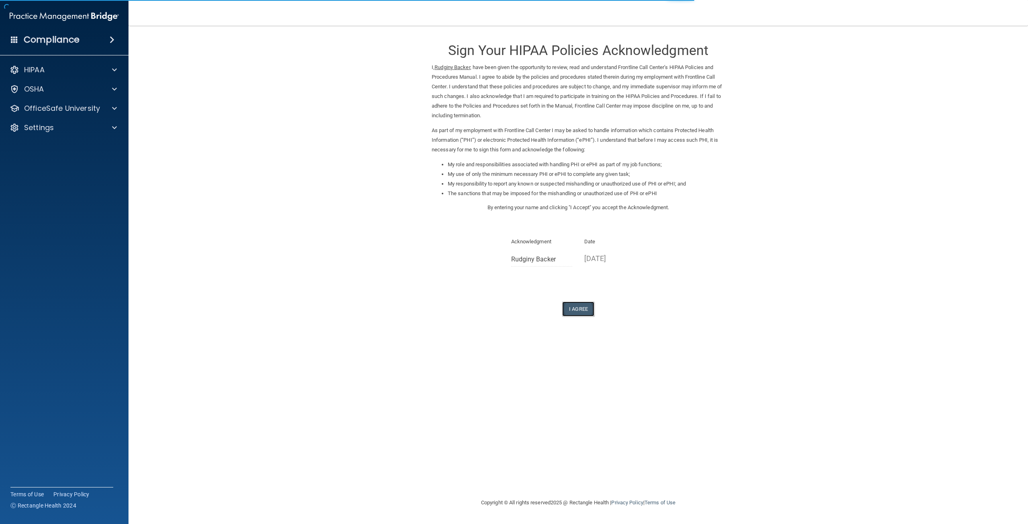
click at [583, 311] on button "I Agree" at bounding box center [578, 309] width 32 height 15
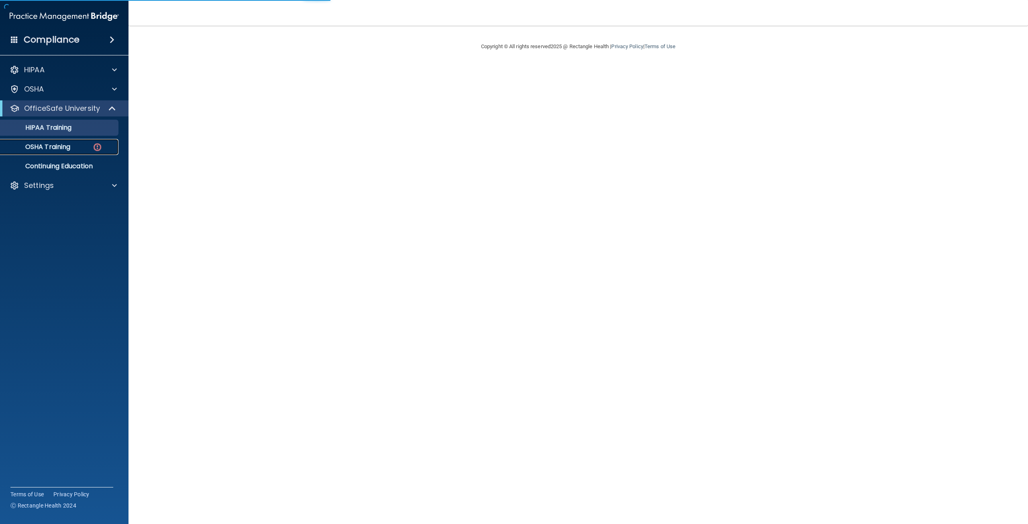
click at [81, 147] on div "OSHA Training" at bounding box center [60, 147] width 110 height 8
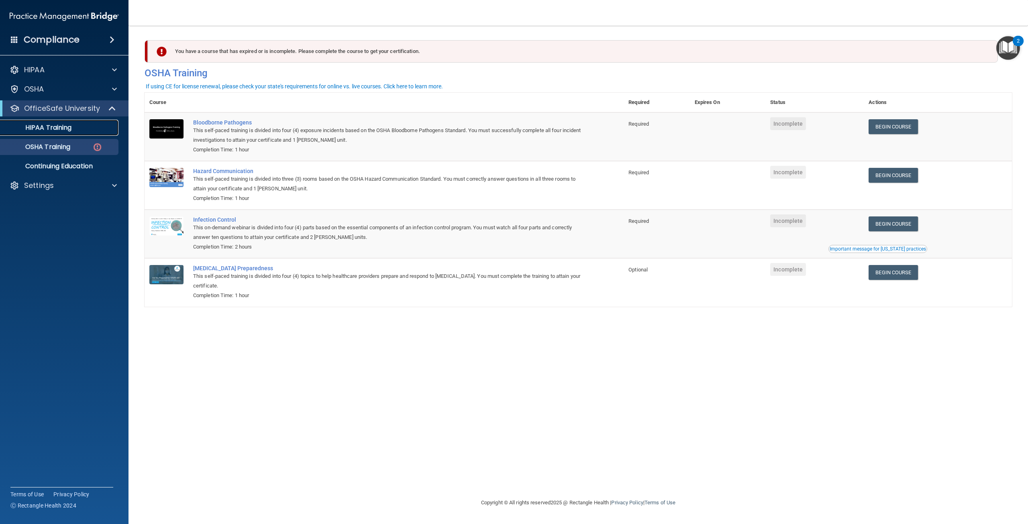
click at [85, 130] on div "HIPAA Training" at bounding box center [60, 128] width 110 height 8
